Goal: Task Accomplishment & Management: Complete application form

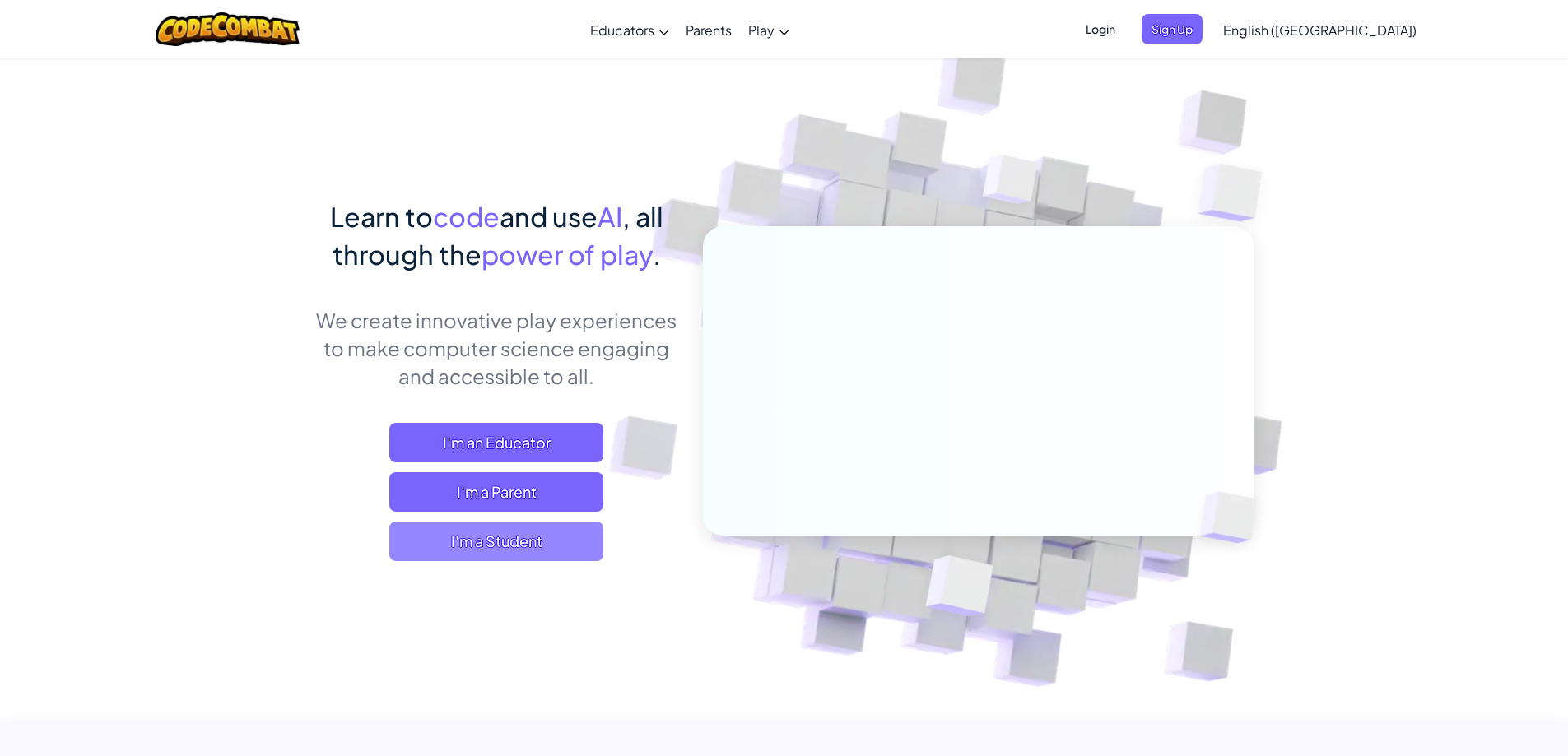
click at [479, 523] on span "I'm a Student" at bounding box center [496, 541] width 214 height 40
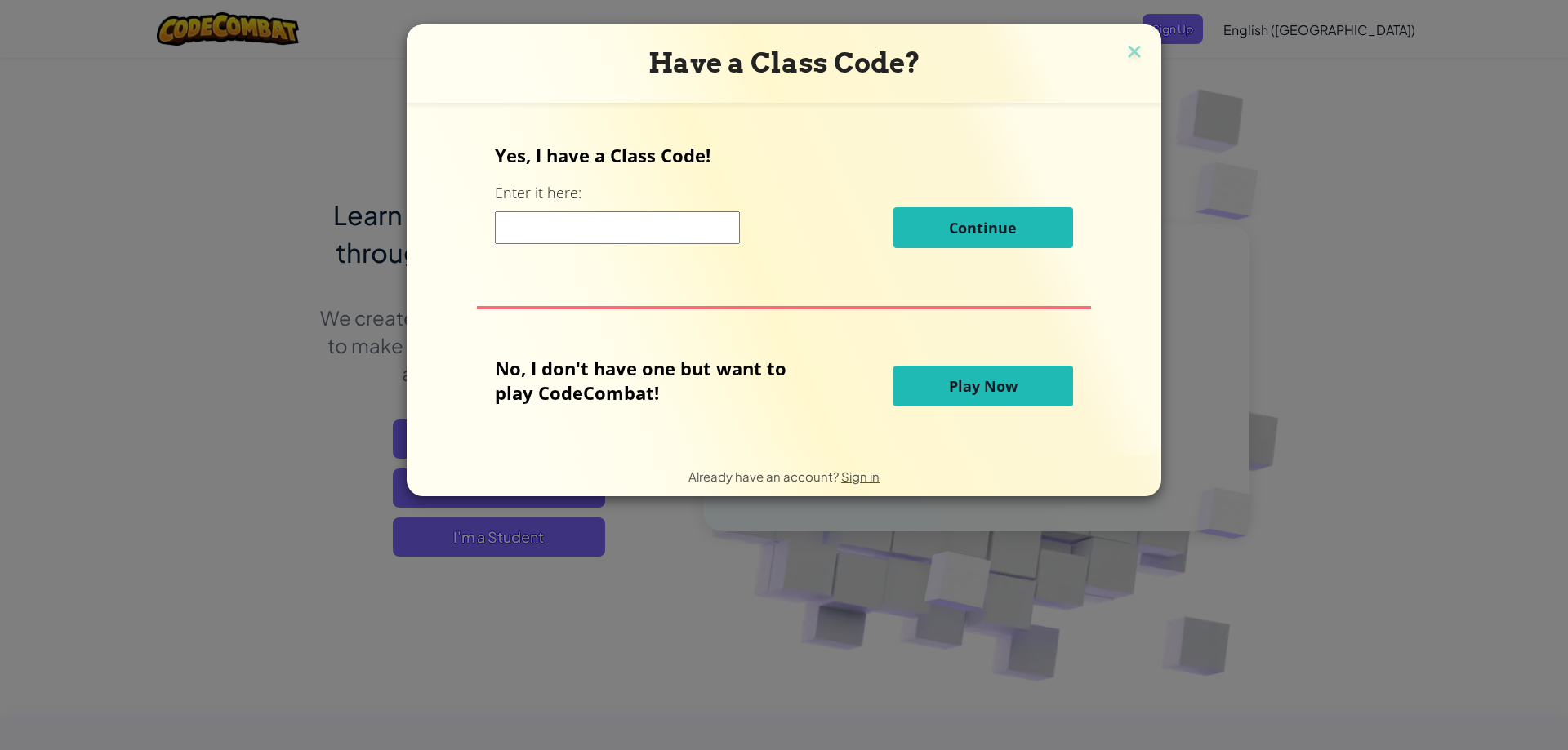
click at [576, 227] on input at bounding box center [617, 227] width 245 height 33
type input "RingCoinToday"
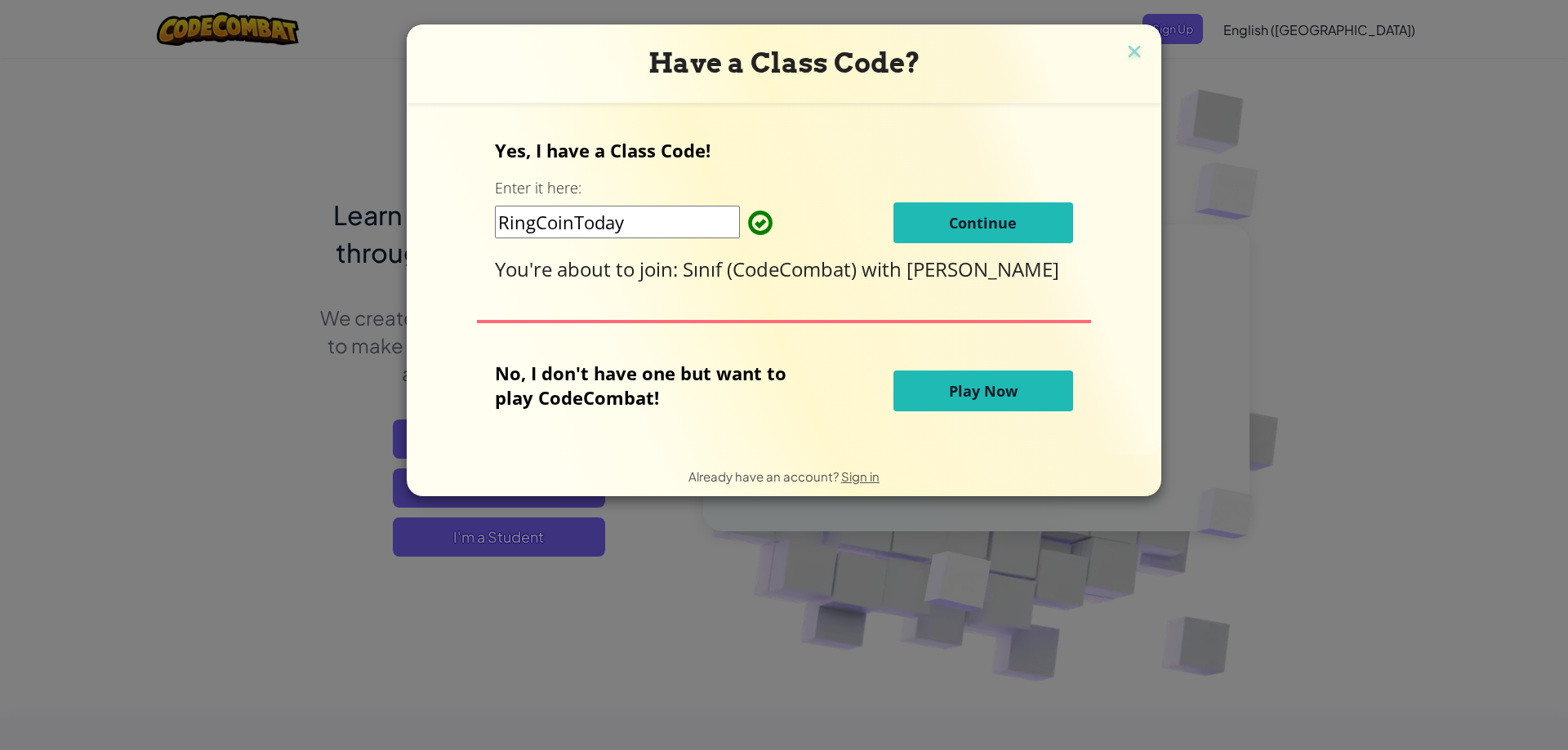
click at [930, 232] on button "Continue" at bounding box center [983, 222] width 179 height 40
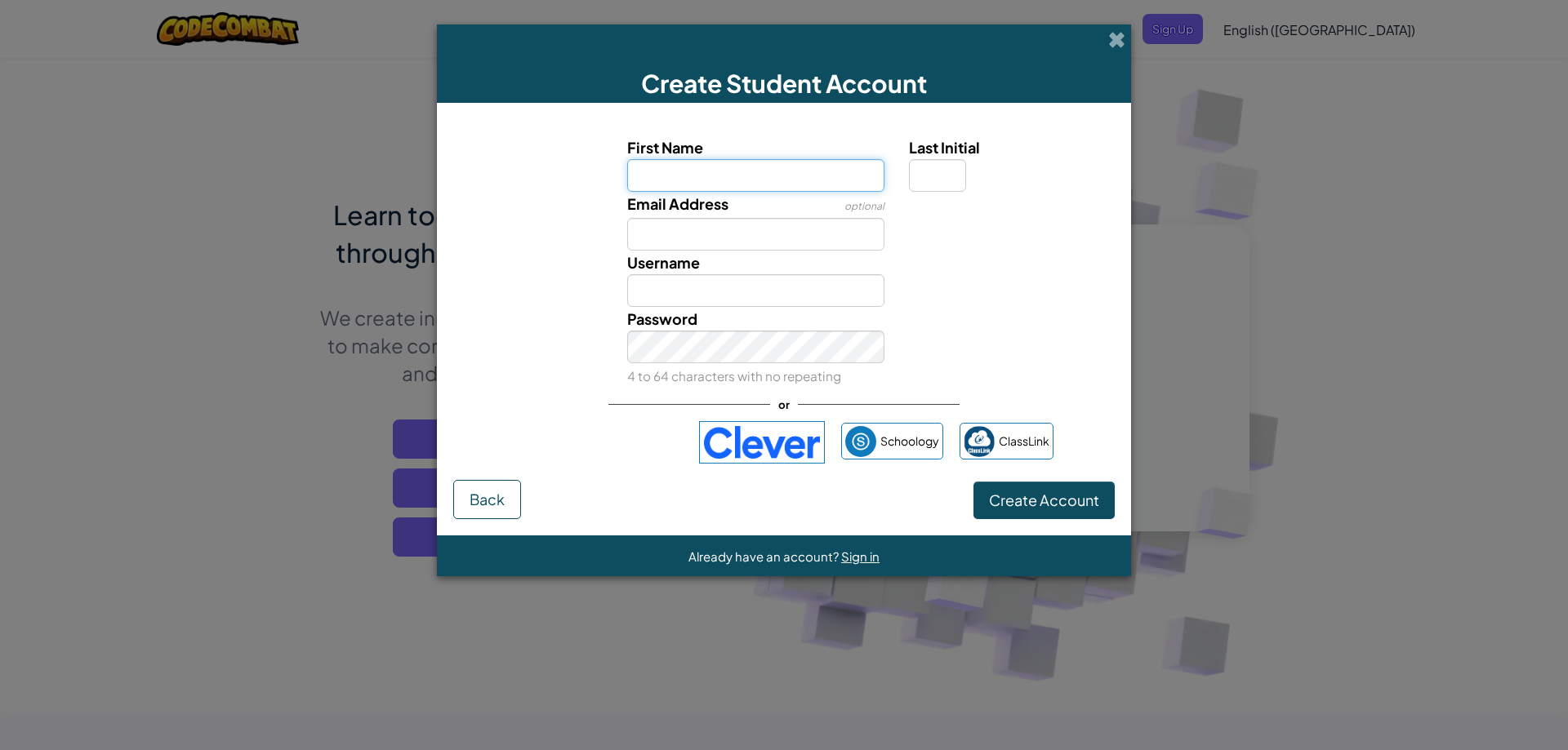
click at [659, 177] on input "First Name" at bounding box center [756, 176] width 258 height 33
type input "Deniz"
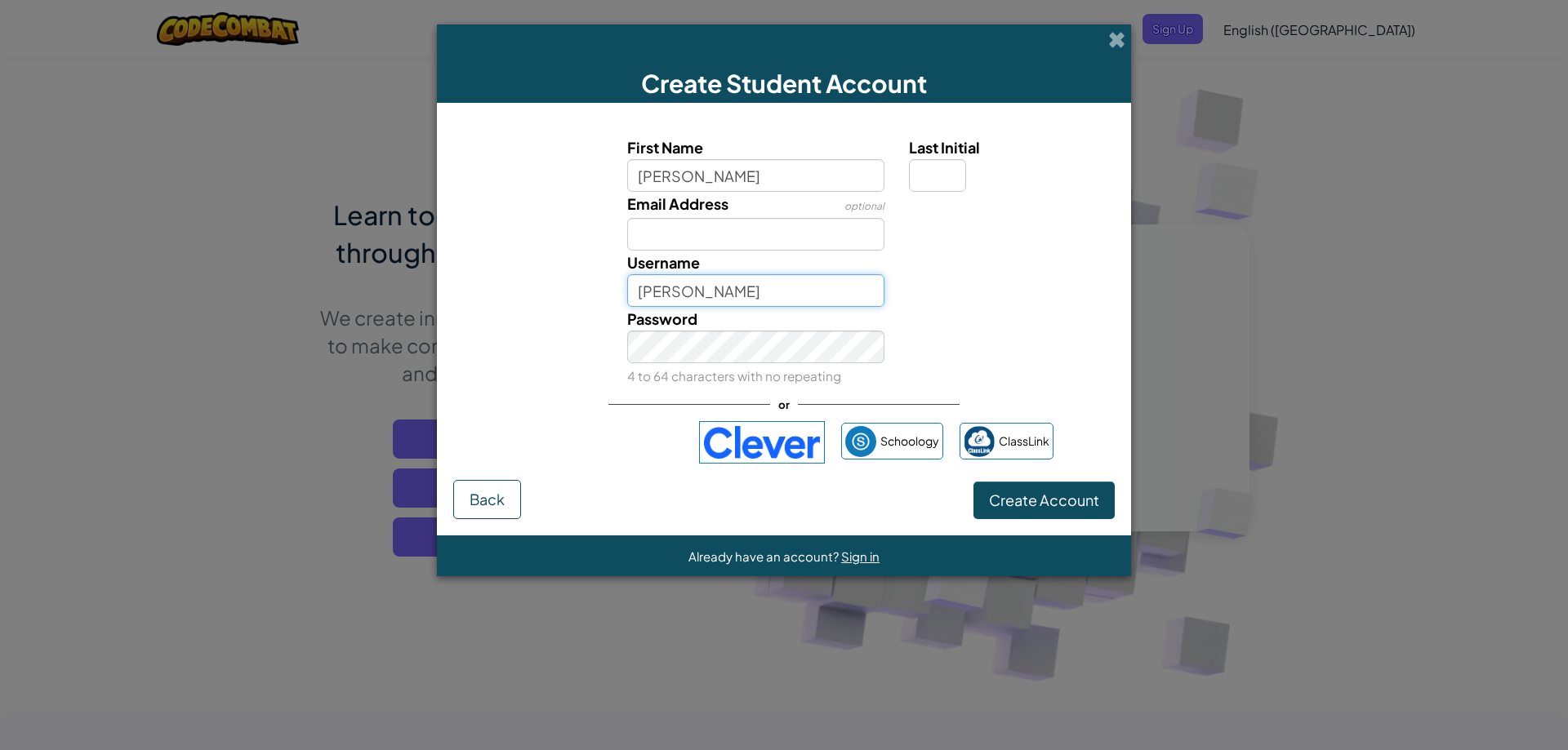
click at [665, 283] on input "Deniz" at bounding box center [756, 290] width 258 height 33
click at [706, 298] on input "Deniz" at bounding box center [756, 290] width 258 height 33
type input "DeniztheChigga"
click at [940, 163] on input "Last Initial" at bounding box center [937, 176] width 57 height 33
type input "D"
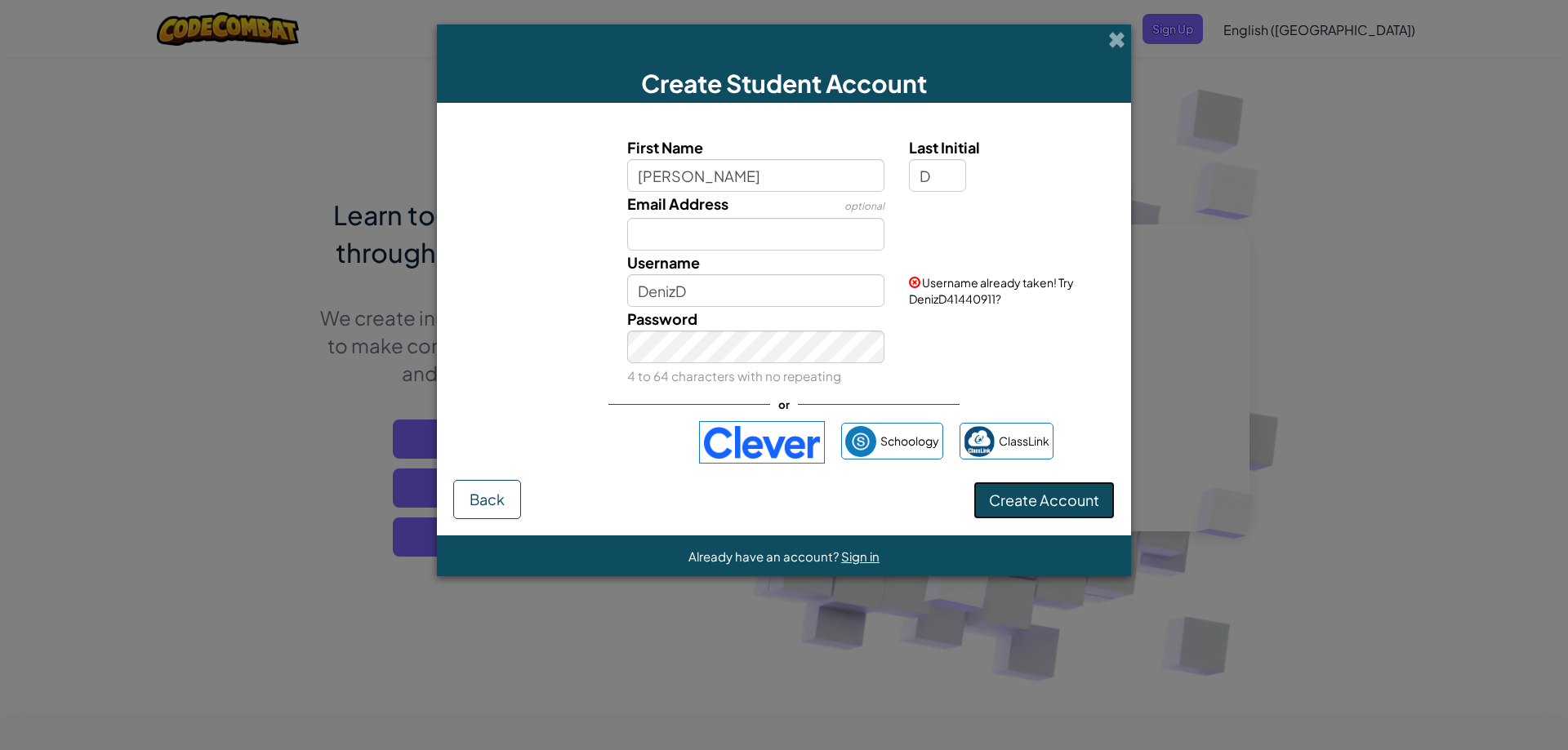
click at [1015, 492] on span "Create Account" at bounding box center [1043, 500] width 110 height 19
click at [1007, 506] on button "Create Account" at bounding box center [1044, 500] width 141 height 38
click at [997, 513] on button "Create Account" at bounding box center [1044, 500] width 141 height 38
click at [998, 513] on button "Create Account" at bounding box center [1044, 500] width 141 height 38
click at [1001, 489] on button "Create Account" at bounding box center [1044, 500] width 141 height 38
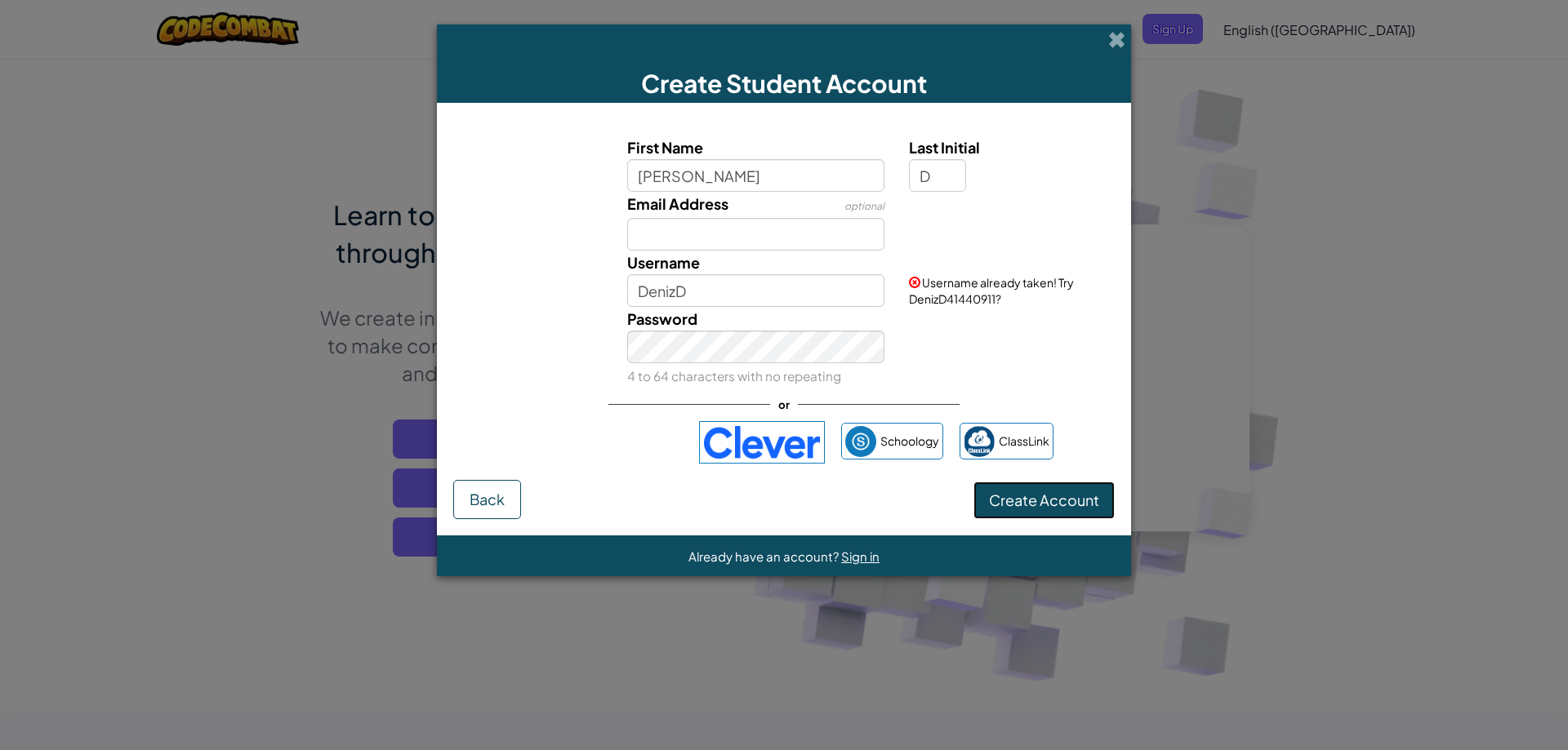
drag, startPoint x: 1001, startPoint y: 490, endPoint x: 1002, endPoint y: 513, distance: 23.0
click at [1000, 494] on button "Create Account" at bounding box center [1044, 500] width 141 height 38
click at [1002, 513] on button "Create Account" at bounding box center [1044, 500] width 141 height 38
drag, startPoint x: 698, startPoint y: 295, endPoint x: 688, endPoint y: 294, distance: 10.0
click at [691, 295] on input "DenizD" at bounding box center [756, 290] width 258 height 33
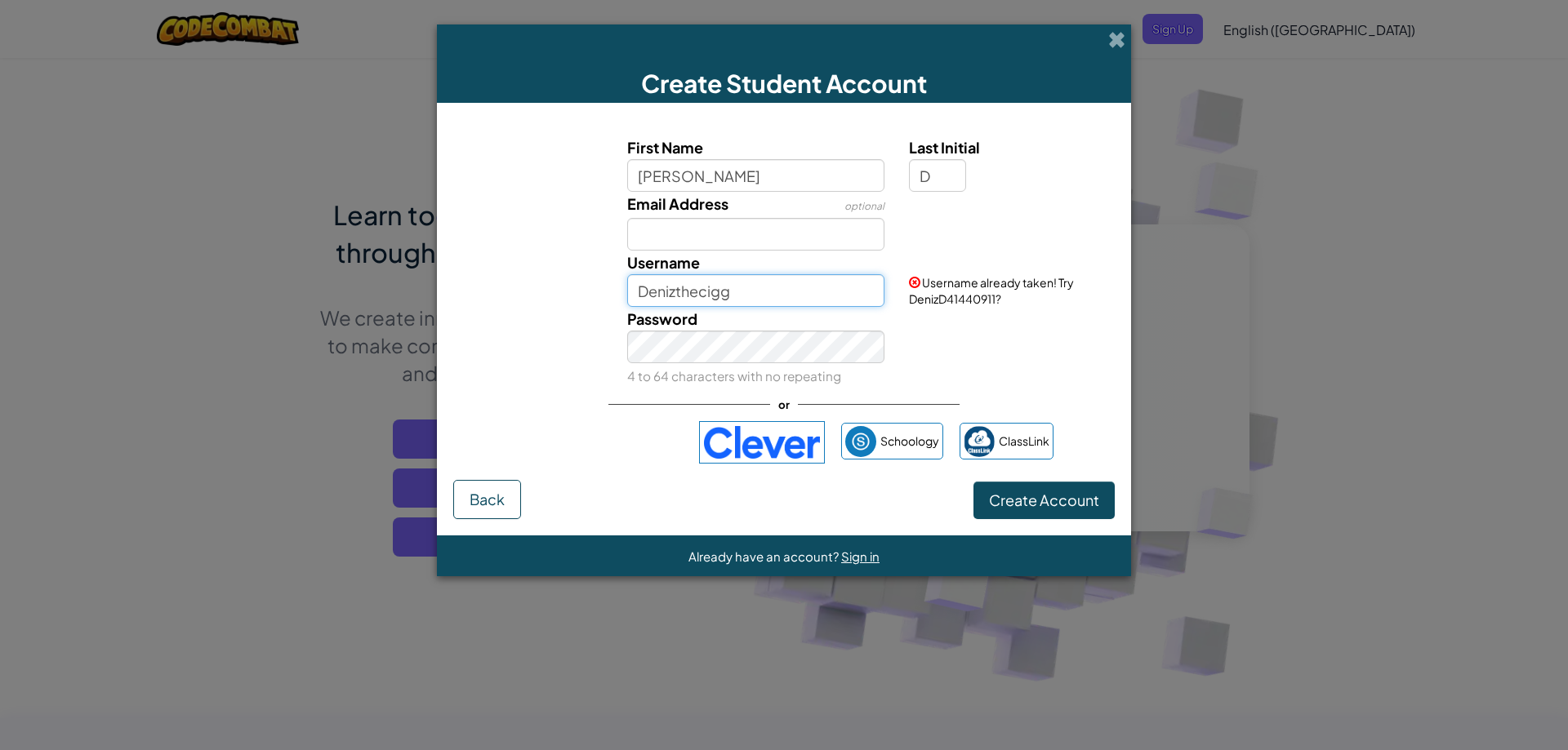
type input "Denizthecigg"
click at [1037, 486] on button "Create Account" at bounding box center [1044, 500] width 141 height 38
click at [1007, 503] on button "Create Account" at bounding box center [1044, 500] width 141 height 38
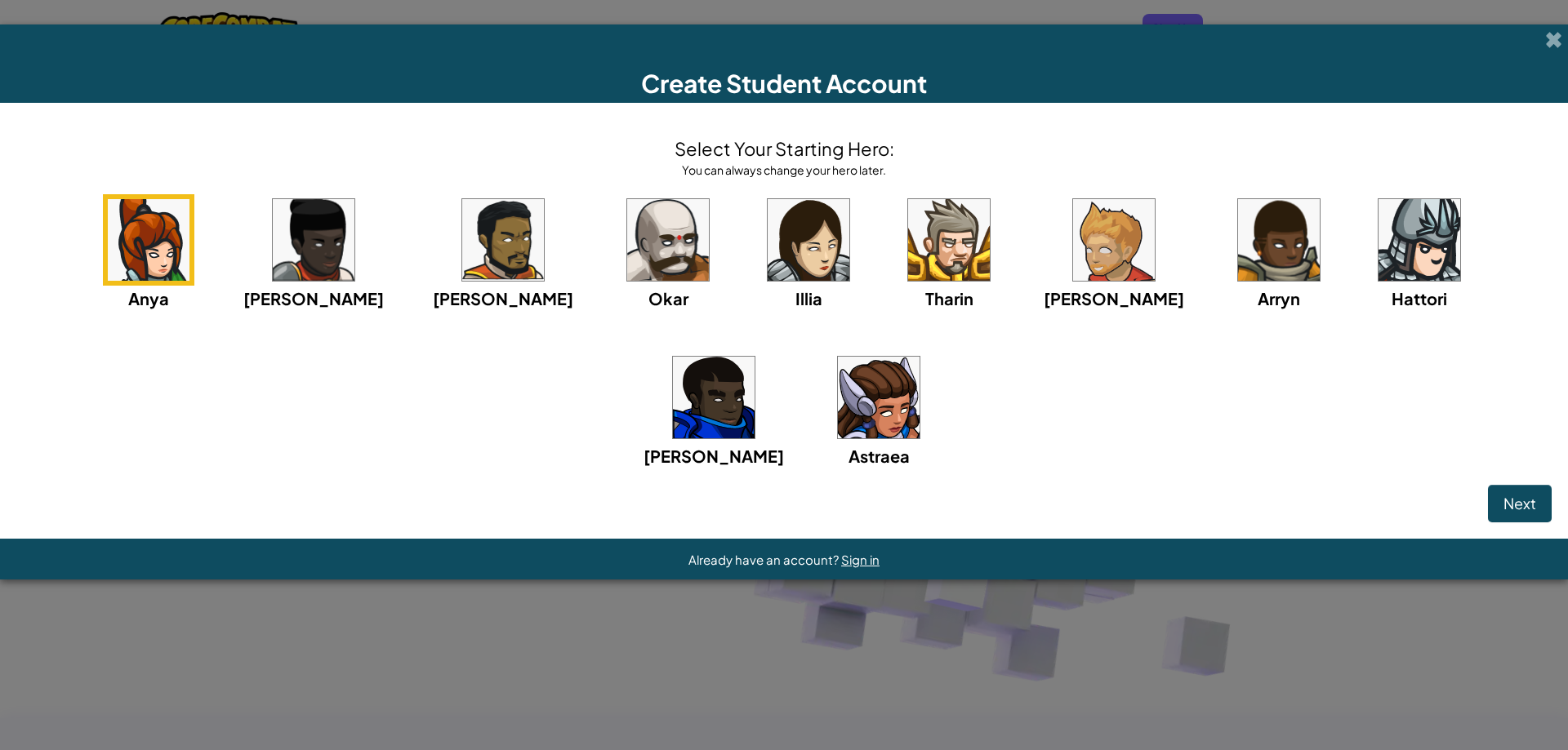
click at [838, 402] on img at bounding box center [878, 397] width 82 height 82
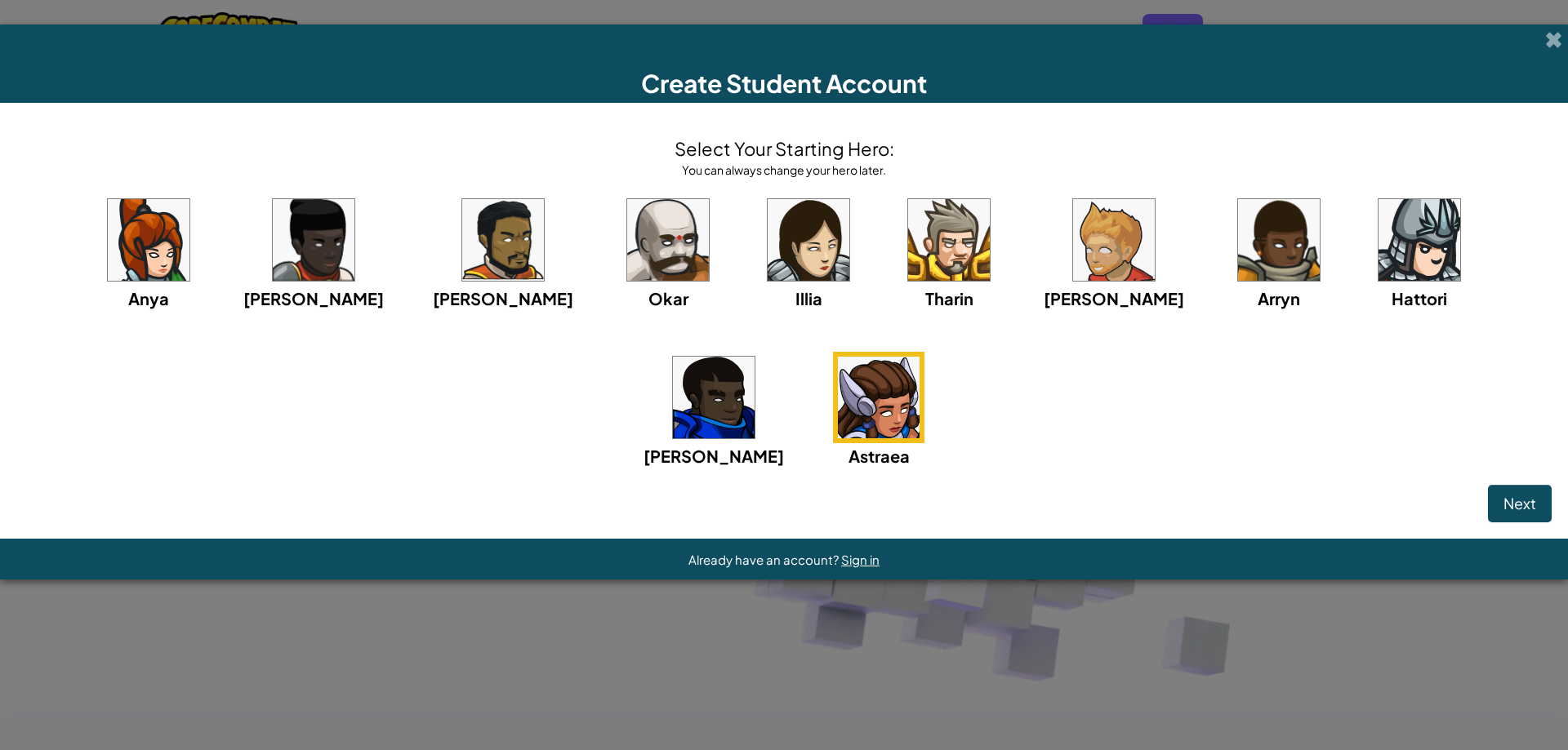
click at [768, 254] on img at bounding box center [808, 239] width 82 height 82
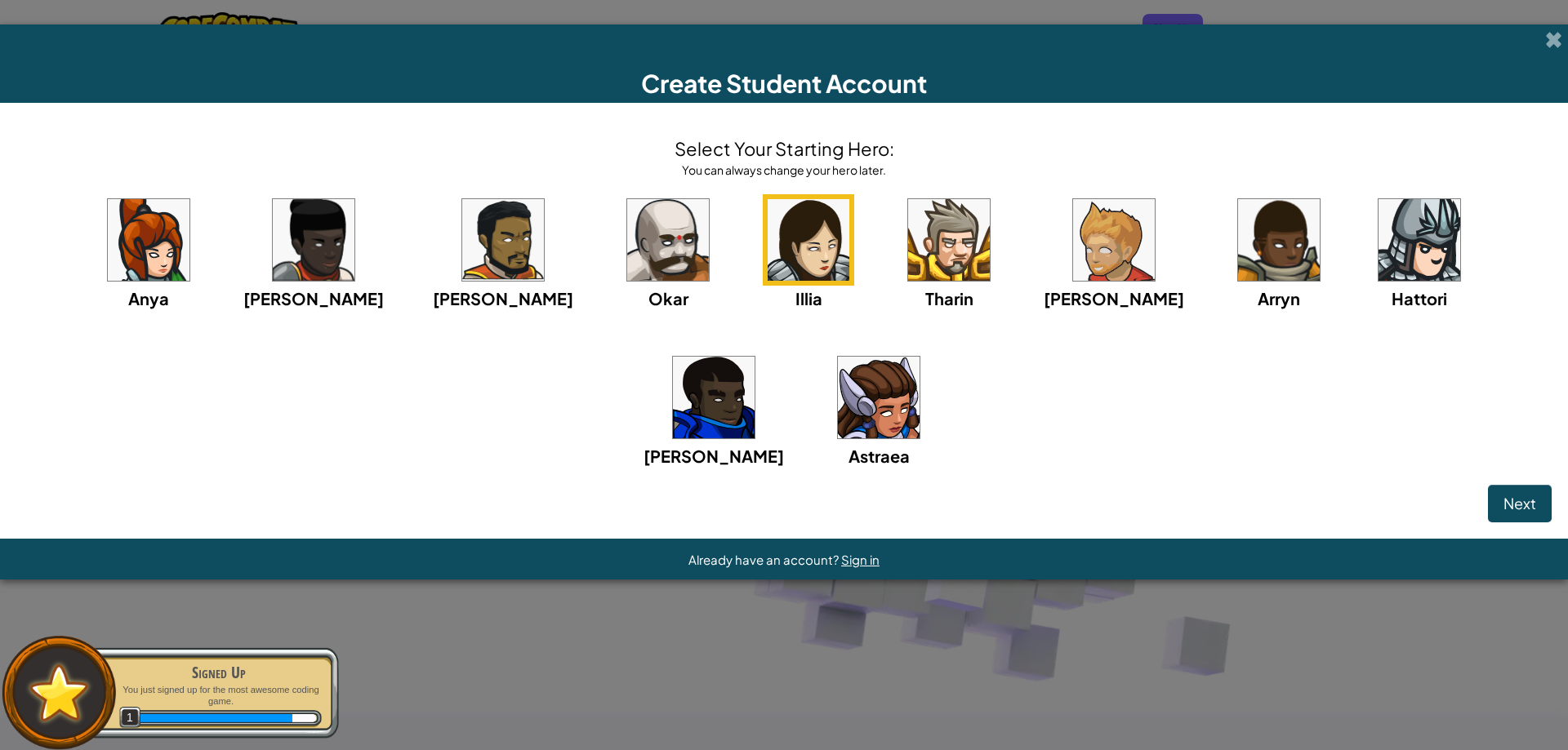
click at [838, 396] on img at bounding box center [878, 397] width 82 height 82
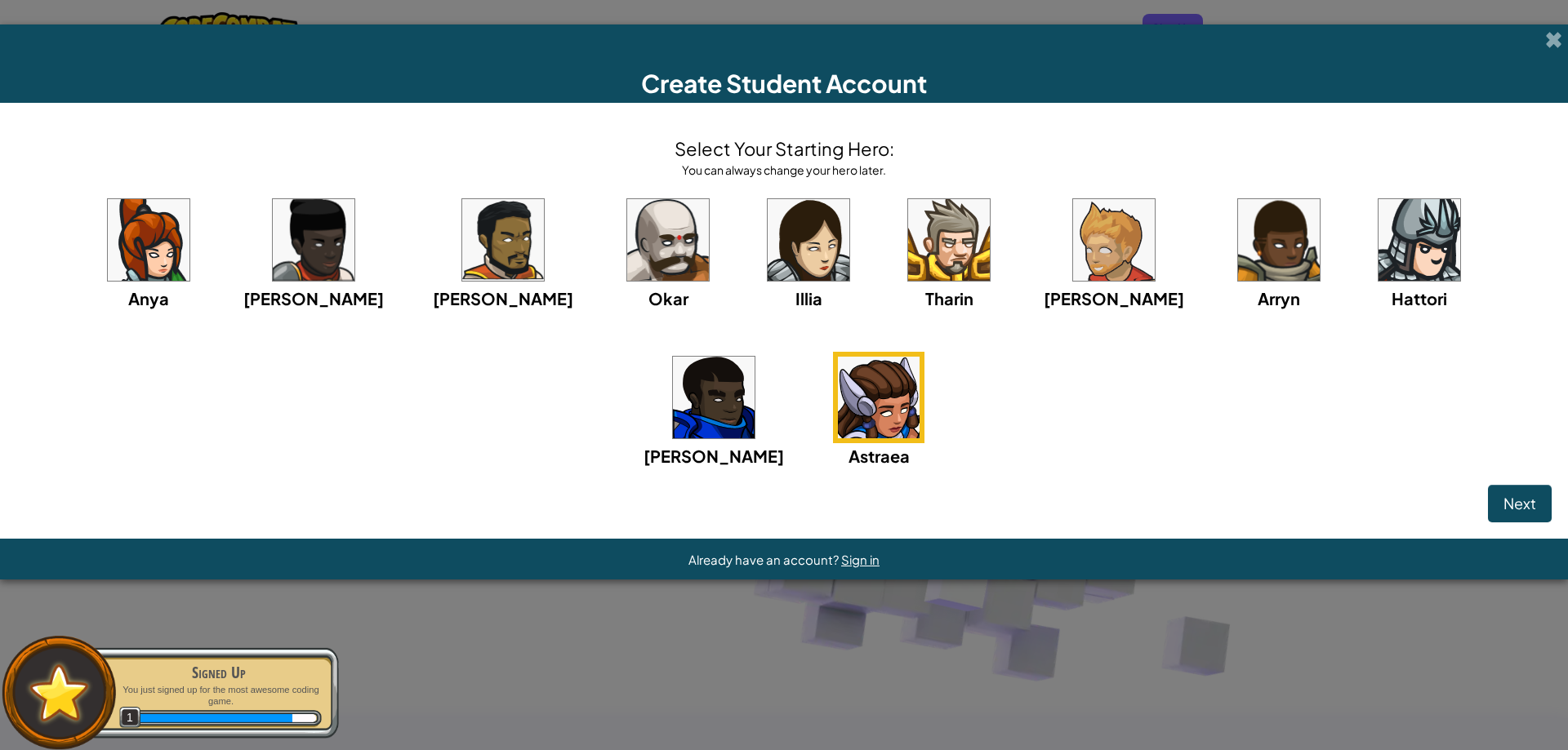
click at [1378, 267] on img at bounding box center [1419, 239] width 82 height 82
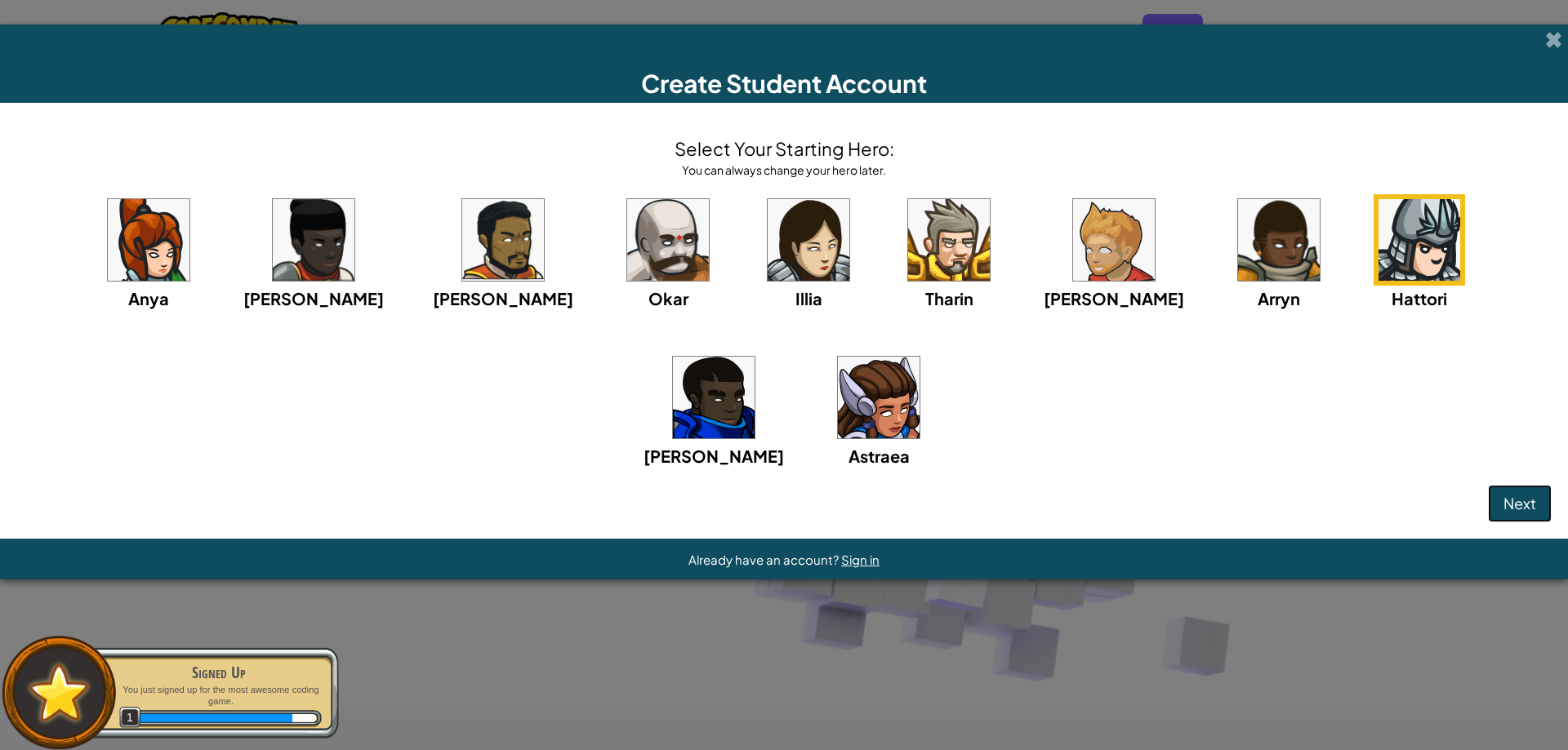
click at [1523, 502] on span "Next" at bounding box center [1519, 503] width 33 height 19
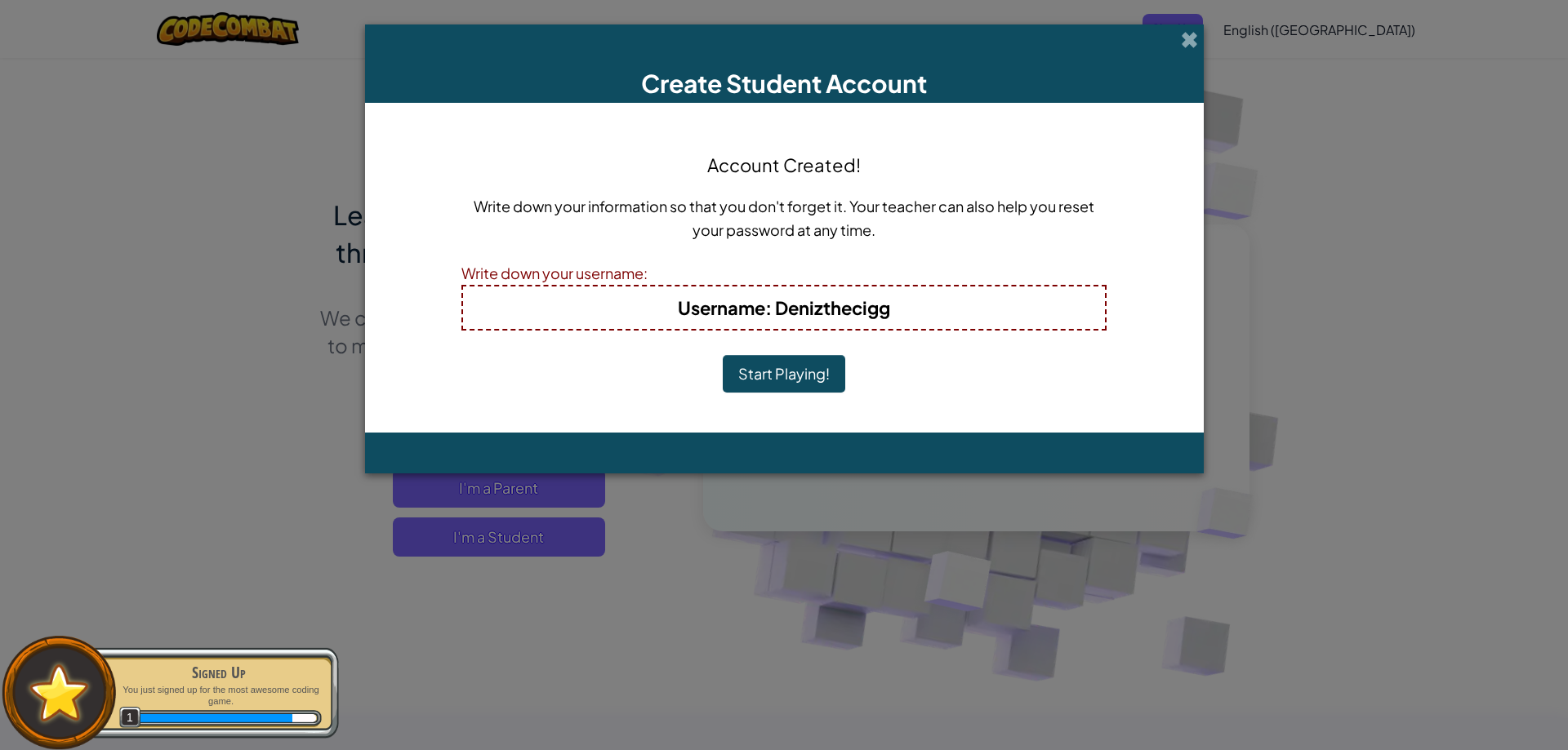
click at [992, 316] on h4 "Username : Denizthecigg" at bounding box center [784, 308] width 609 height 26
drag, startPoint x: 953, startPoint y: 318, endPoint x: 775, endPoint y: 354, distance: 181.6
click at [794, 347] on div "Account Created! Write down your information so that you don't forget it. Your …" at bounding box center [783, 268] width 645 height 298
click at [775, 360] on button "Start Playing!" at bounding box center [784, 374] width 122 height 38
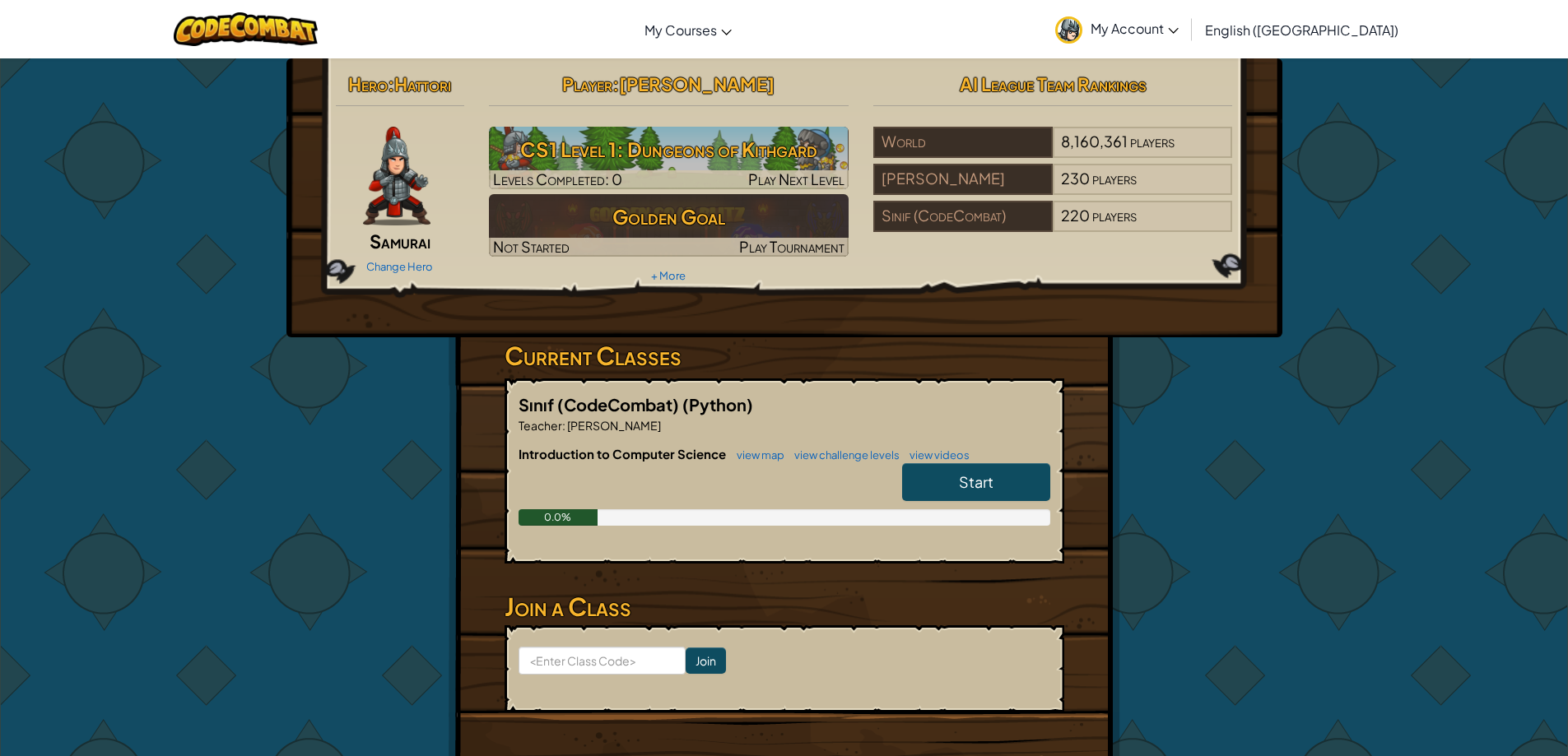
click at [959, 465] on link "Start" at bounding box center [976, 483] width 149 height 38
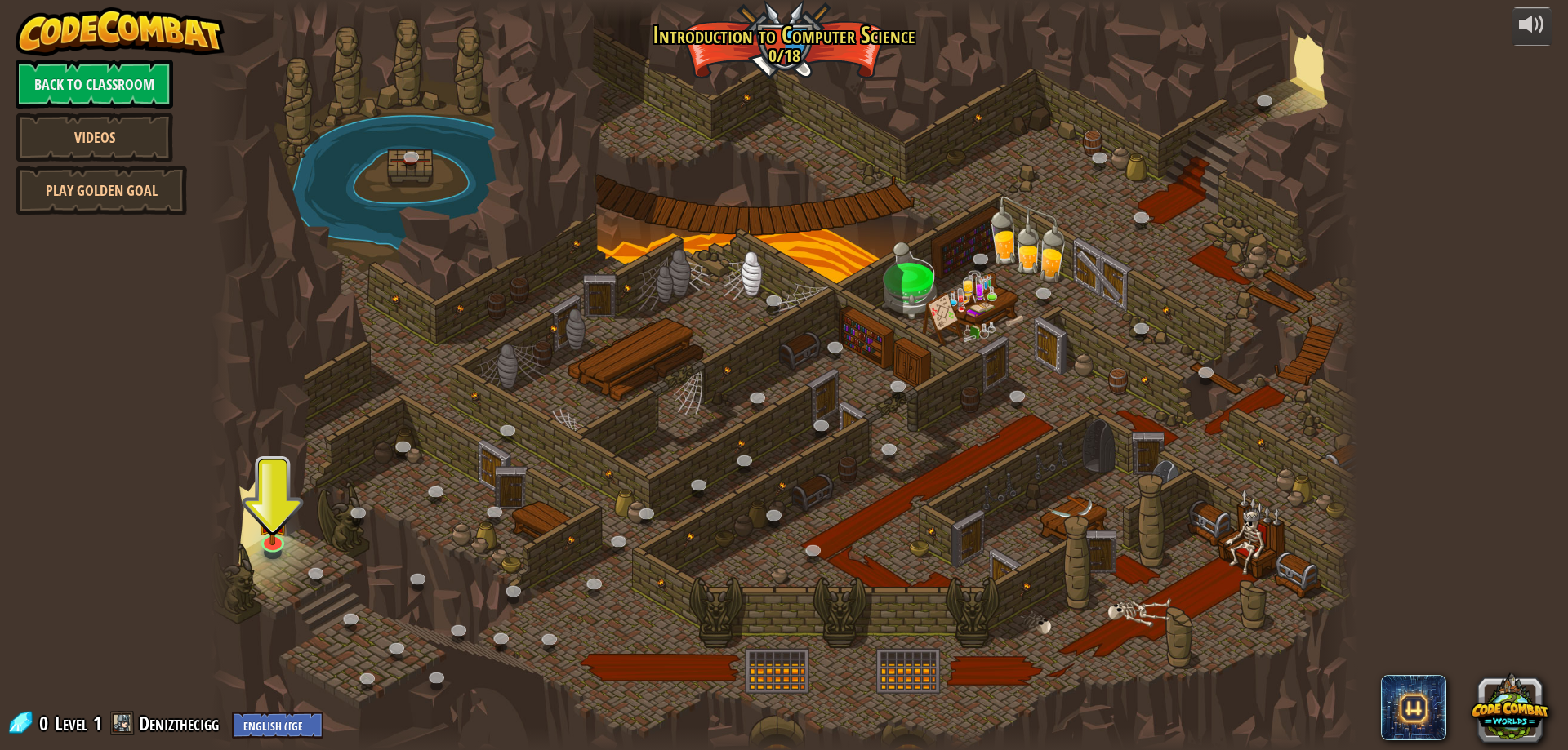
click at [265, 559] on div at bounding box center [784, 375] width 1148 height 750
click at [279, 532] on img at bounding box center [272, 506] width 31 height 70
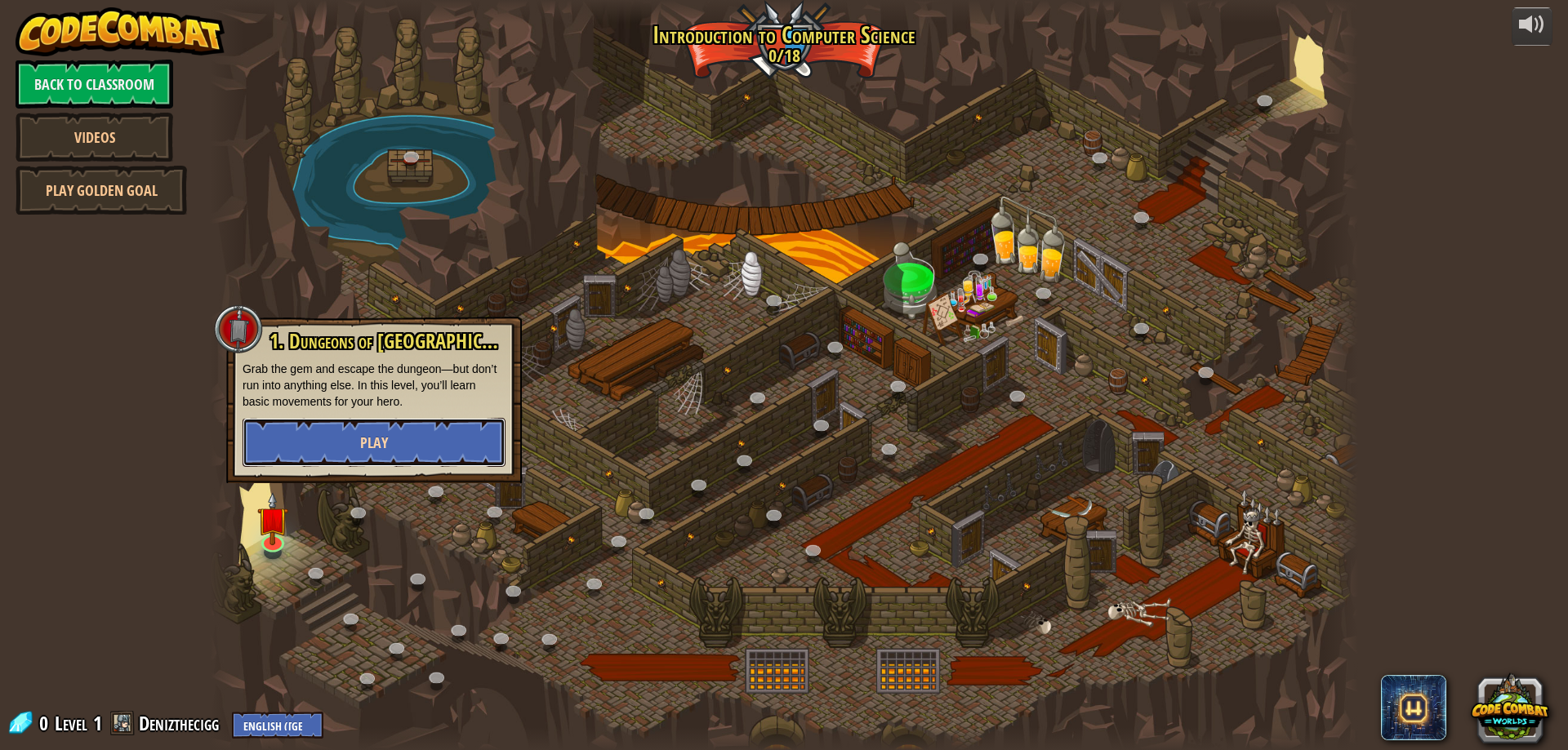
click at [373, 436] on span "Play" at bounding box center [375, 443] width 28 height 21
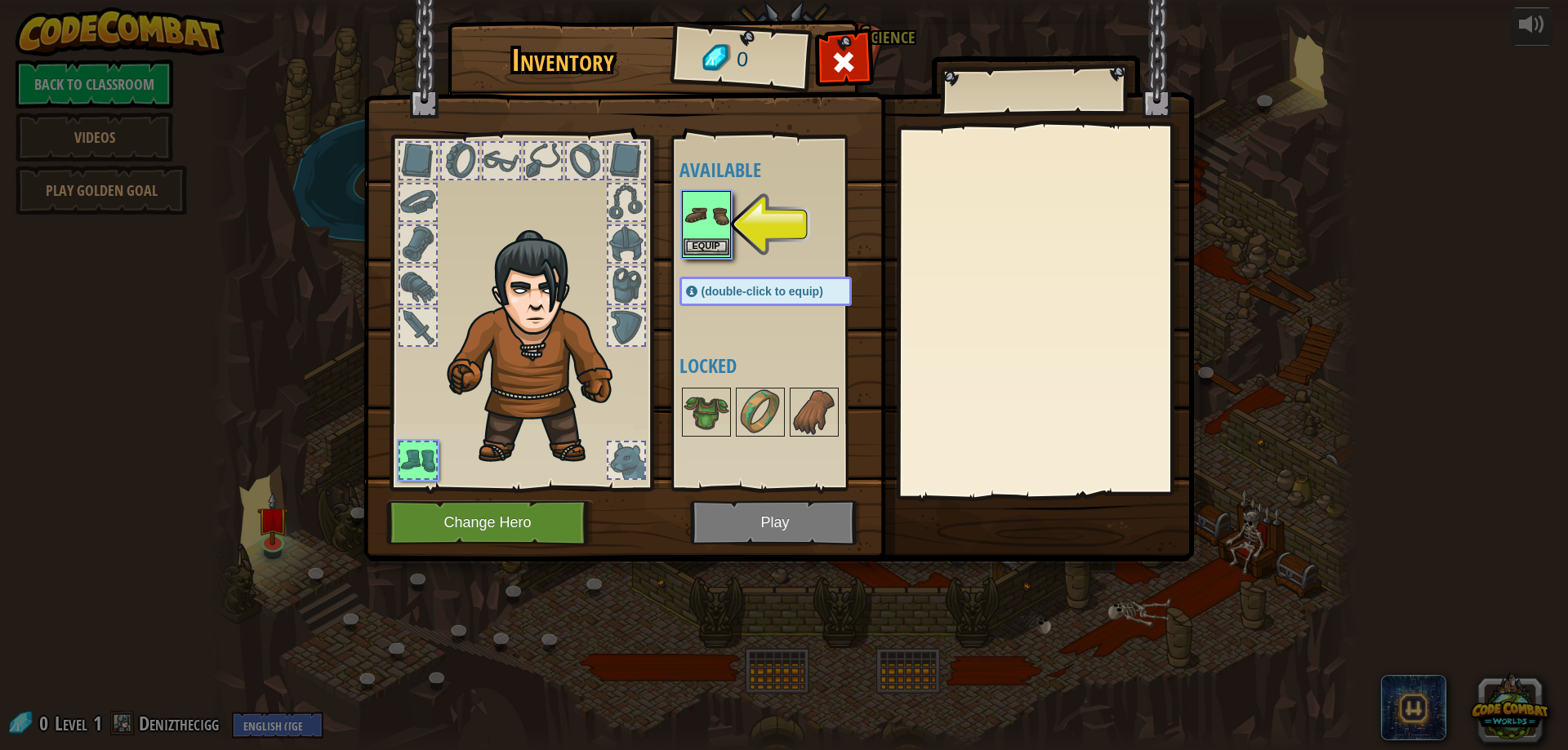
click at [711, 206] on img at bounding box center [706, 215] width 46 height 46
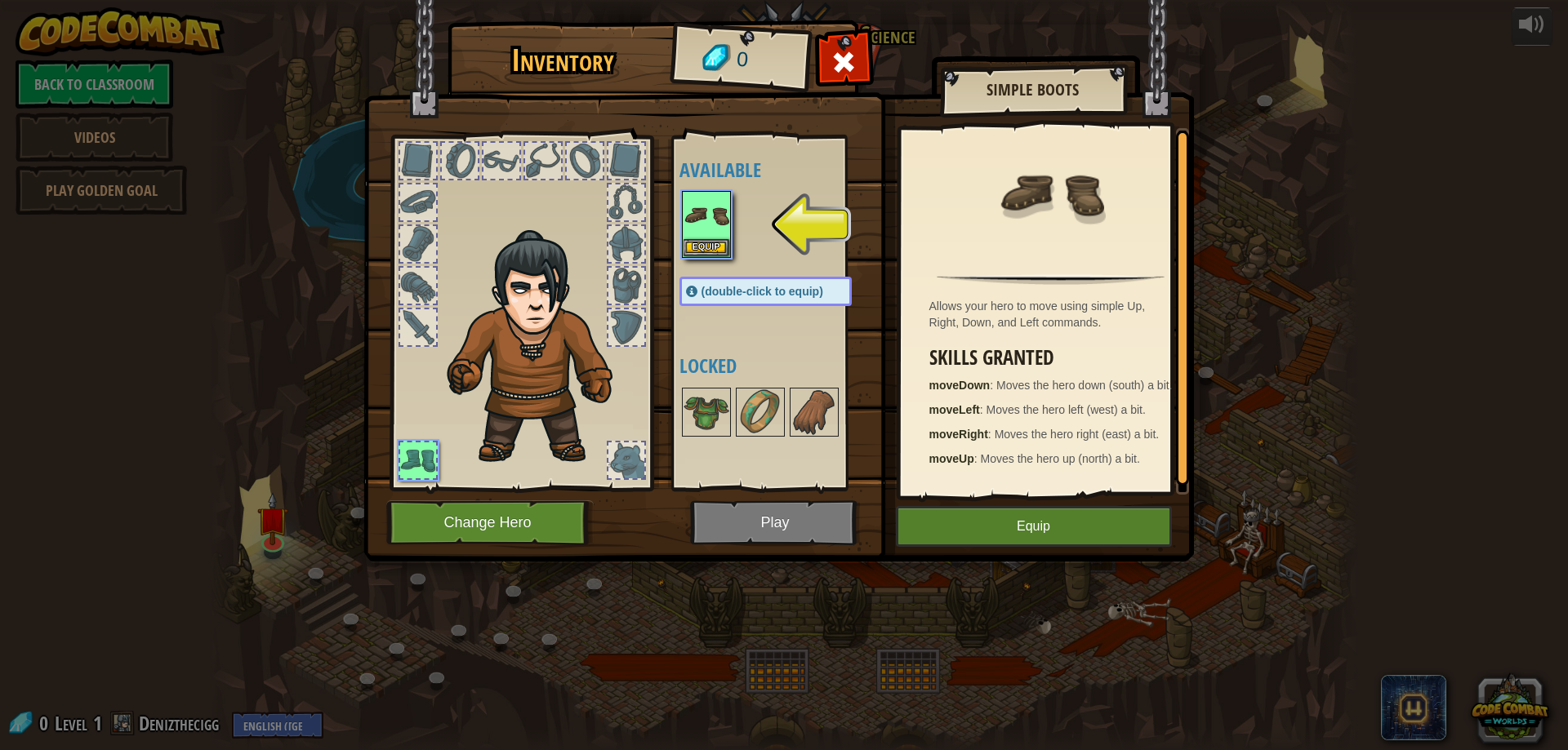
drag, startPoint x: 945, startPoint y: 501, endPoint x: 956, endPoint y: 511, distance: 14.9
click at [947, 503] on img at bounding box center [778, 265] width 831 height 592
click at [956, 511] on button "Equip" at bounding box center [1034, 526] width 276 height 40
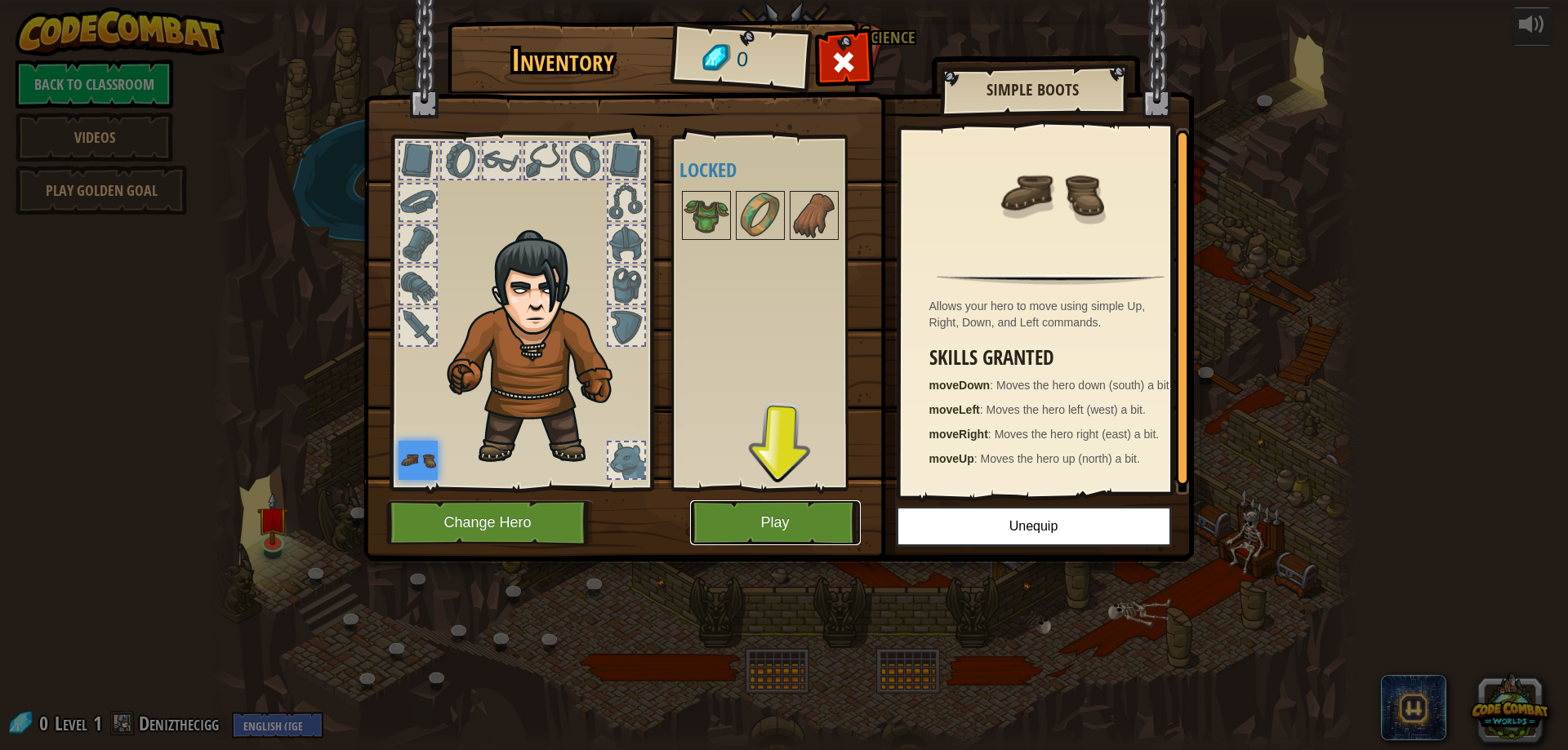
click at [798, 509] on button "Play" at bounding box center [776, 523] width 171 height 45
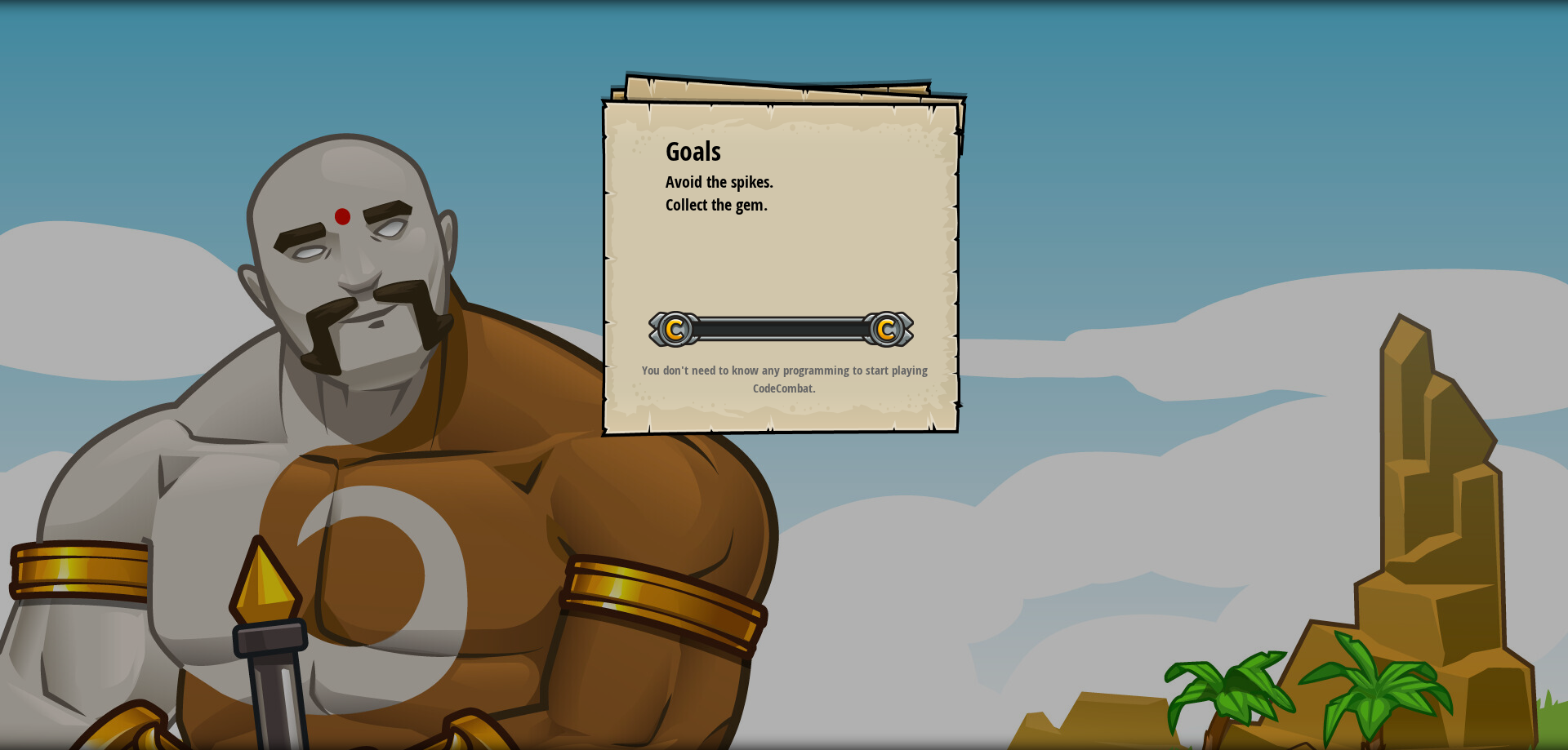
click at [784, 530] on div "Goals Avoid the spikes. Collect the gem. Start Level Error loading from server.…" at bounding box center [784, 375] width 1568 height 750
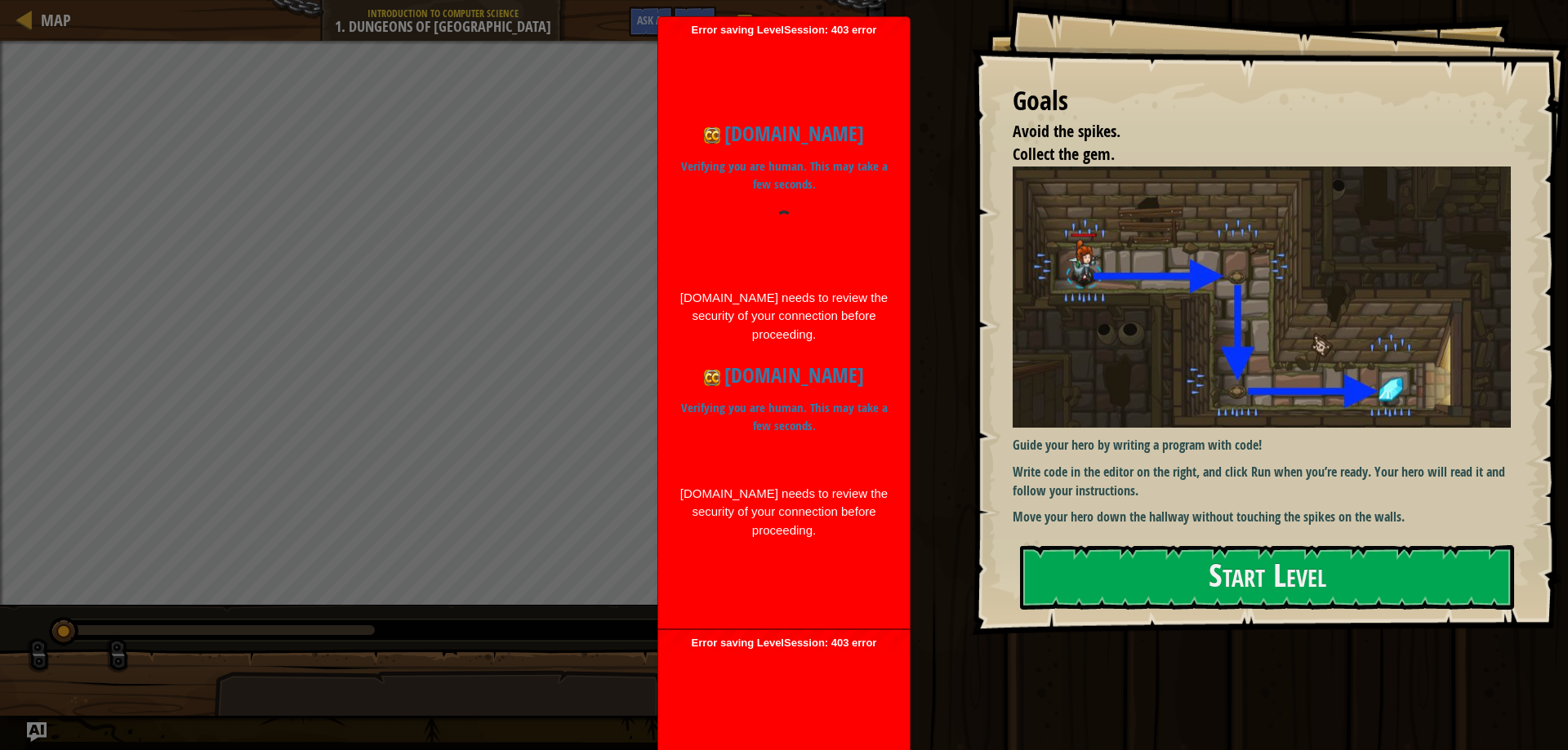
drag, startPoint x: 1130, startPoint y: 507, endPoint x: 1130, endPoint y: 524, distance: 17.0
click at [1130, 517] on p "Move your hero down the hallway without touching the spikes on the walls." at bounding box center [1268, 517] width 511 height 19
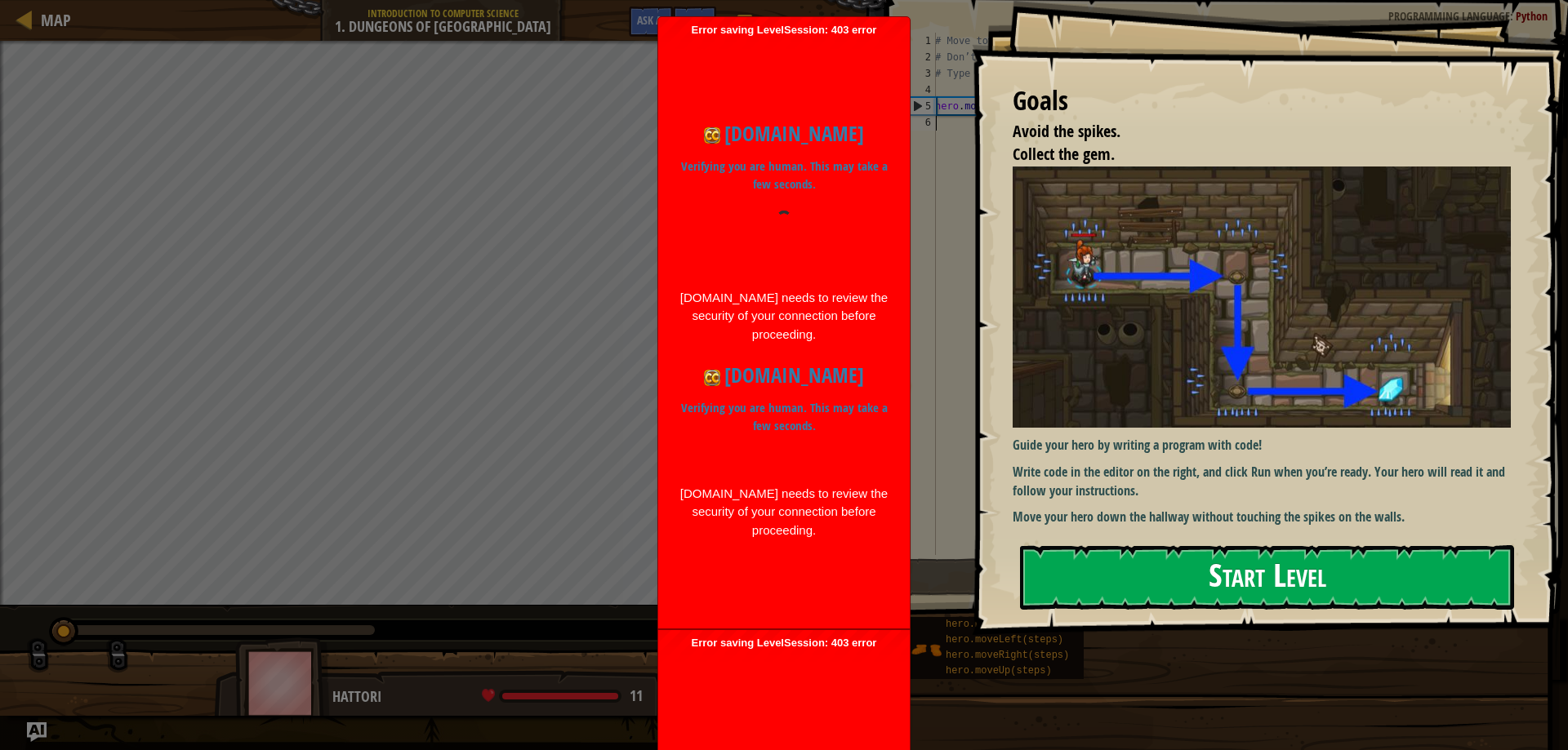
click at [1140, 578] on button "Start Level" at bounding box center [1267, 577] width 494 height 65
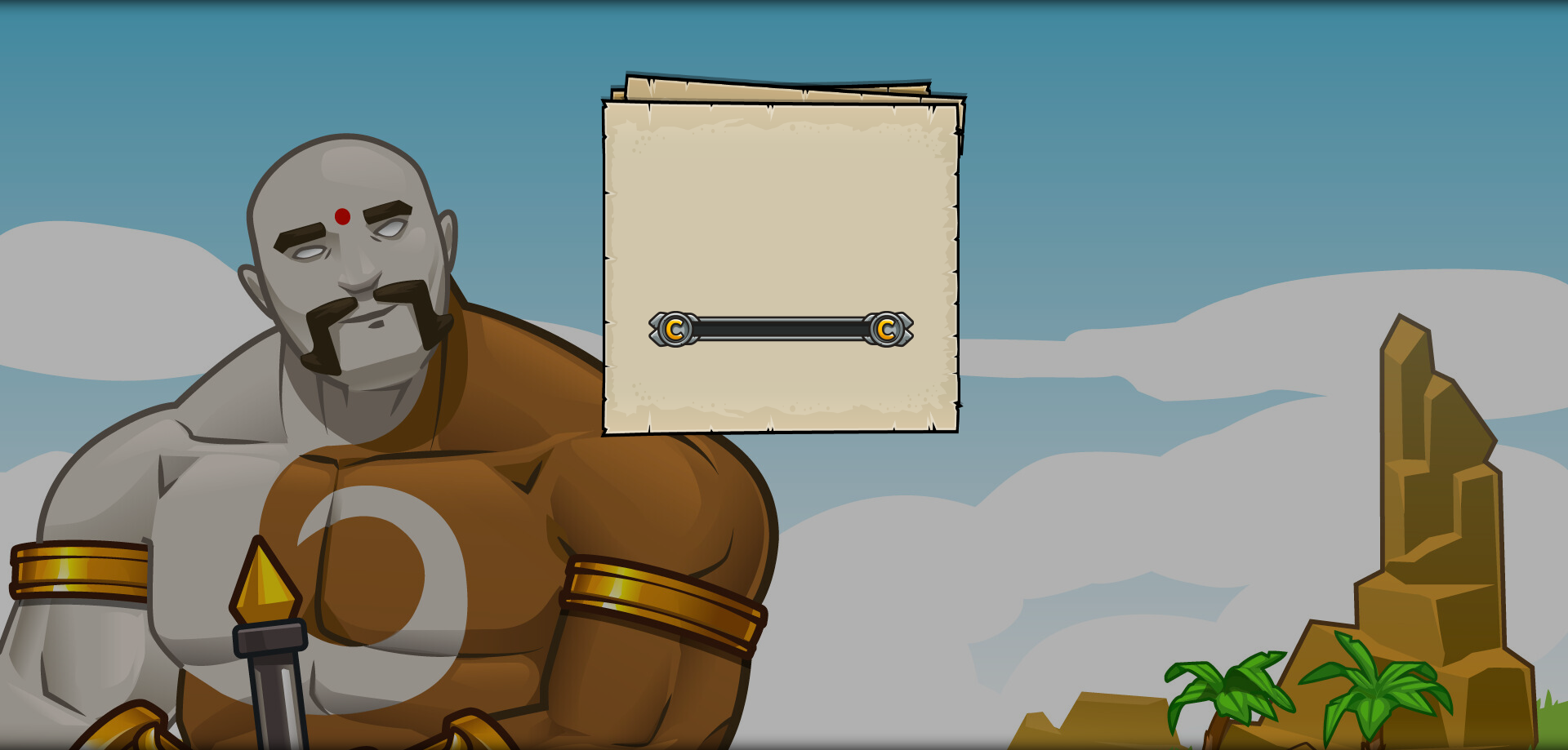
click at [1225, 105] on div "Goals Start Level Error loading from server. Try refreshing the page. You'll ne…" at bounding box center [784, 375] width 1568 height 750
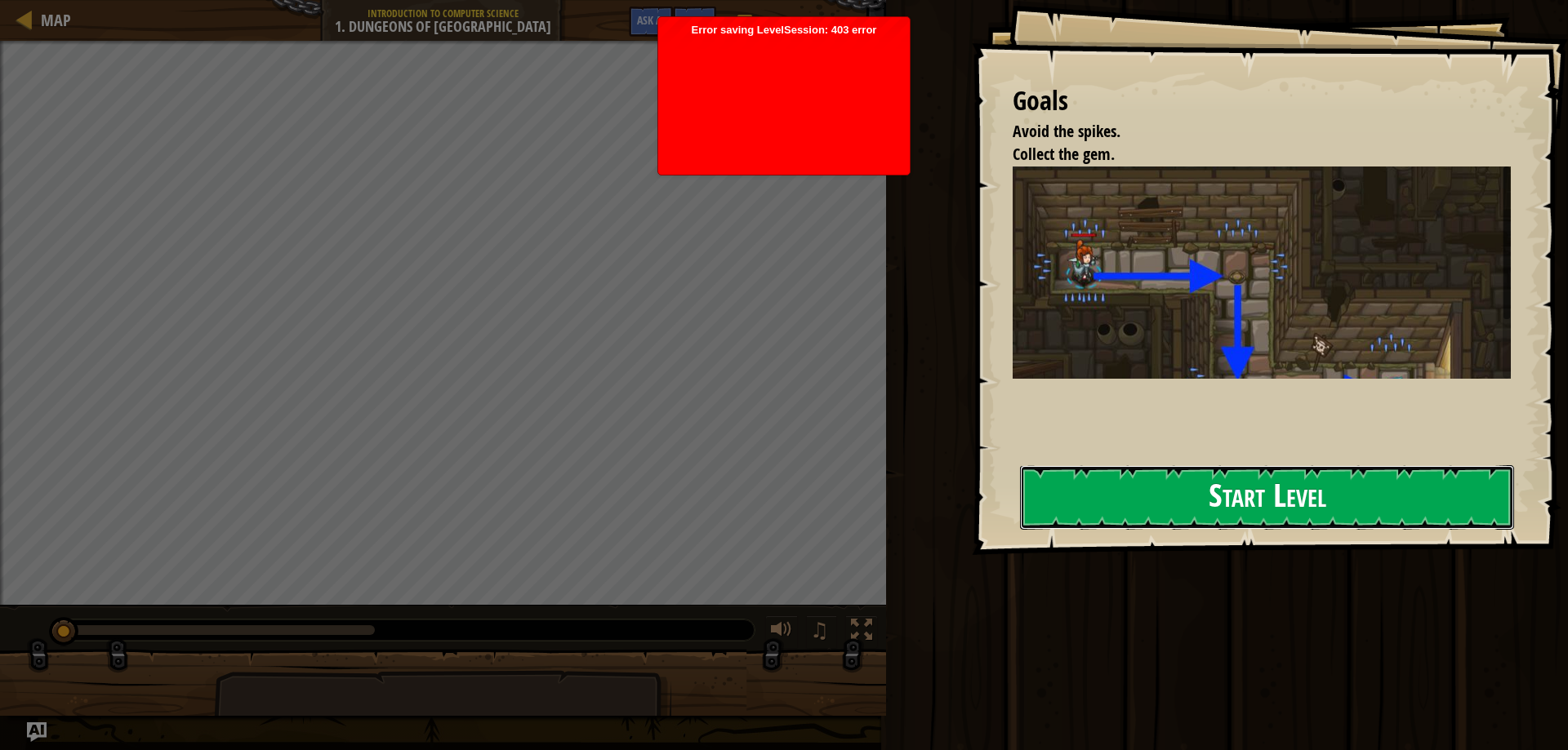
click at [1207, 502] on button "Start Level" at bounding box center [1267, 497] width 494 height 65
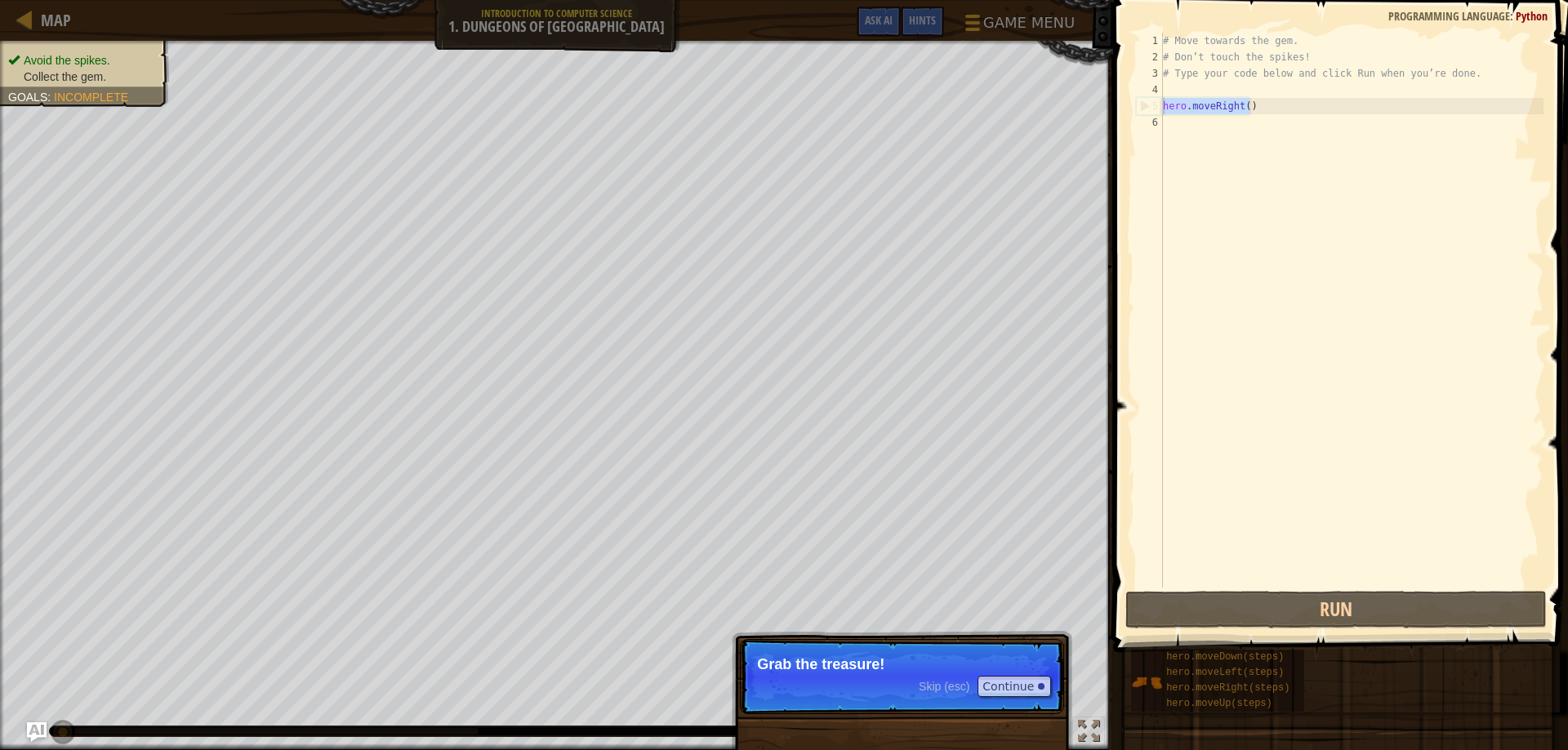
drag, startPoint x: 1258, startPoint y: 103, endPoint x: 1164, endPoint y: 110, distance: 94.3
click at [1164, 110] on div "# Move towards the gem. # Don’t touch the spikes! # Type your code below and cl…" at bounding box center [1351, 327] width 384 height 588
type textarea "hero.moveRight()"
click at [1180, 127] on div "# Move towards the gem. # Don’t touch the spikes! # Type your code below and cl…" at bounding box center [1351, 327] width 384 height 588
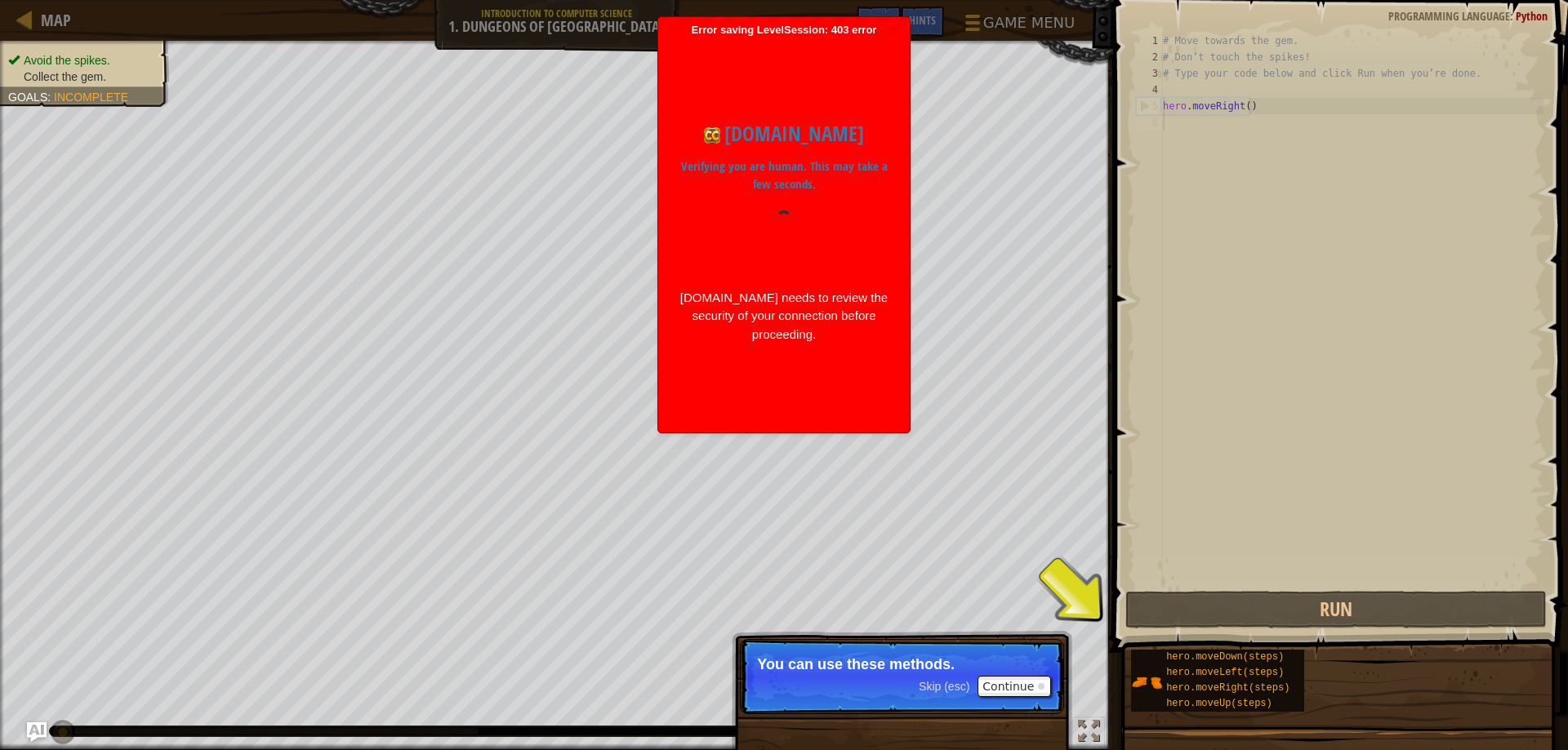
click at [1247, 176] on div "# Move towards the gem. # Don’t touch the spikes! # Type your code below and cl…" at bounding box center [1351, 327] width 384 height 588
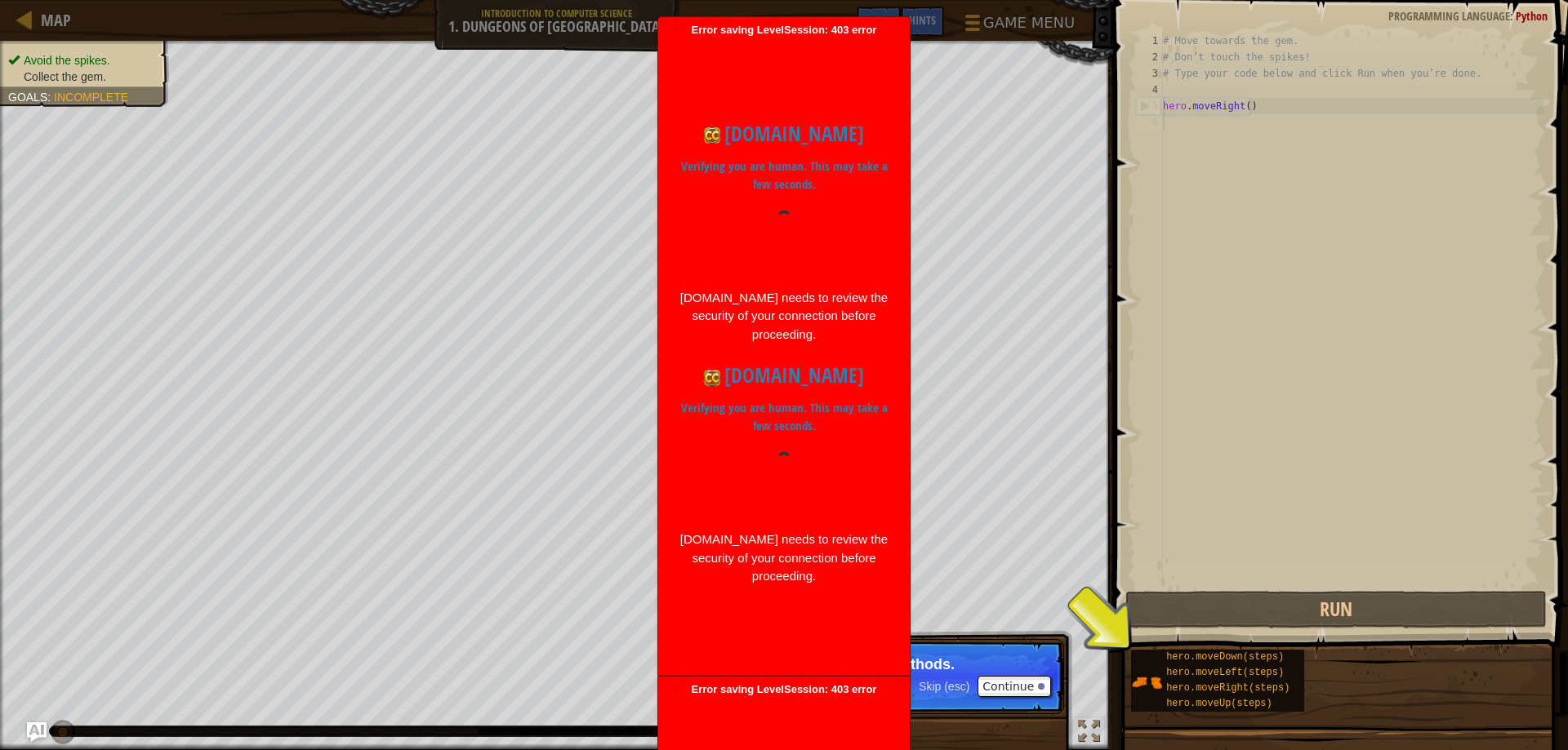
click at [761, 292] on div "codecombat.com needs to review the security of your connection before proceedin…" at bounding box center [784, 316] width 210 height 55
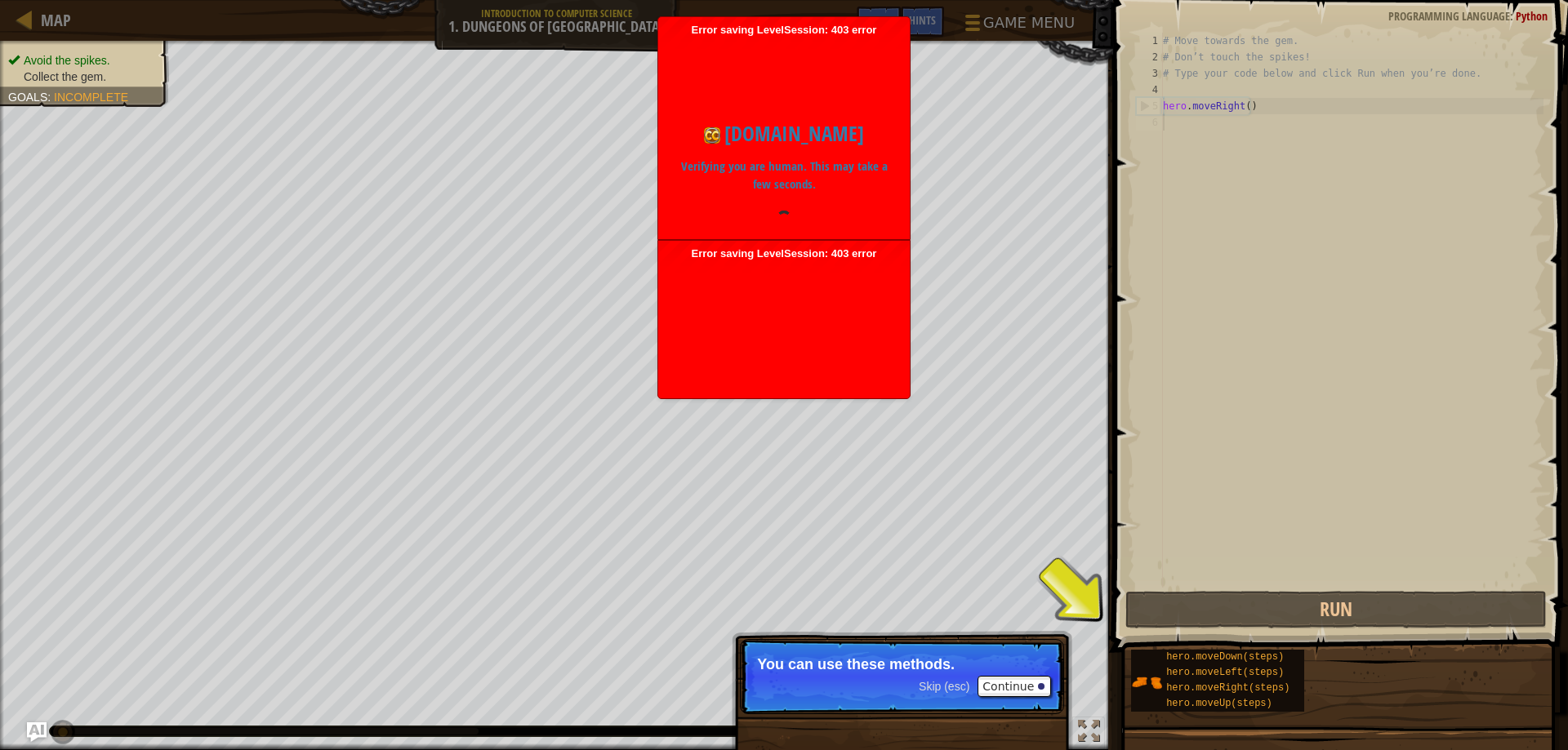
click at [787, 260] on body "Map Introduction to Computer Science 1. Dungeons of Kithgard Game Menu Done Hin…" at bounding box center [784, 375] width 1568 height 750
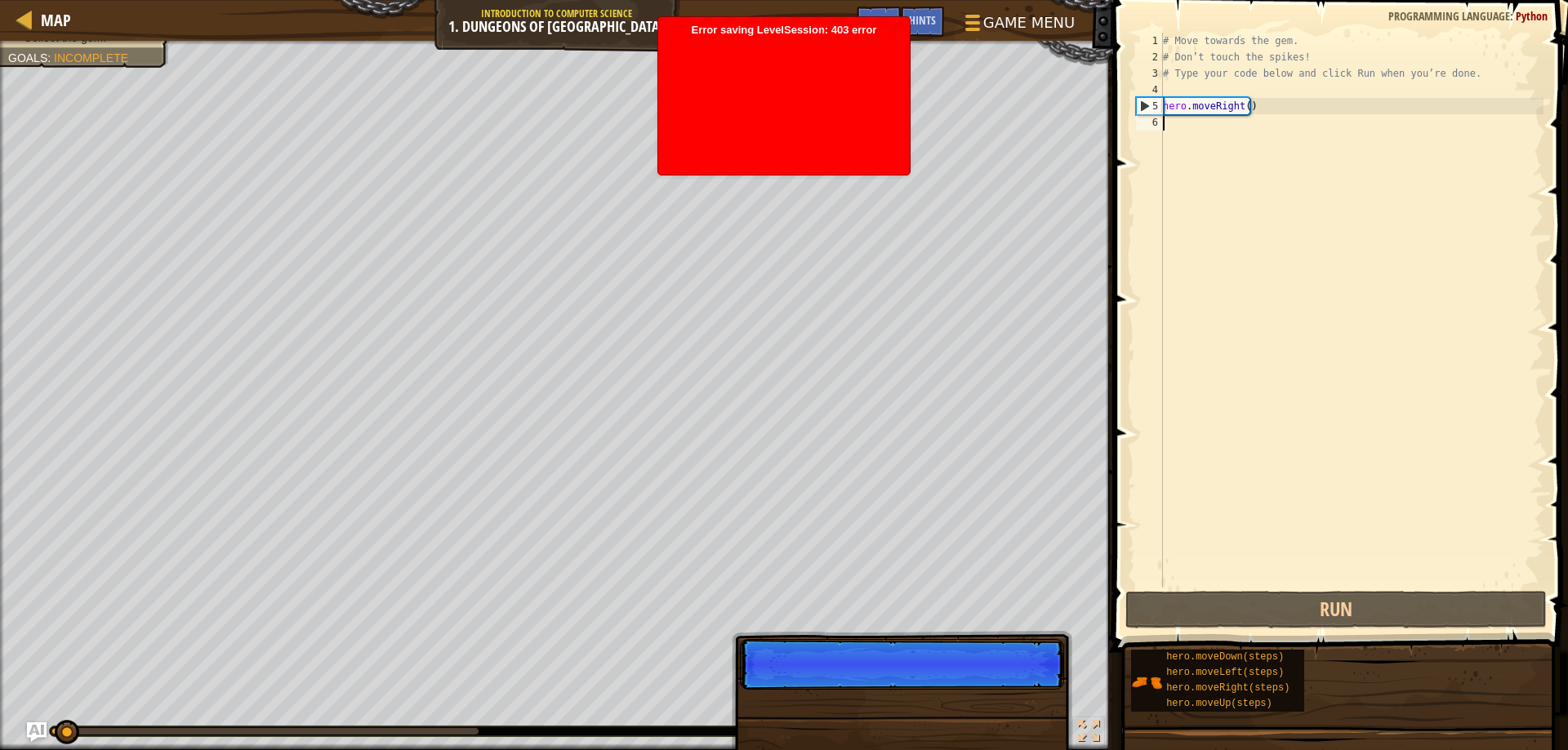
scroll to position [8, 0]
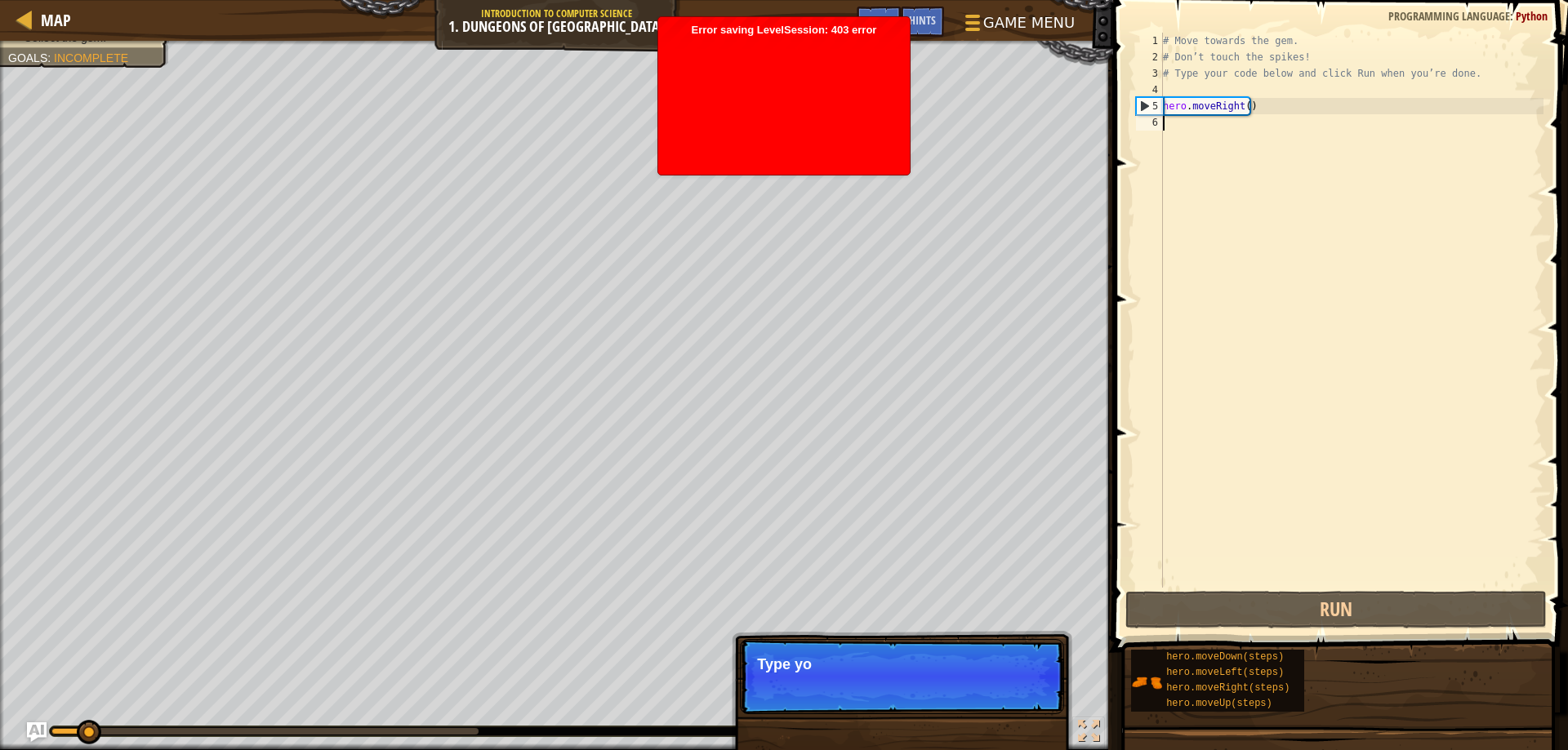
click at [799, 130] on div at bounding box center [784, 101] width 235 height 130
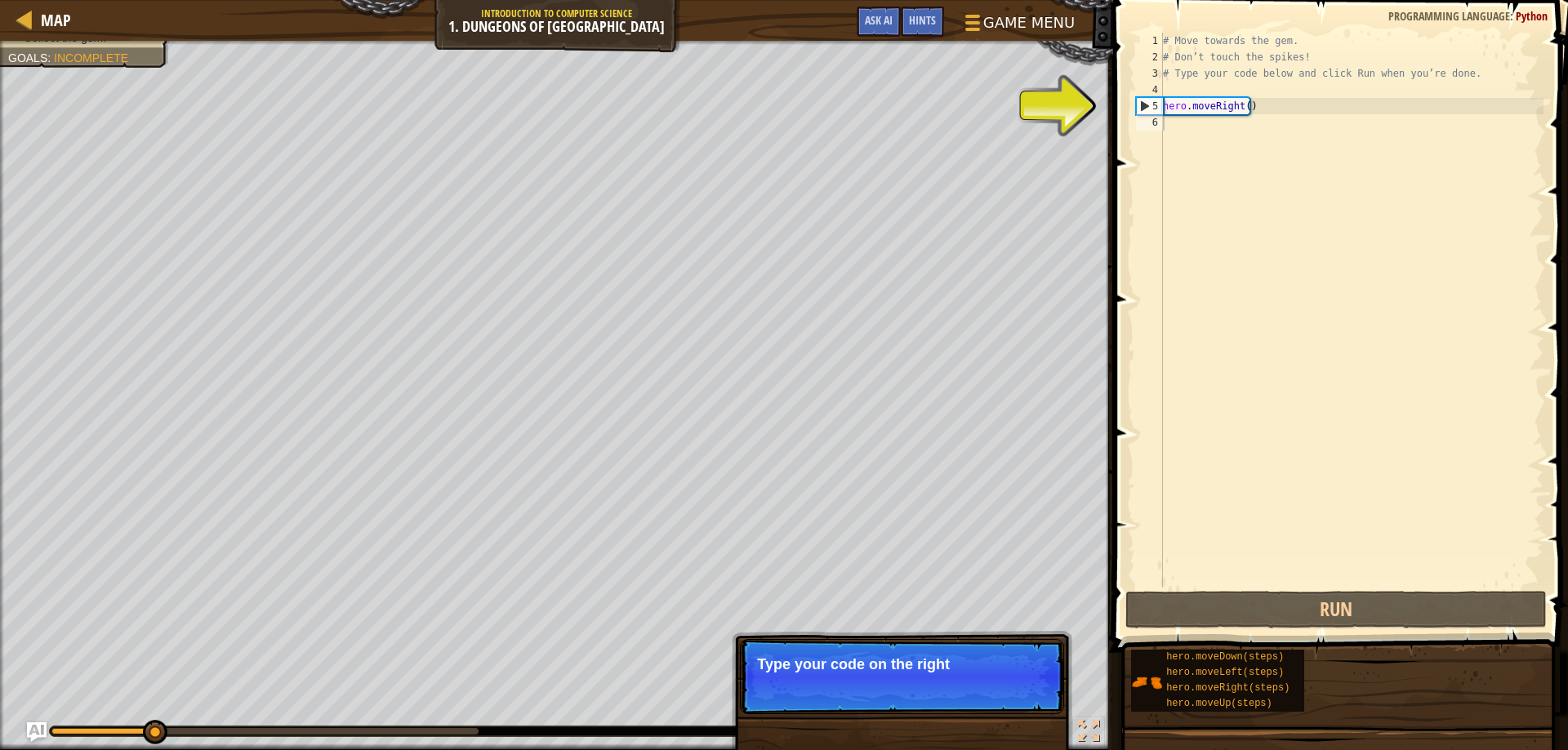
click at [1239, 162] on div "# Move towards the gem. # Don’t touch the spikes! # Type your code below and cl…" at bounding box center [1351, 327] width 384 height 588
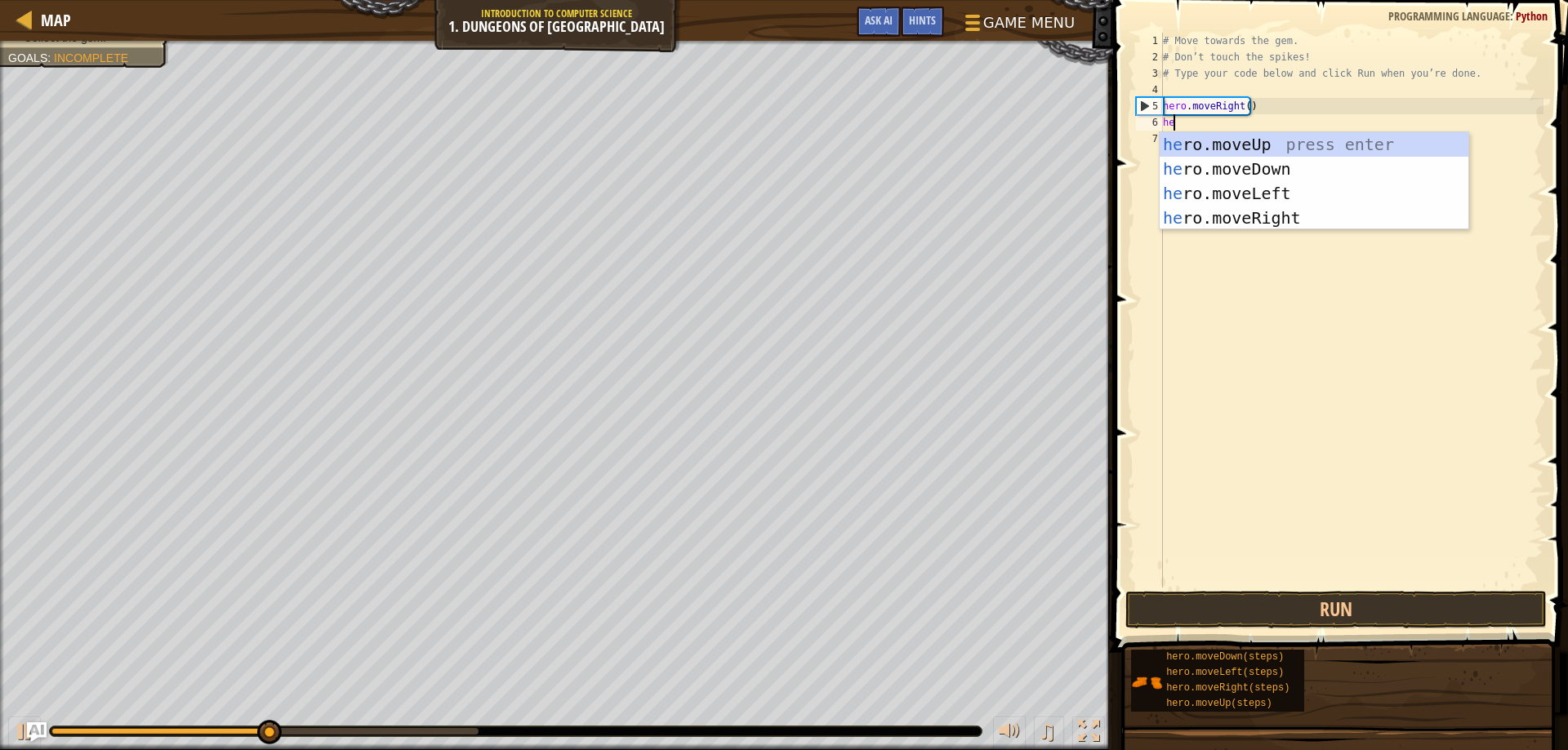
type textarea "her"
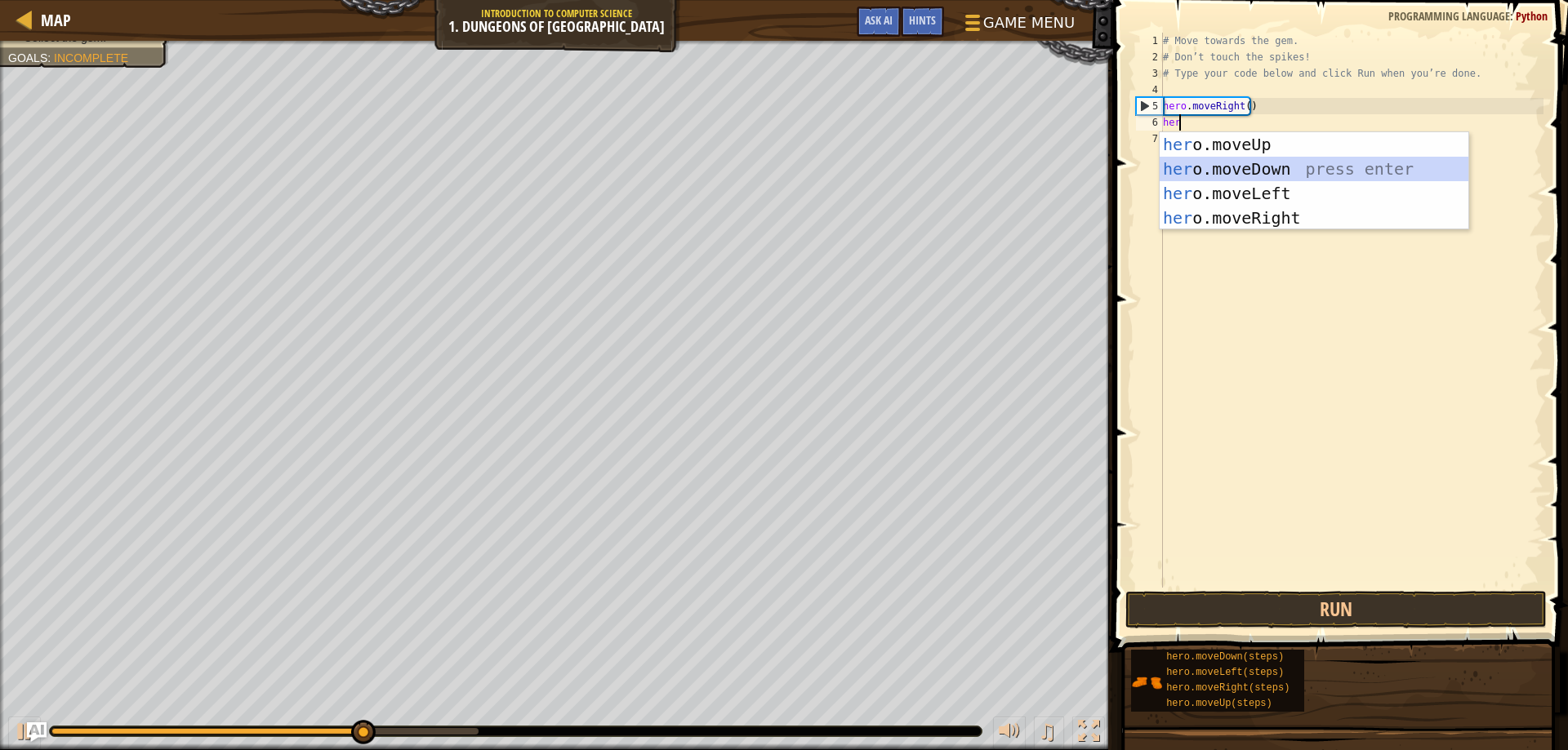
click at [1248, 173] on div "her o.moveUp press enter her o.moveDown press enter her o.moveLeft press enter …" at bounding box center [1314, 206] width 309 height 147
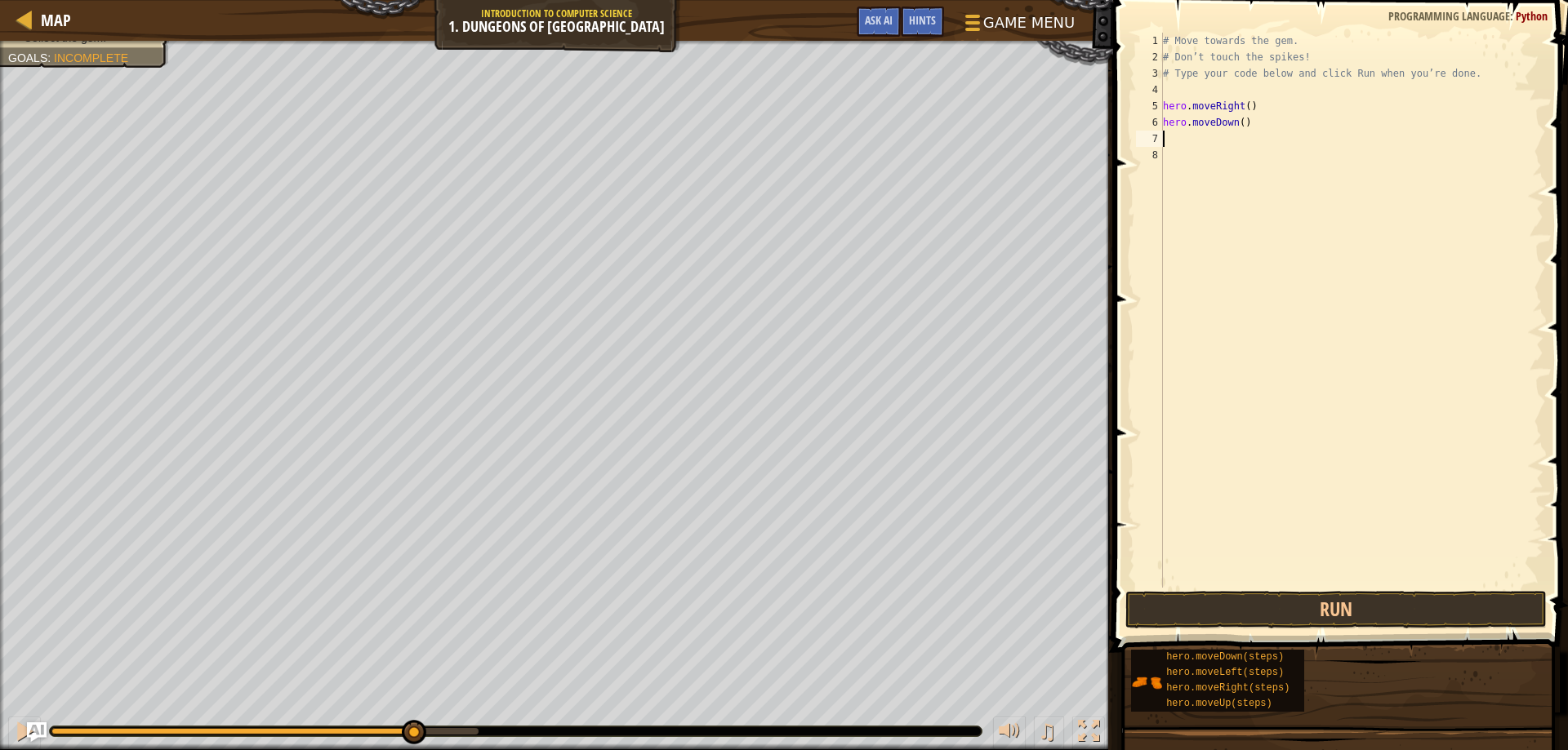
paste textarea "hero.moveRight()"
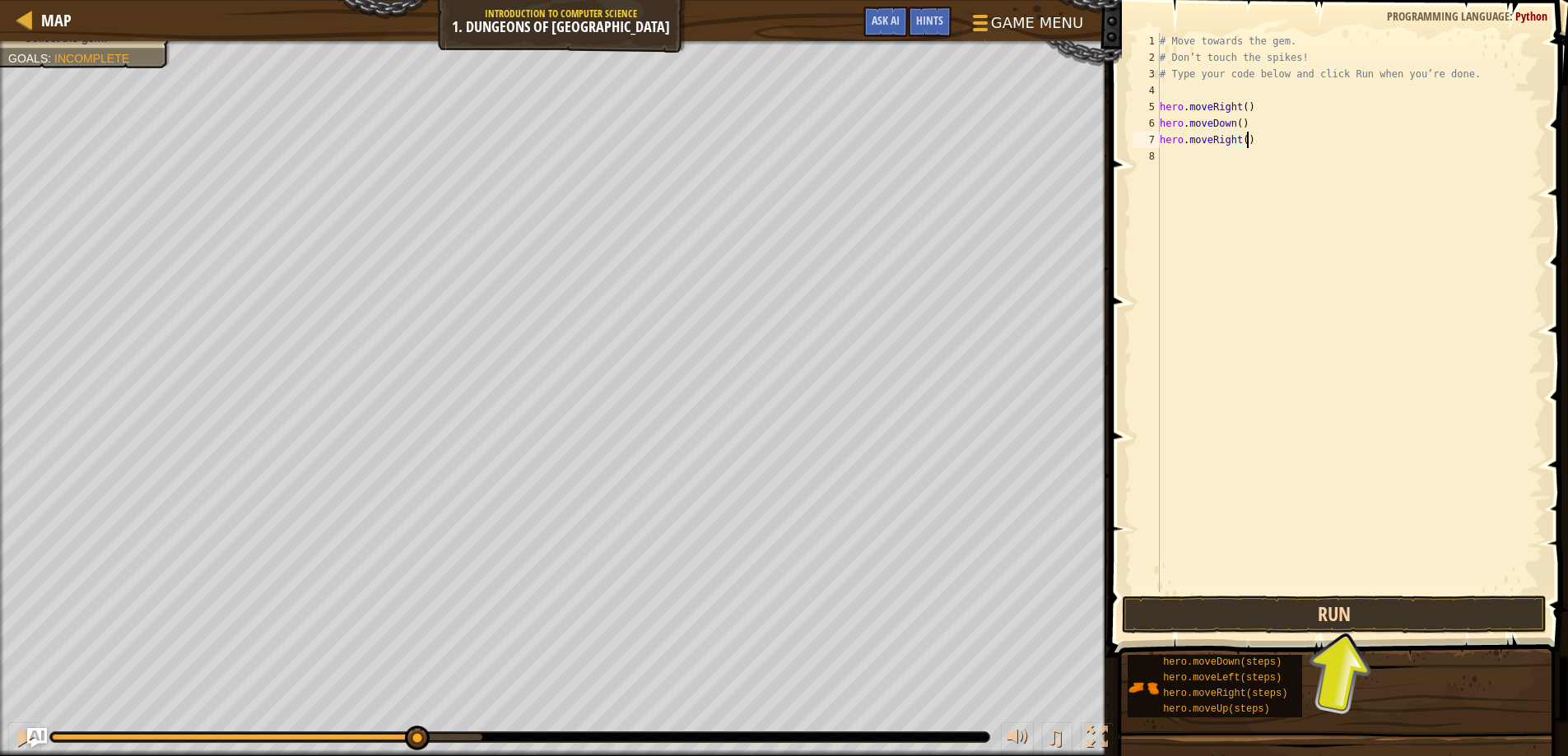
type textarea "hero.moveRight()"
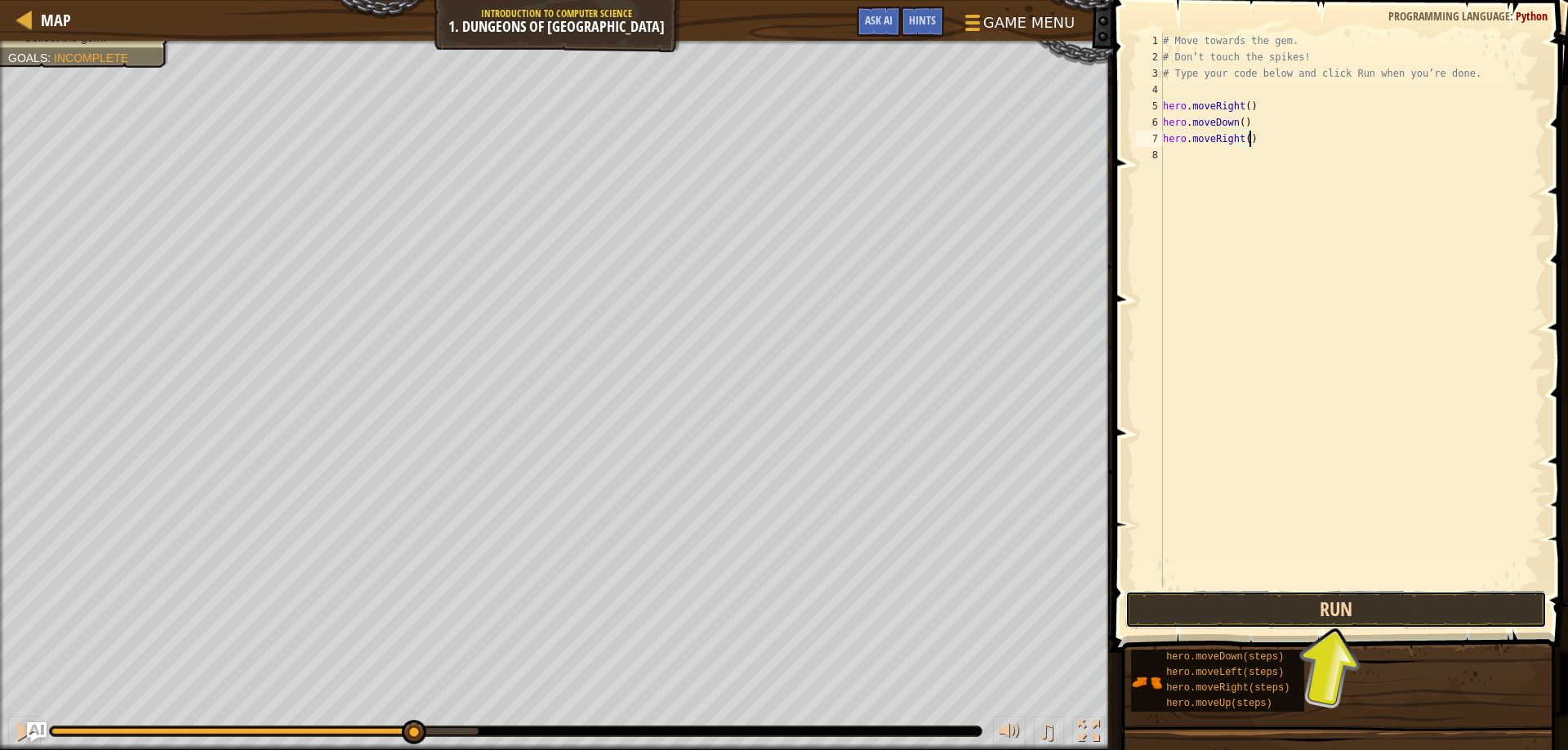
click at [1319, 618] on button "Run" at bounding box center [1337, 610] width 423 height 38
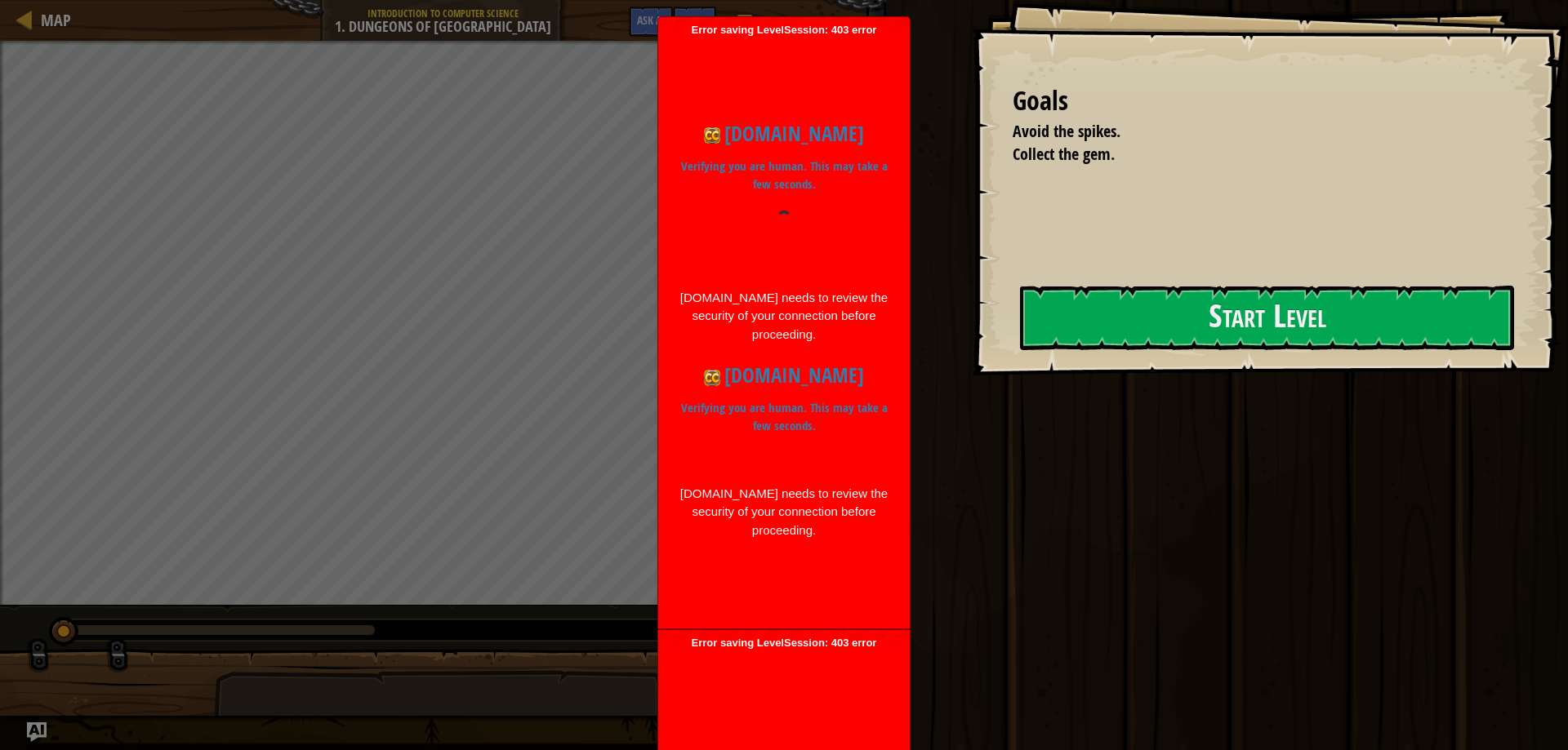
click at [724, 403] on p "Verifying you are human. This may take a few seconds." at bounding box center [784, 417] width 210 height 37
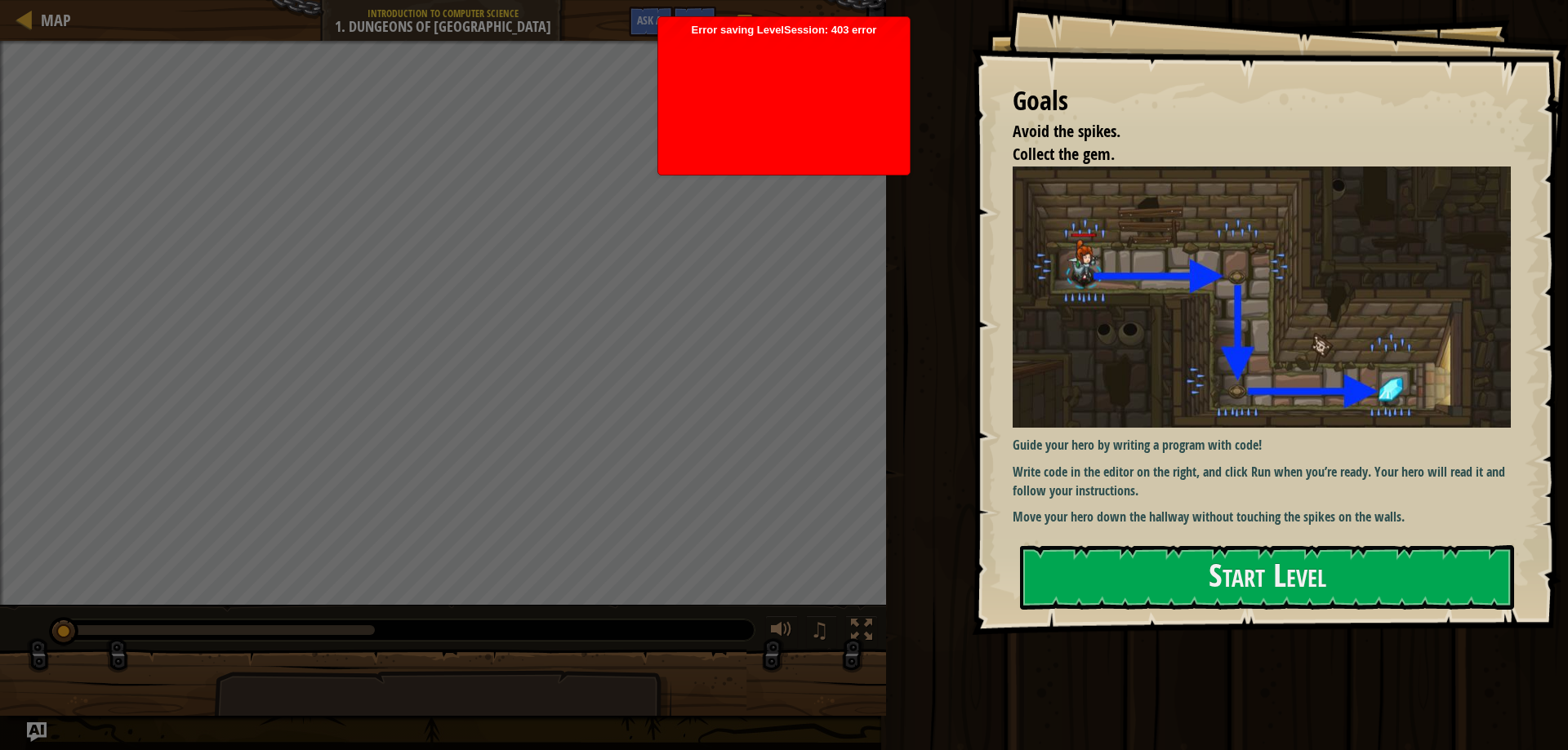
click at [1143, 621] on div "Goals Avoid the spikes. Collect the gem. Guide your hero by writing a program w…" at bounding box center [1269, 317] width 596 height 635
click at [1145, 599] on button "Start Level" at bounding box center [1267, 577] width 494 height 65
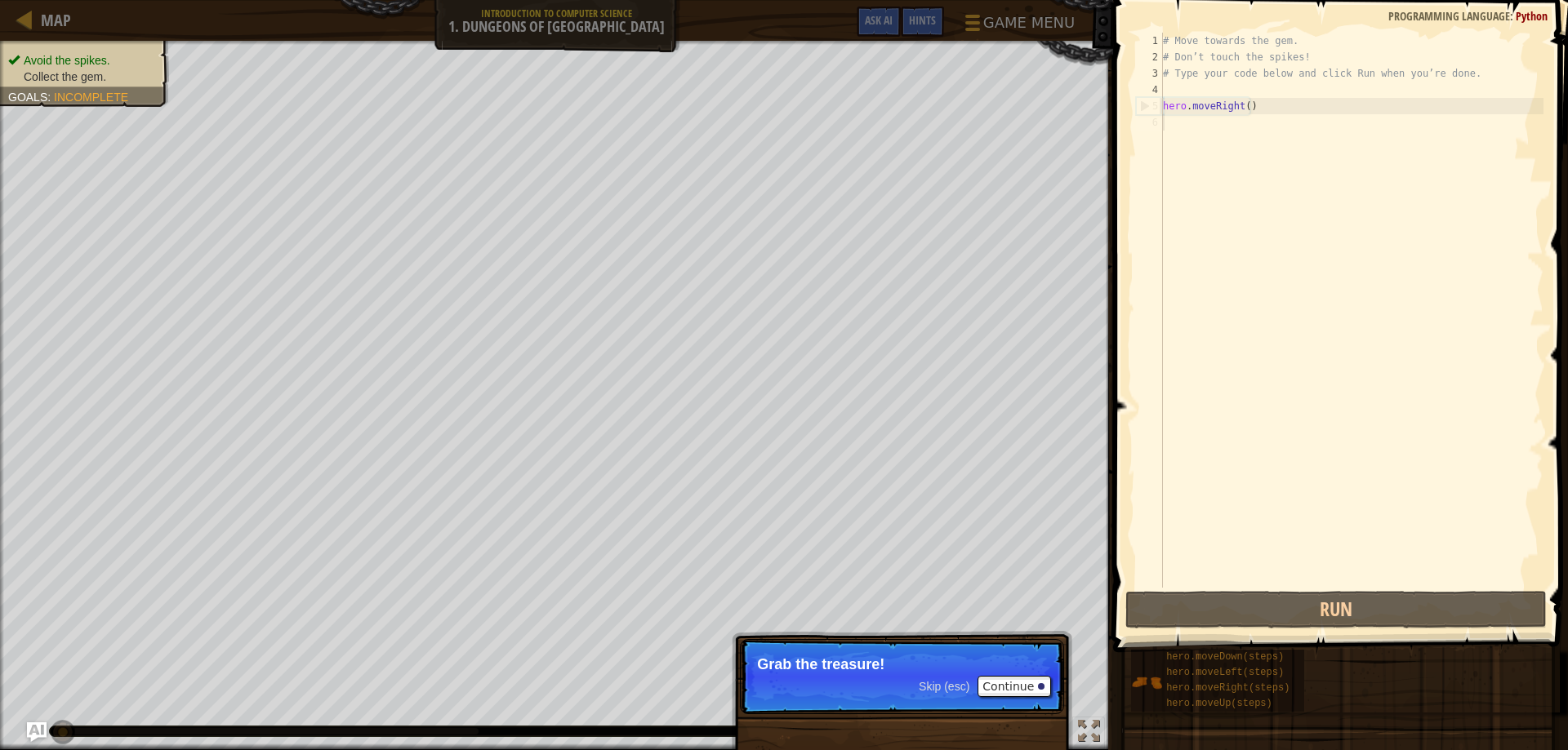
click at [1222, 134] on div "# Move towards the gem. # Don’t touch the spikes! # Type your code below and cl…" at bounding box center [1351, 327] width 384 height 588
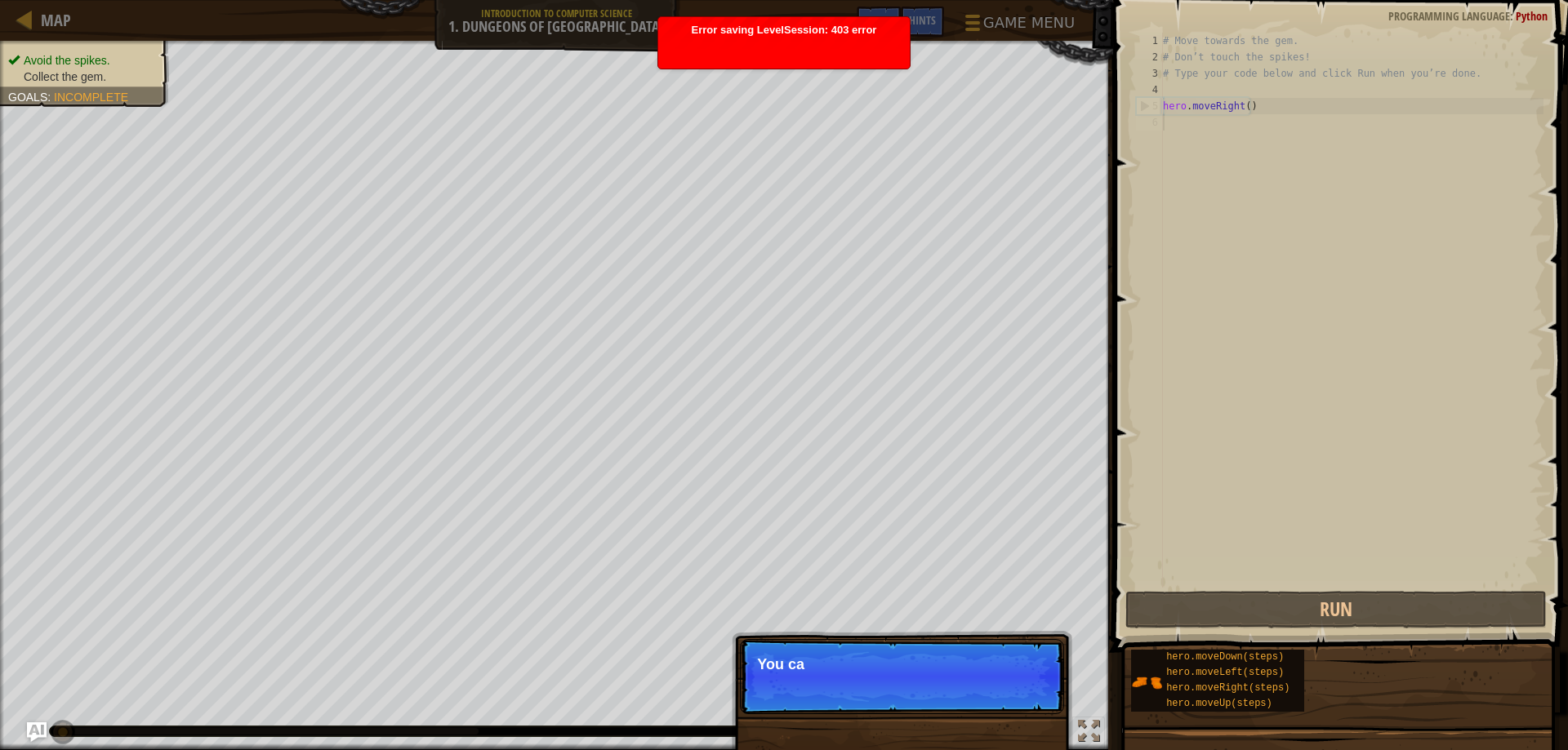
click at [1222, 134] on div "# Move towards the gem. # Don’t touch the spikes! # Type your code below and cl…" at bounding box center [1351, 327] width 384 height 588
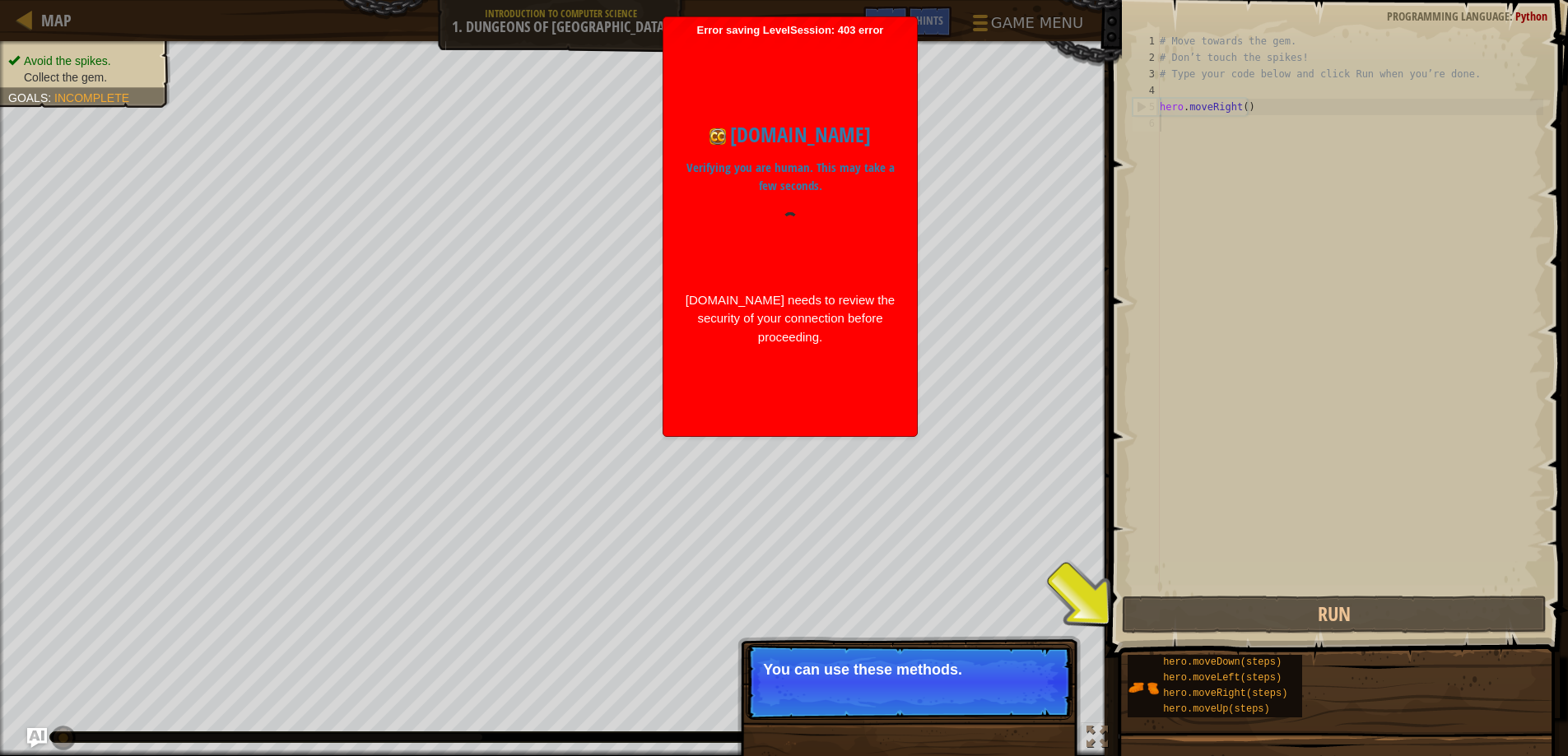
click at [1187, 127] on div "# Move towards the gem. # Don’t touch the spikes! # Type your code below and cl…" at bounding box center [1349, 329] width 387 height 592
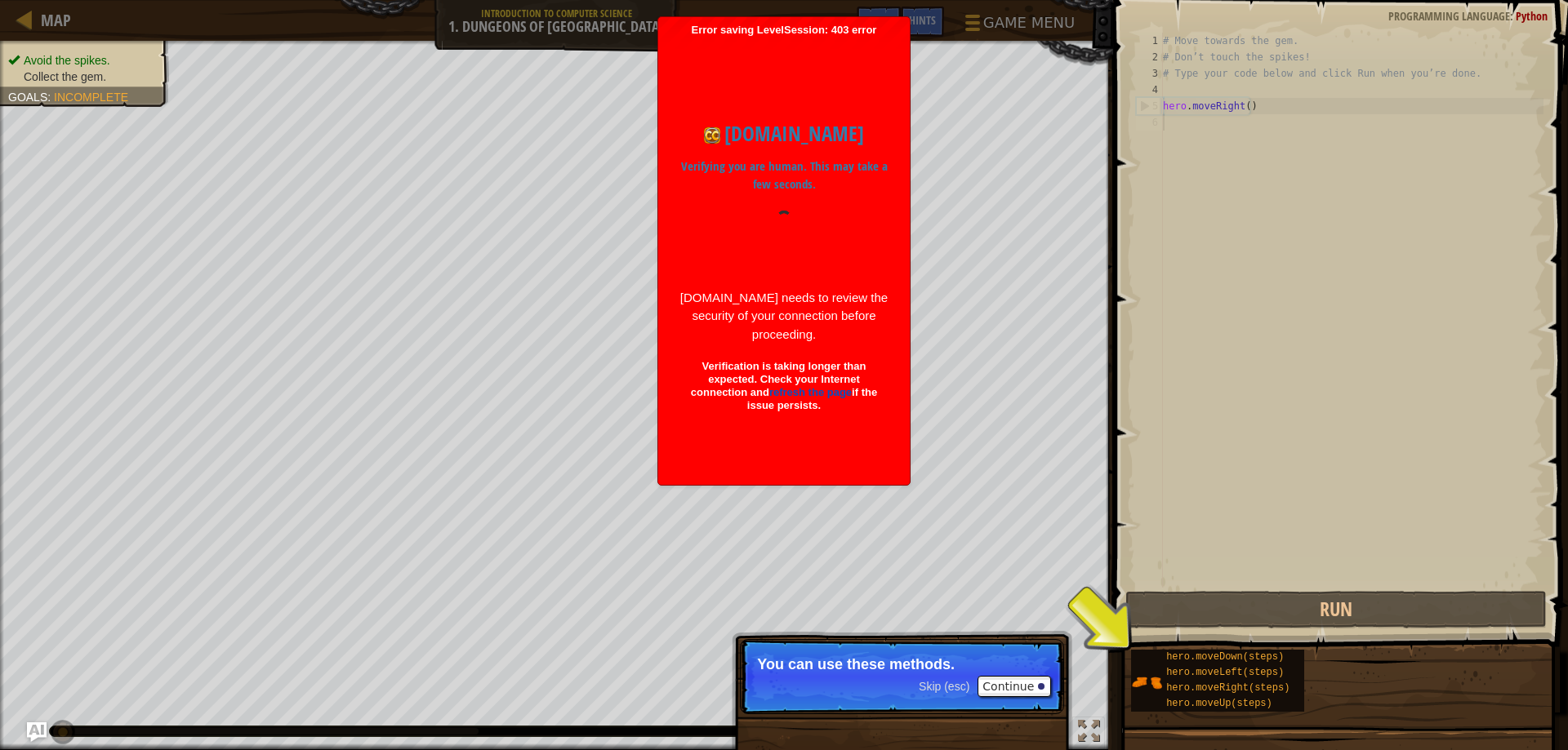
click at [766, 280] on div "codecombat.com Verifying you are human. This may take a few seconds. codecombat…" at bounding box center [784, 257] width 235 height 311
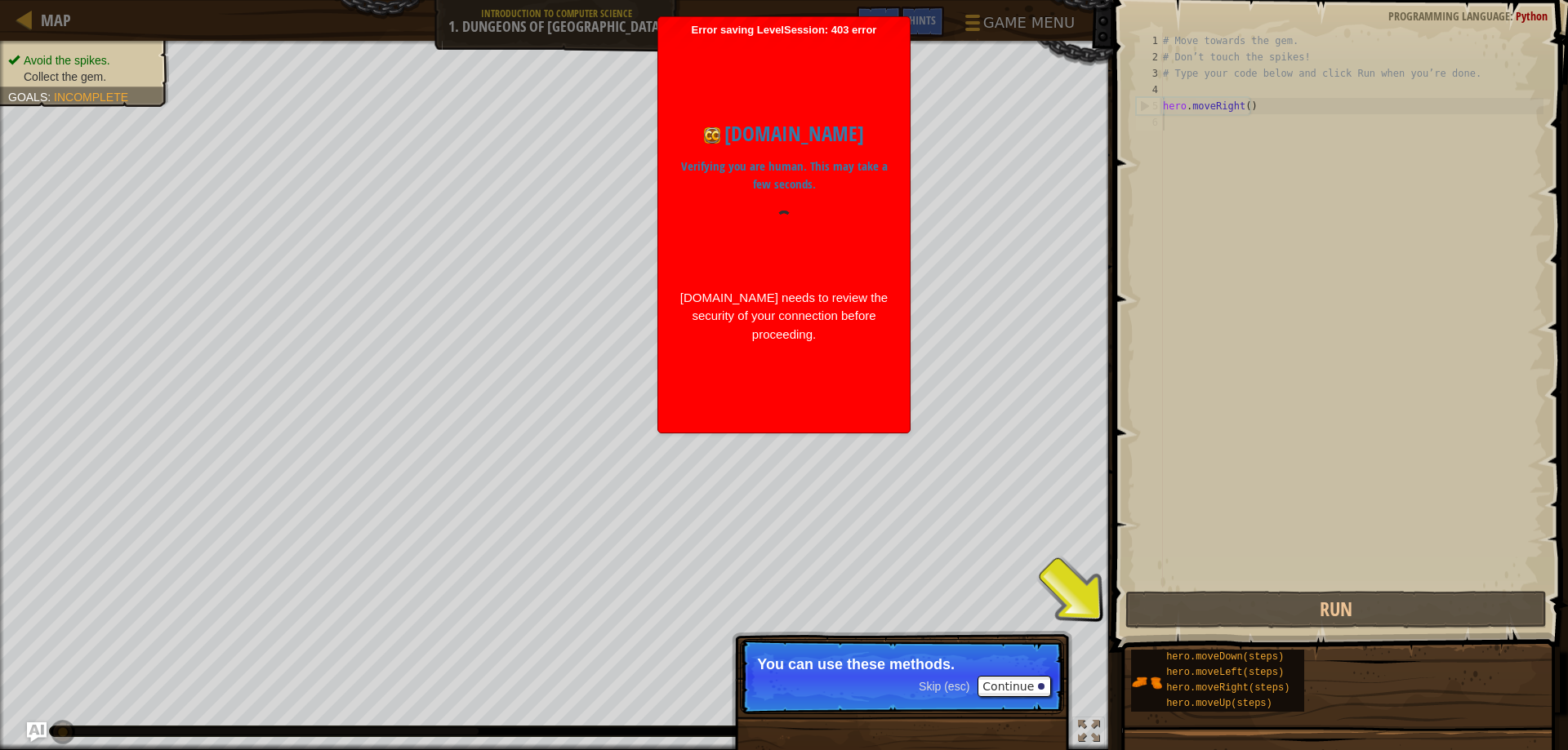
scroll to position [8, 0]
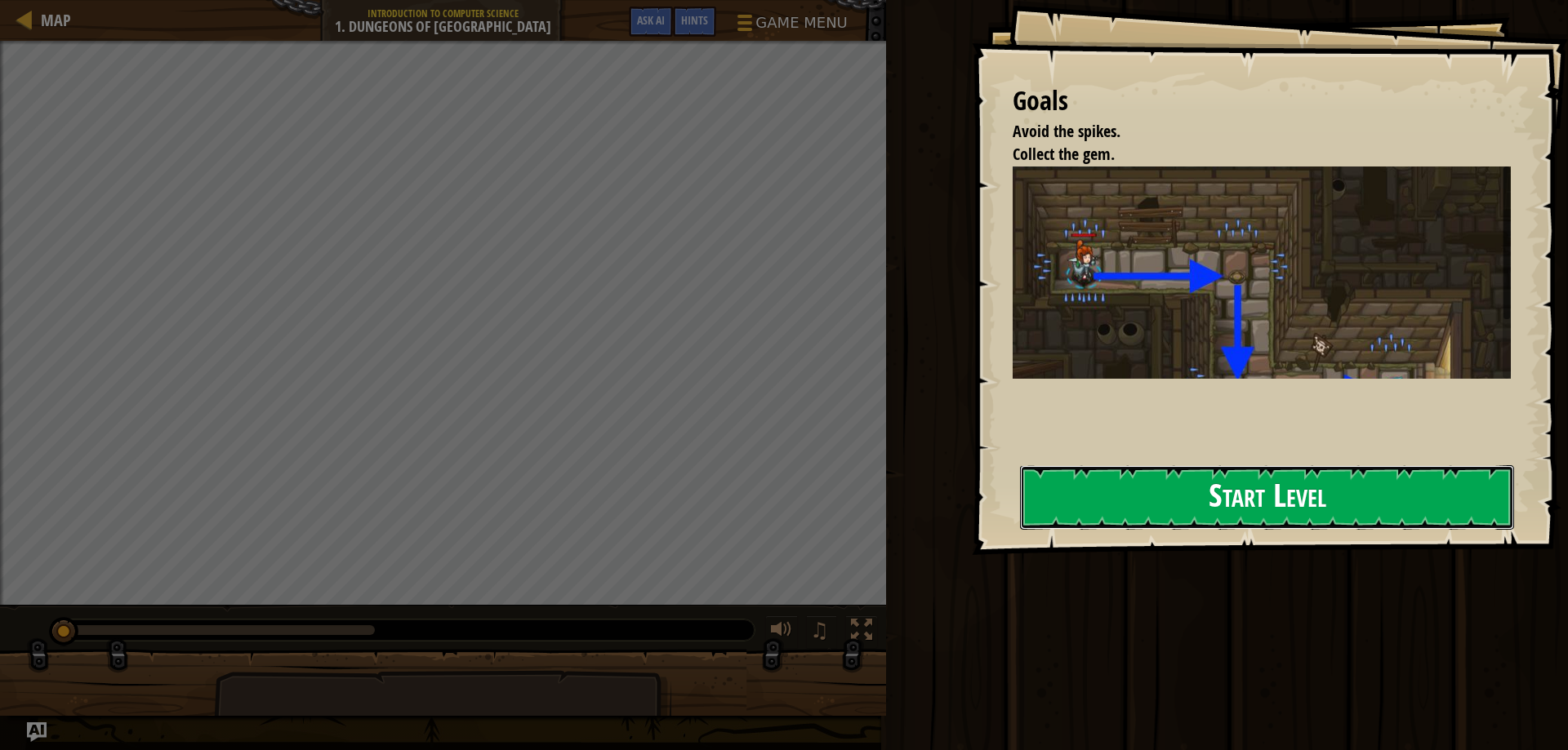
click at [1131, 479] on button "Start Level" at bounding box center [1267, 497] width 494 height 65
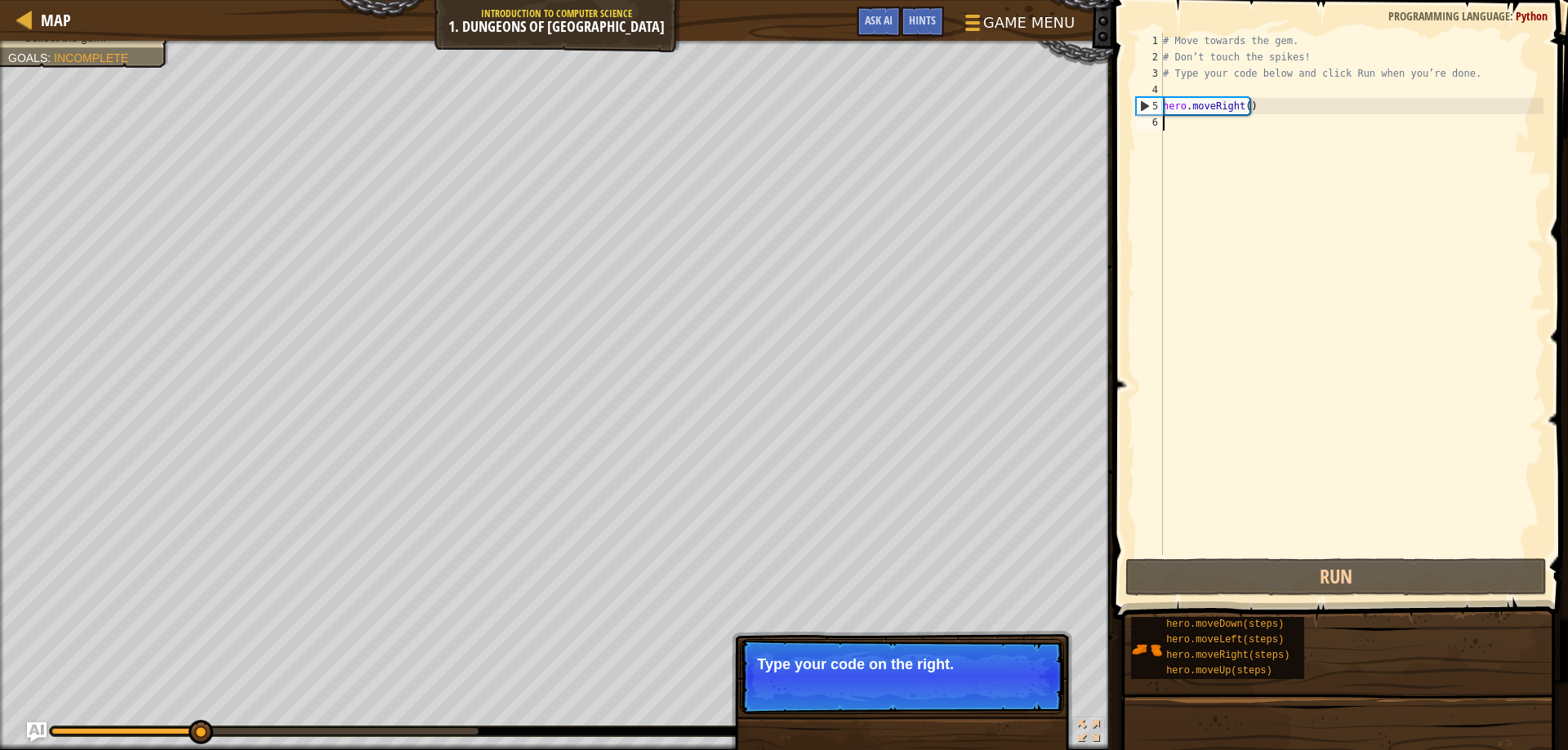
type textarea "g"
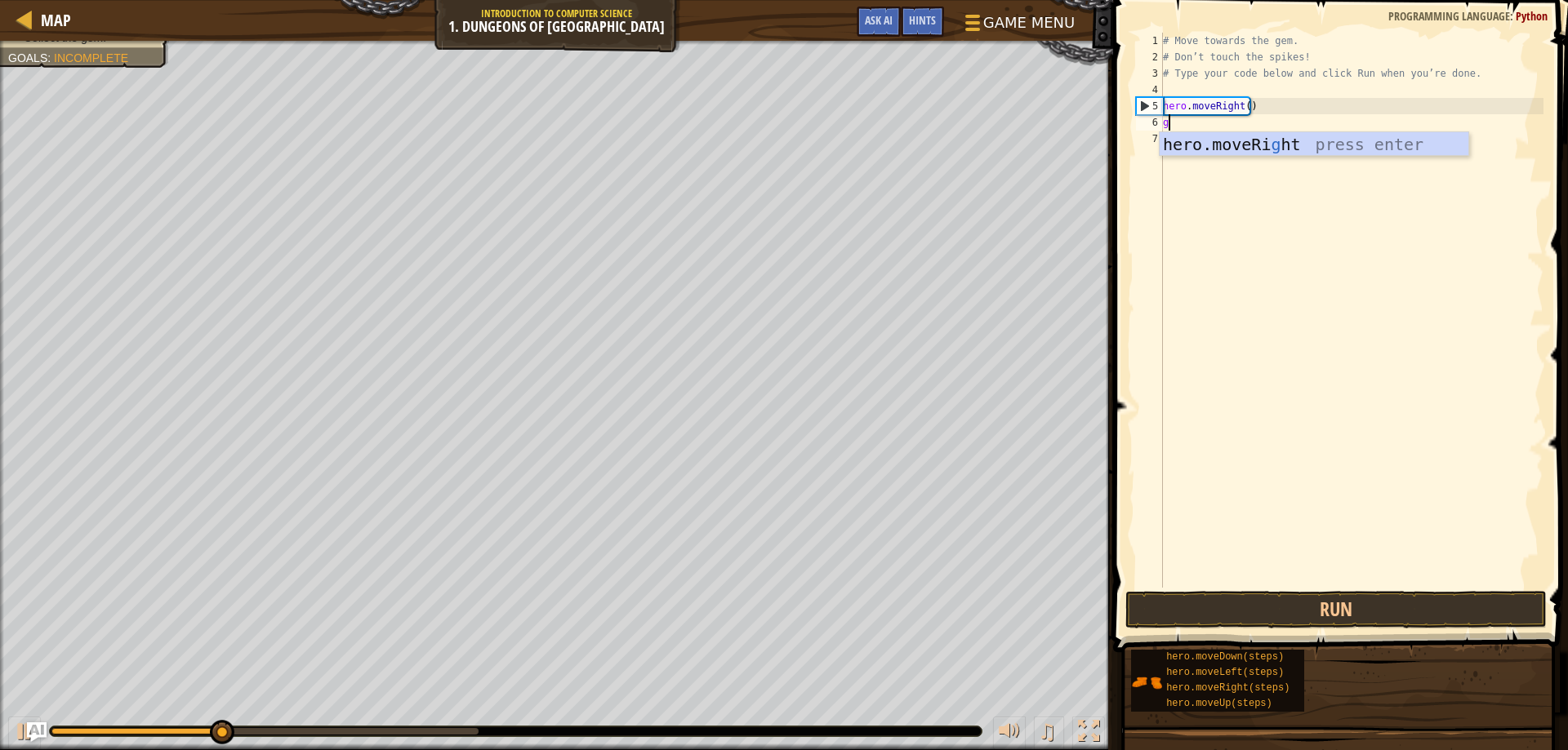
scroll to position [8, 0]
type textarea "h"
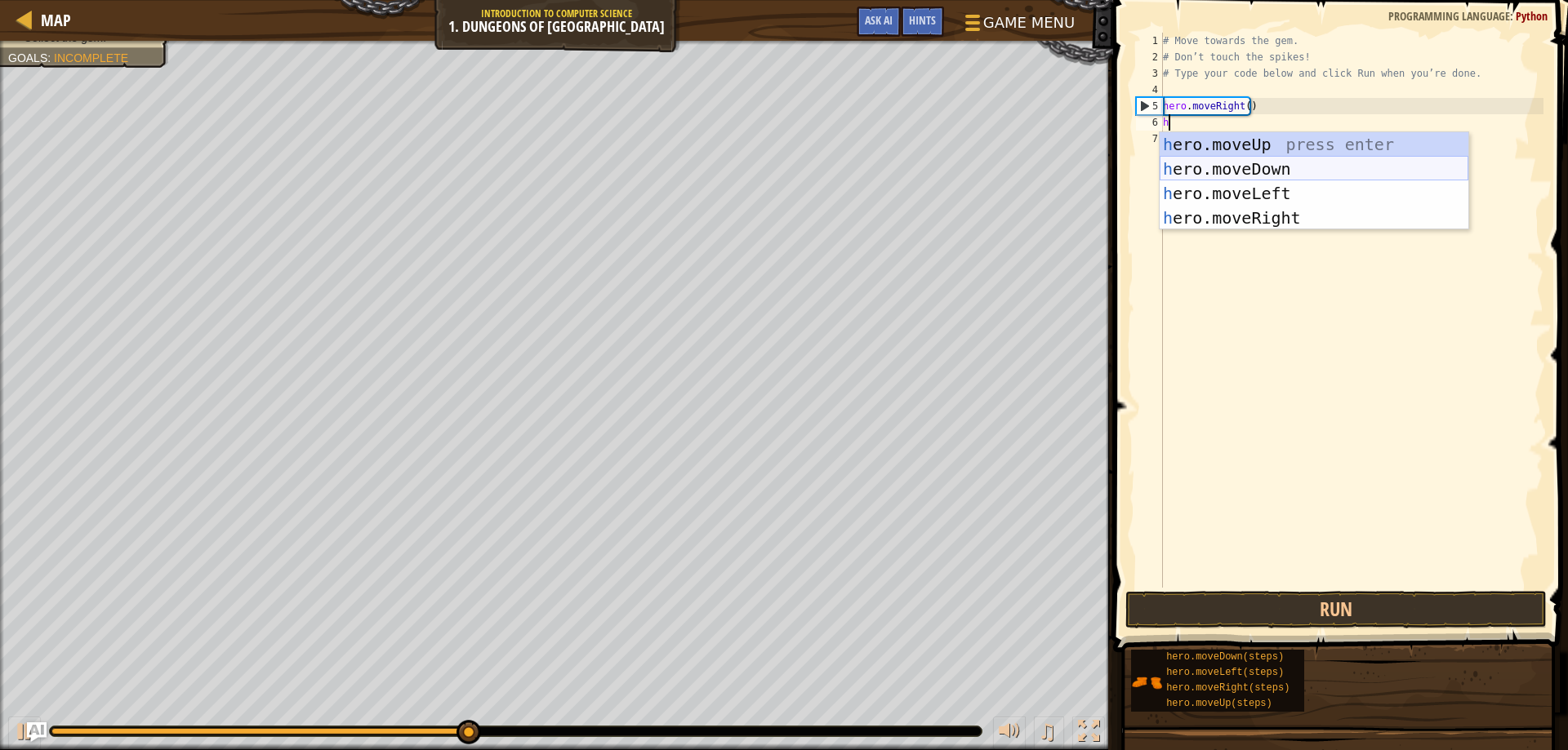
click at [1242, 165] on div "h ero.moveUp press enter h ero.moveDown press enter h ero.moveLeft press enter …" at bounding box center [1314, 206] width 309 height 147
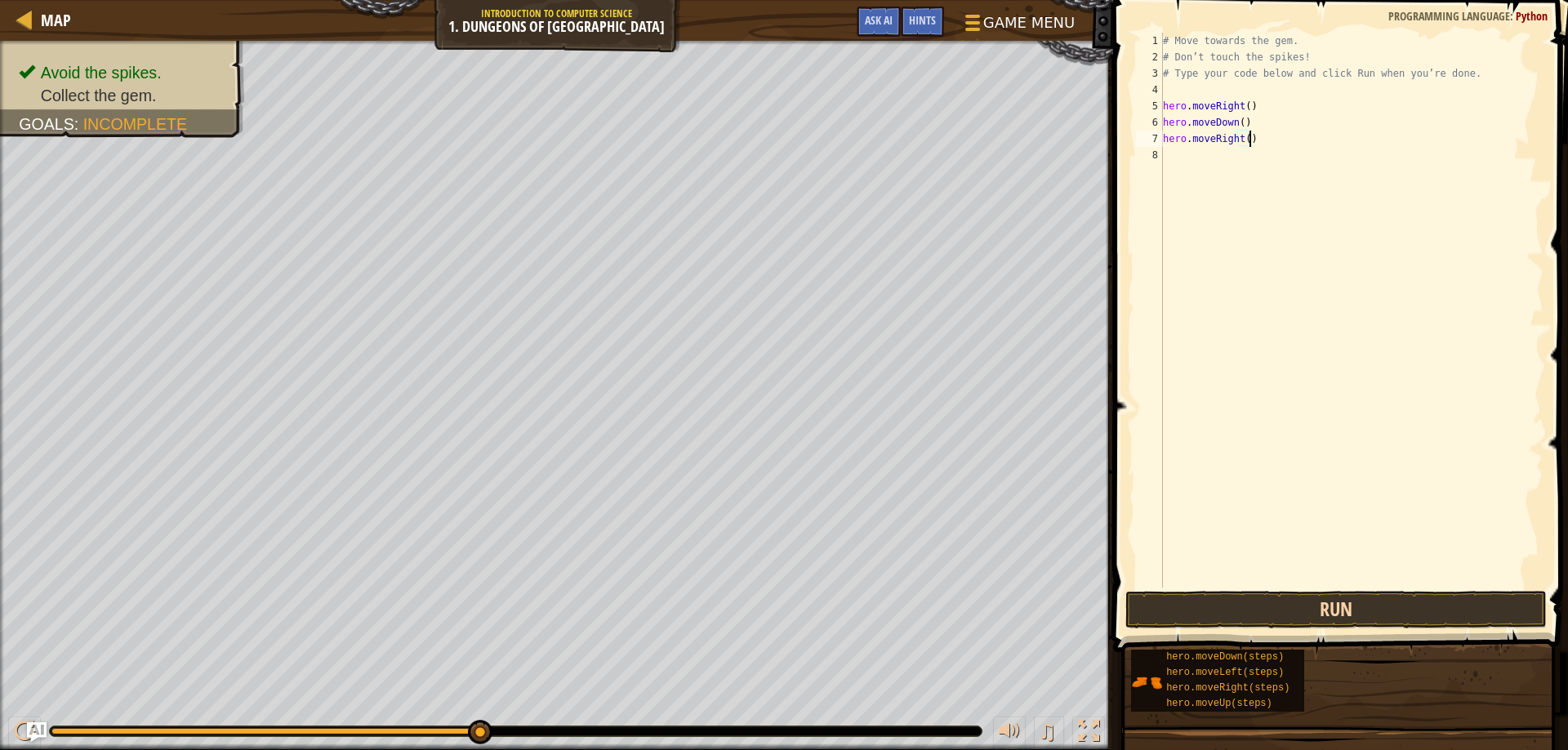
type textarea "hero.moveRight()"
click at [1260, 603] on button "Run" at bounding box center [1337, 610] width 423 height 38
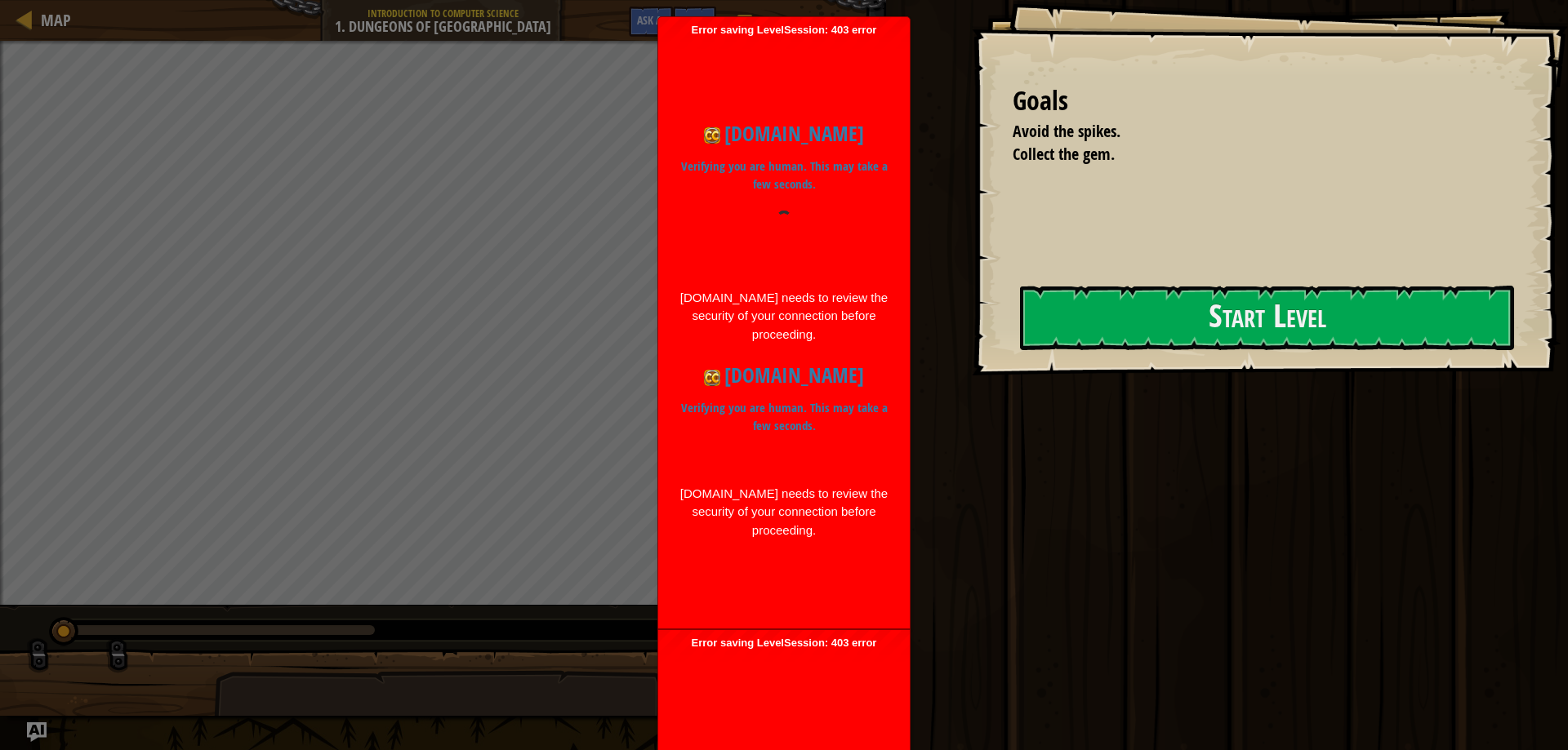
click at [777, 95] on div "codecombat.com Verifying you are human. This may take a few seconds. codecombat…" at bounding box center [784, 329] width 235 height 585
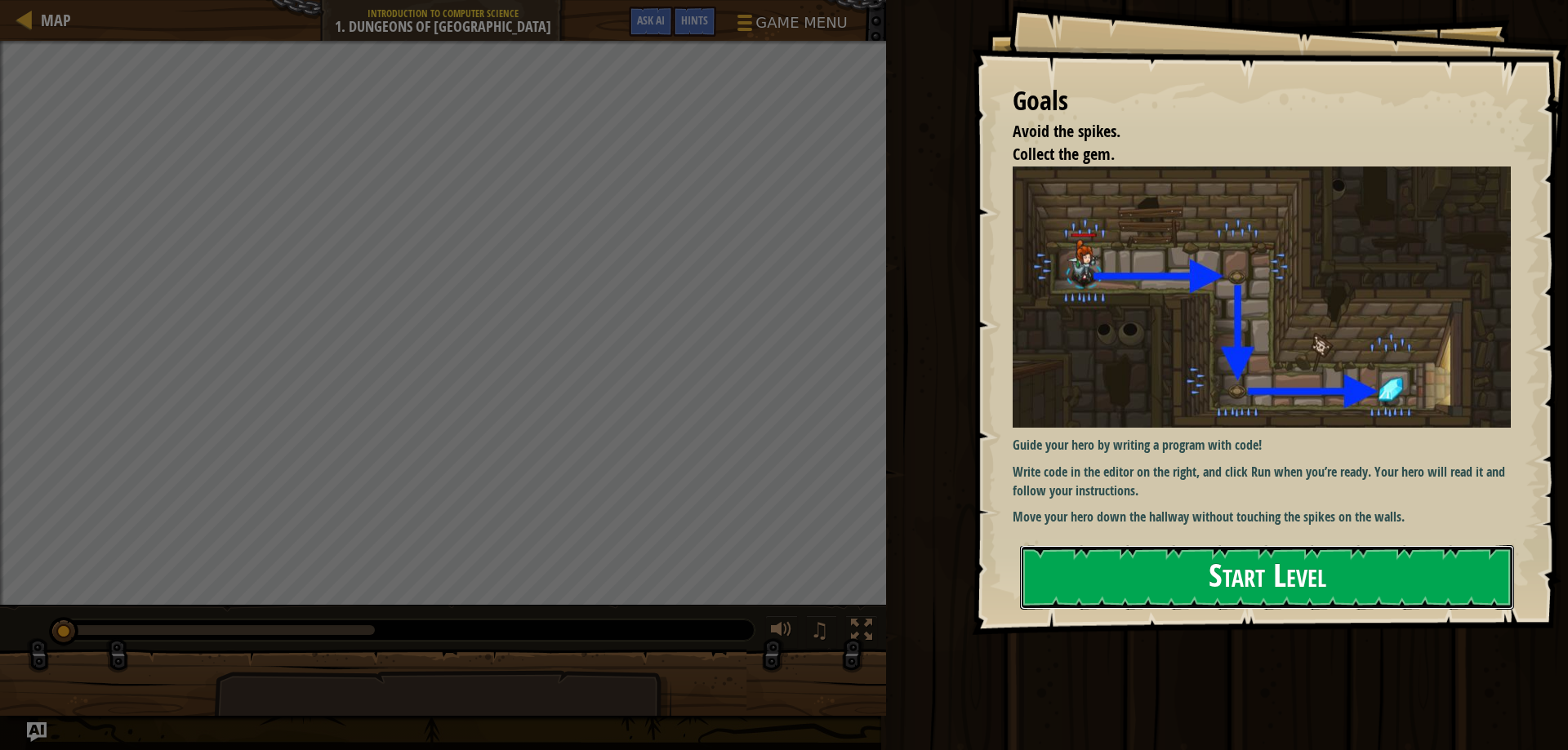
click at [1165, 585] on button "Start Level" at bounding box center [1267, 577] width 494 height 65
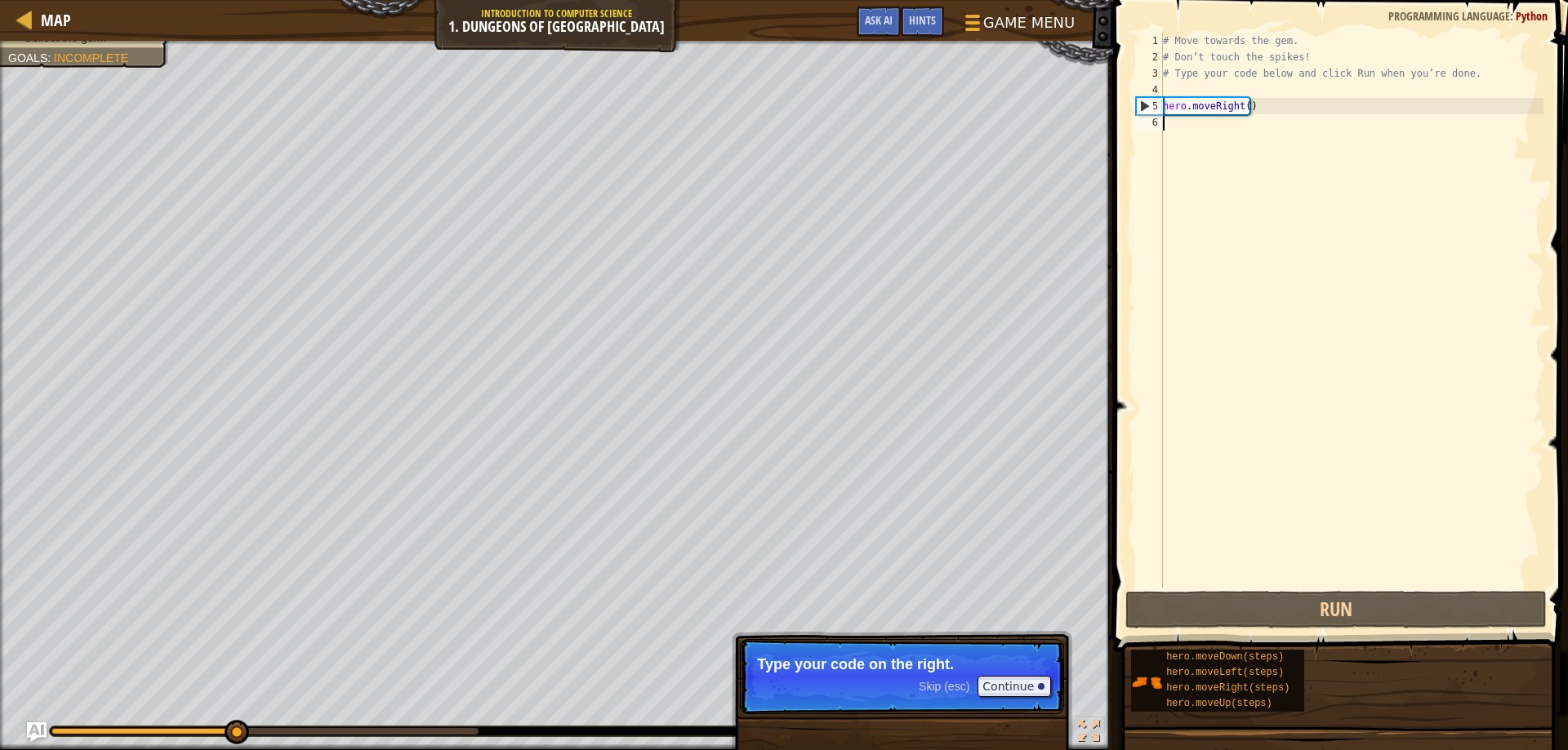
click at [1249, 129] on div "# Move towards the gem. # Don’t touch the spikes! # Type your code below and cl…" at bounding box center [1351, 327] width 384 height 588
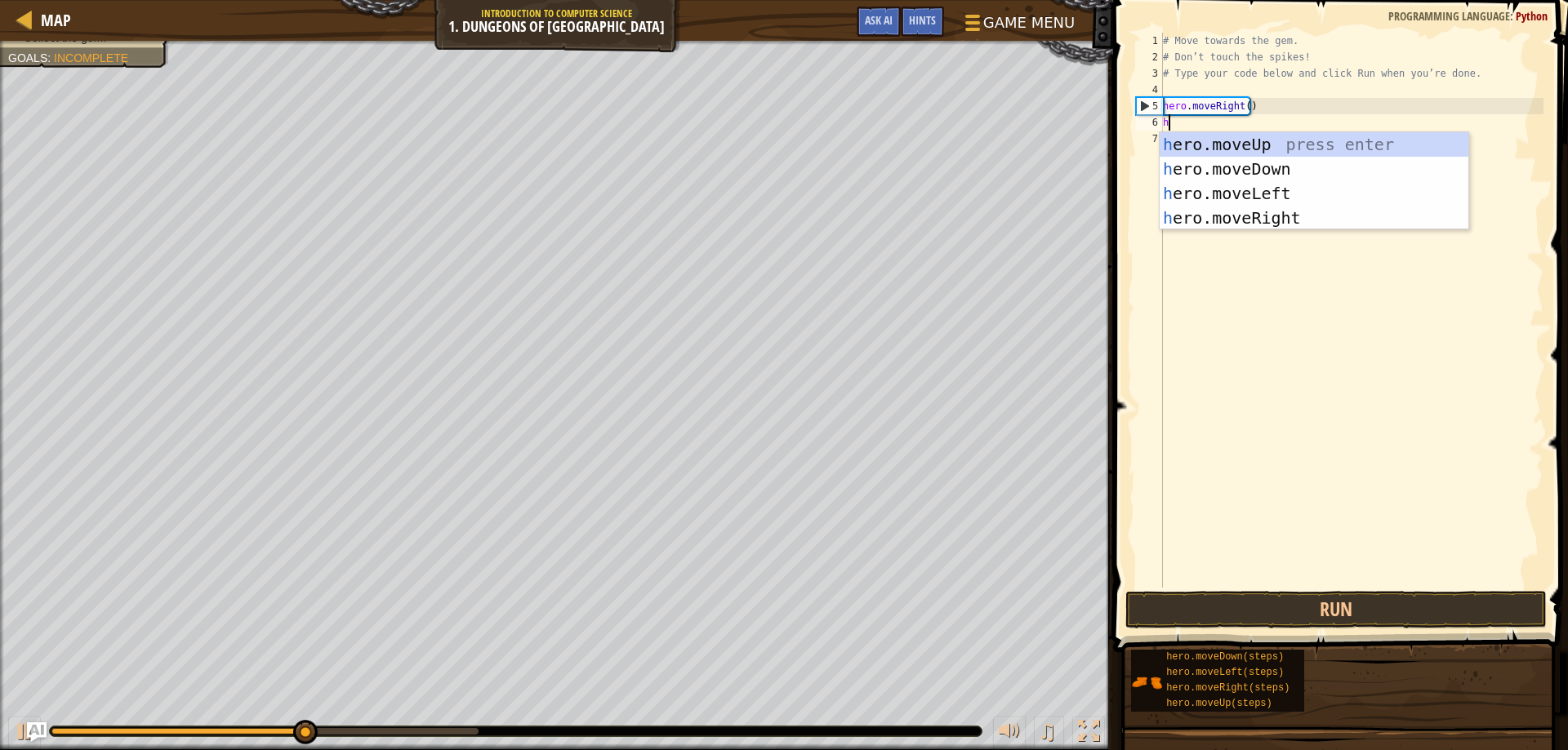
scroll to position [8, 0]
type textarea "her"
click at [1241, 163] on div "her o.moveUp press enter her o.moveDown press enter her o.moveLeft press enter …" at bounding box center [1314, 206] width 309 height 147
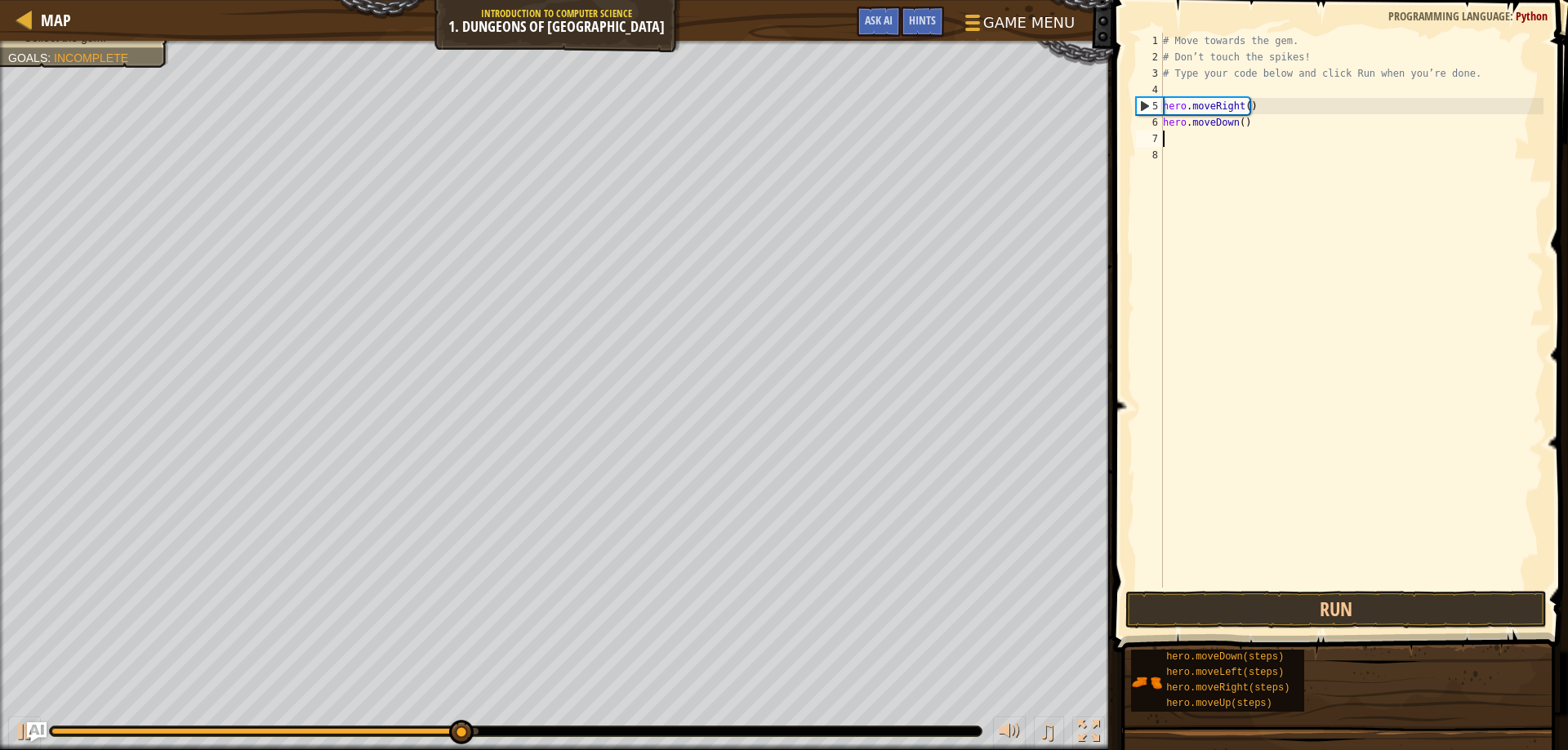
scroll to position [8, 0]
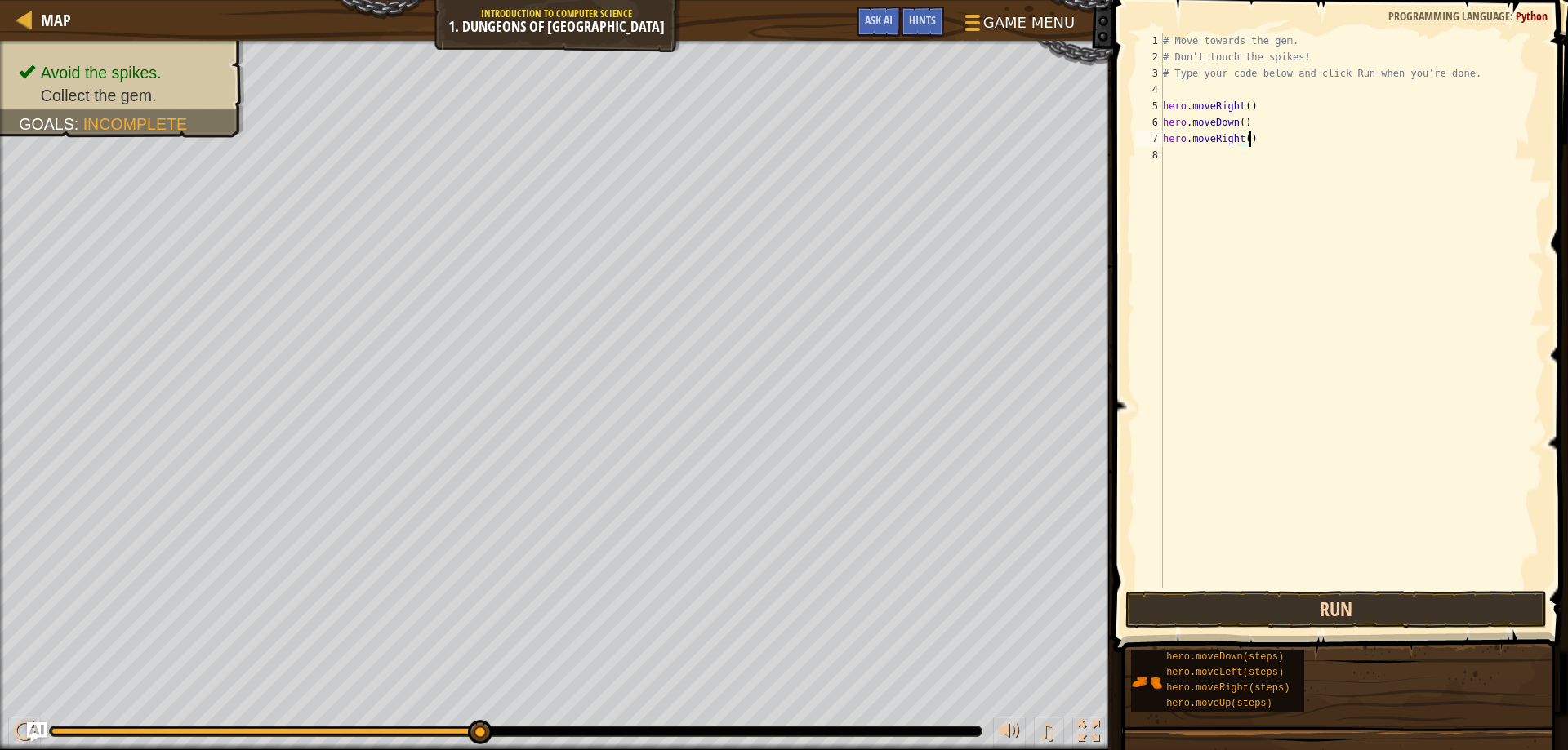
type textarea "hero.moveRight()"
click at [1232, 607] on button "Run" at bounding box center [1337, 610] width 423 height 38
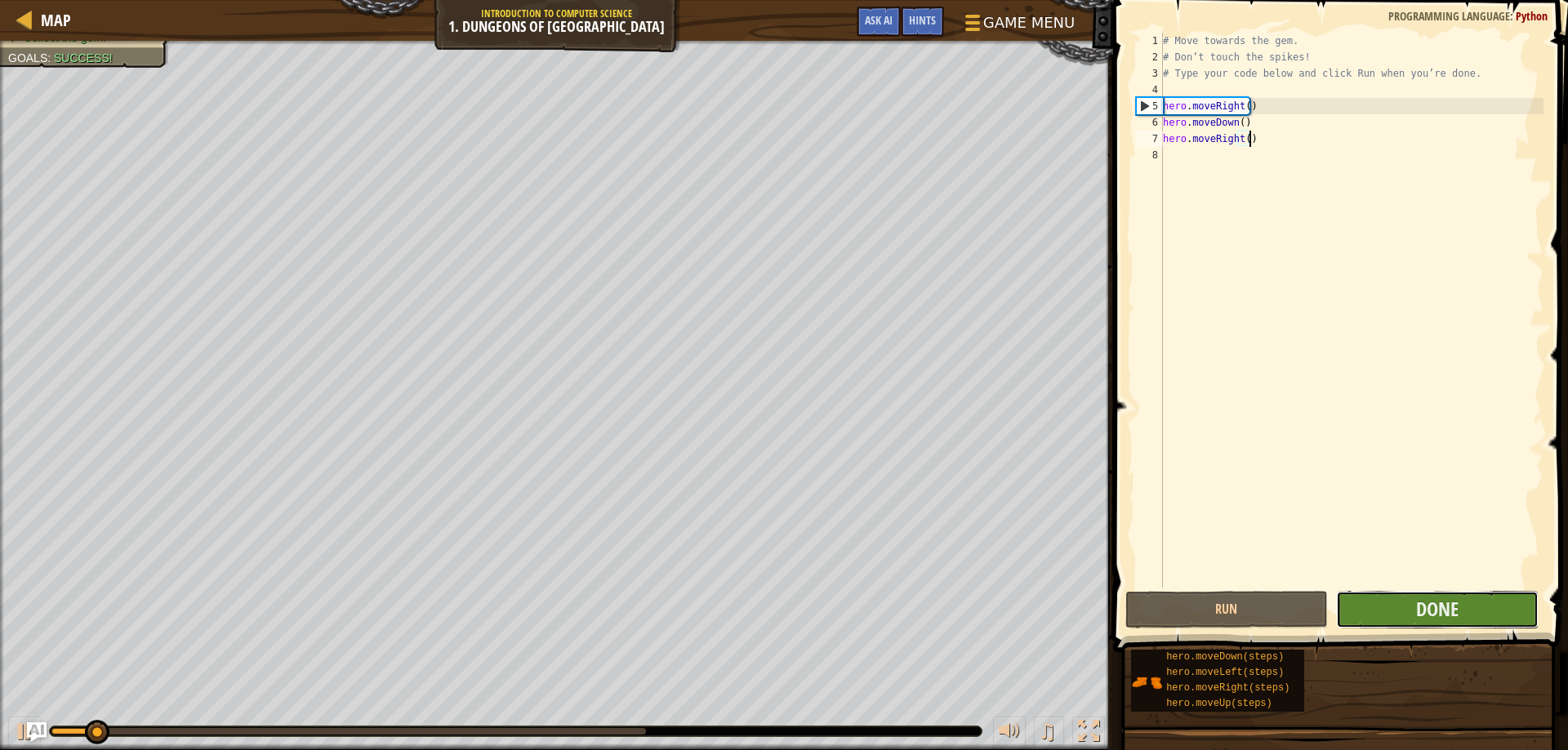
click at [1383, 601] on button "Done" at bounding box center [1437, 610] width 203 height 38
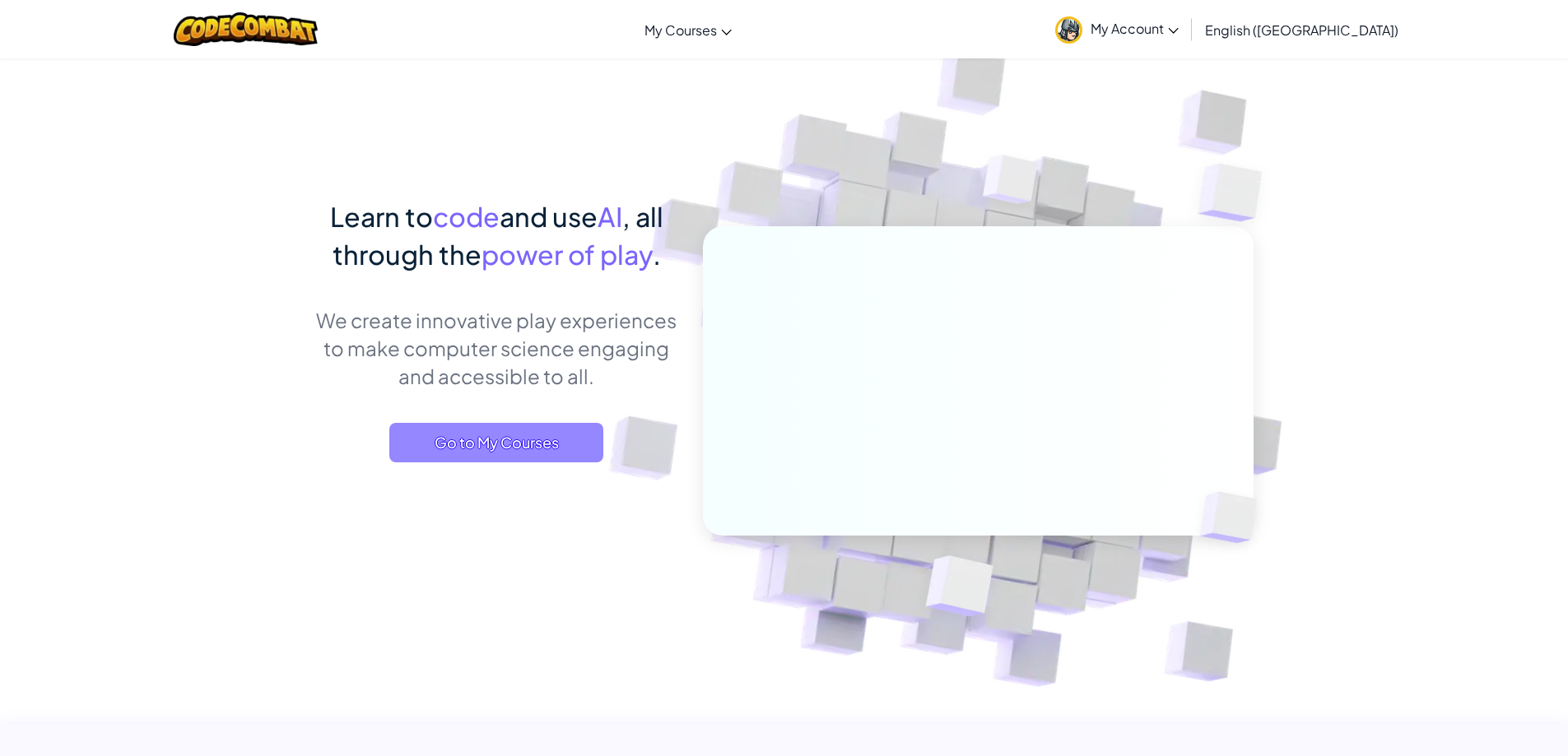
click at [510, 453] on span "Go to My Courses" at bounding box center [496, 443] width 214 height 40
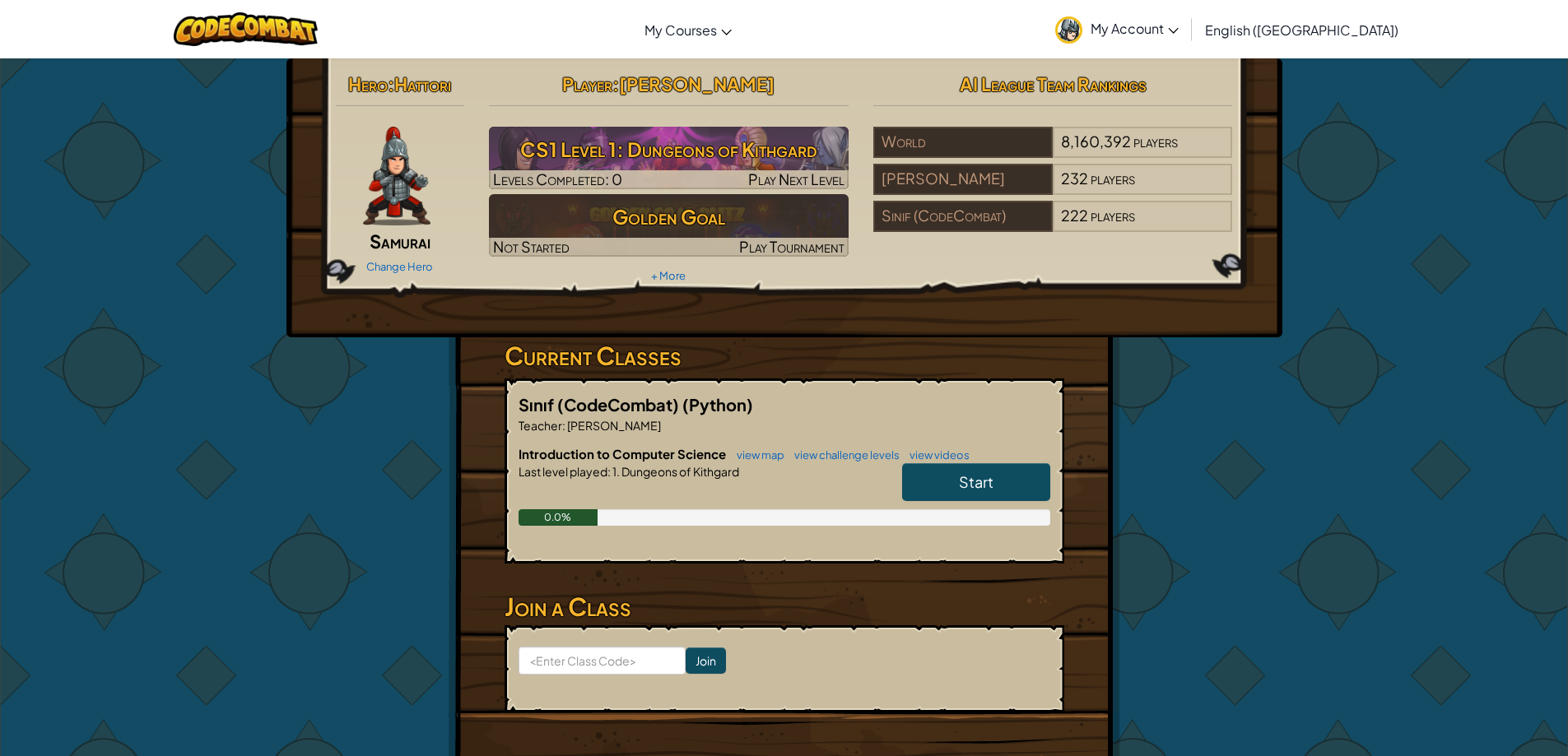
click at [943, 469] on link "Start" at bounding box center [976, 483] width 149 height 38
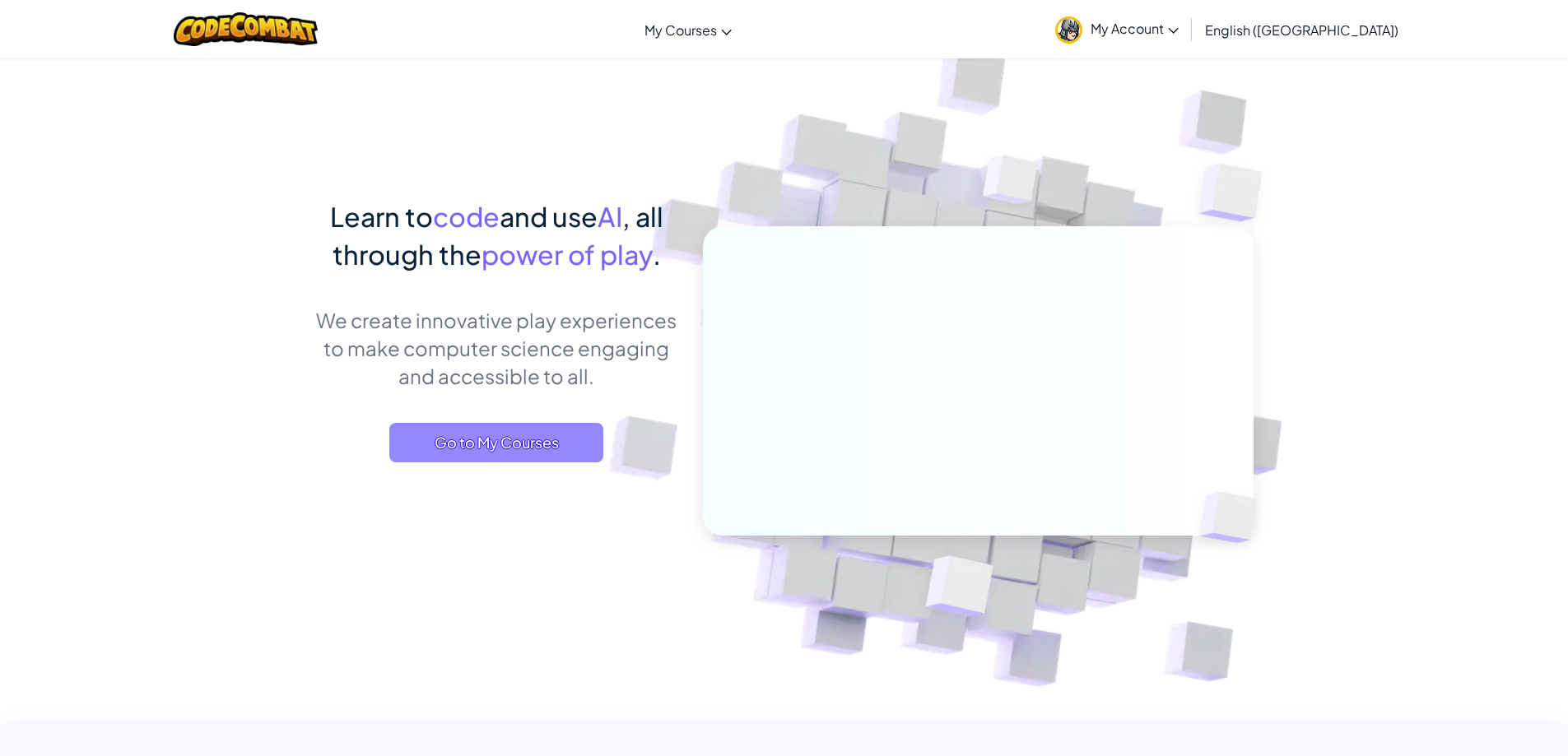
click at [500, 430] on span "Go to My Courses" at bounding box center [496, 443] width 214 height 40
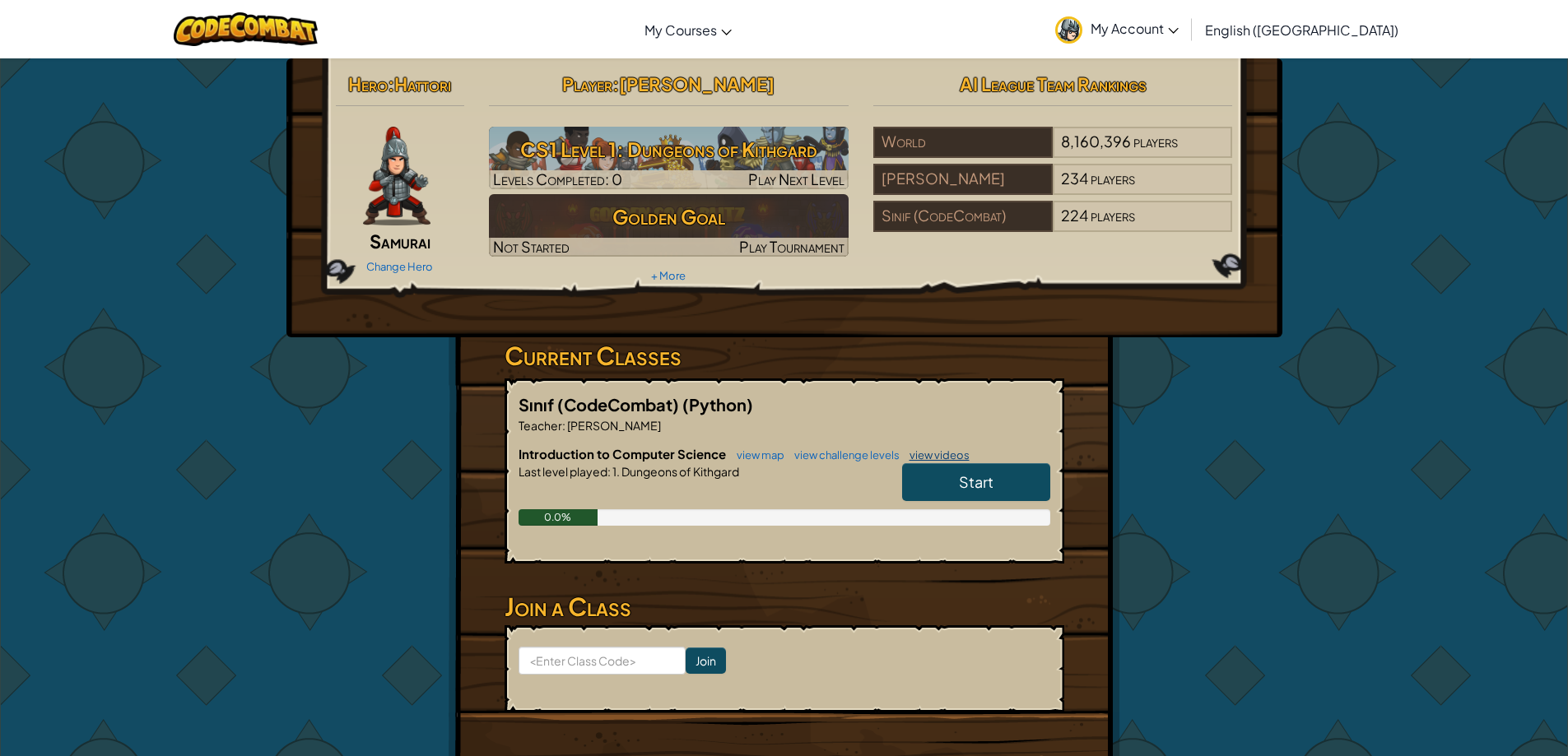
click at [923, 458] on link "view videos" at bounding box center [935, 455] width 68 height 13
